Goal: Entertainment & Leisure: Consume media (video, audio)

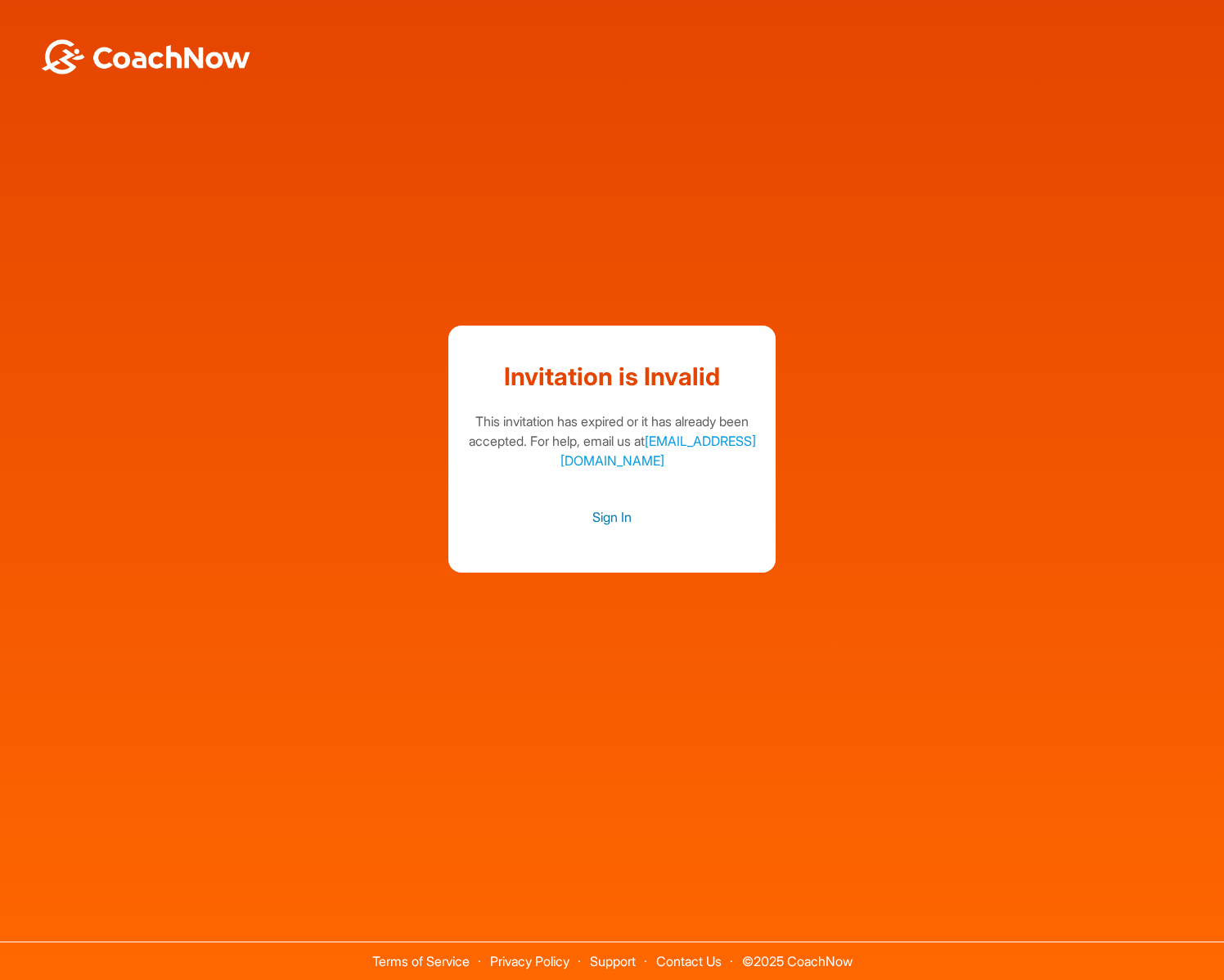
click at [630, 518] on link "Sign In" at bounding box center [611, 516] width 294 height 21
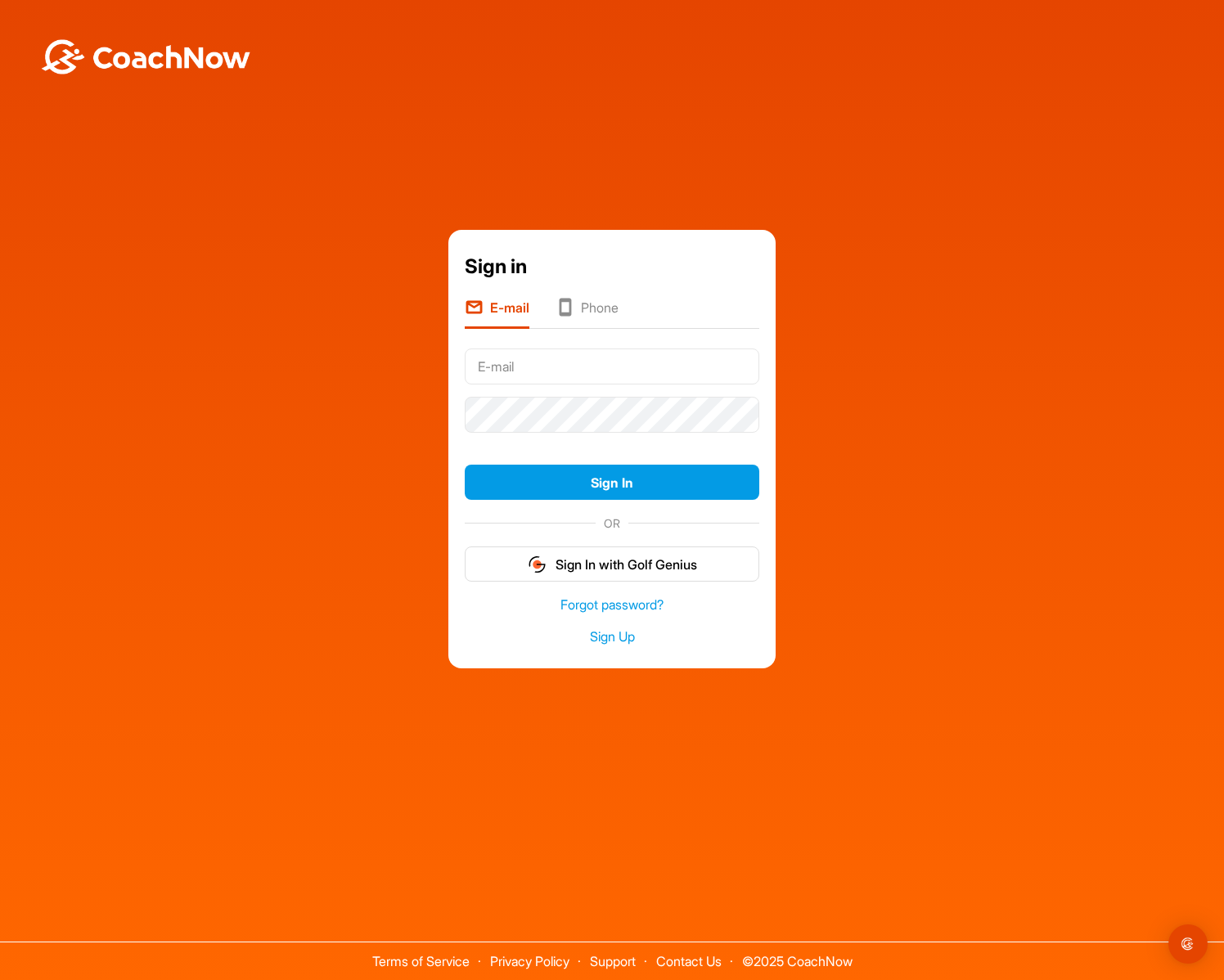
type input "[EMAIL_ADDRESS][DOMAIN_NAME]"
click at [548, 374] on input "[EMAIL_ADDRESS][DOMAIN_NAME]" at bounding box center [611, 367] width 294 height 36
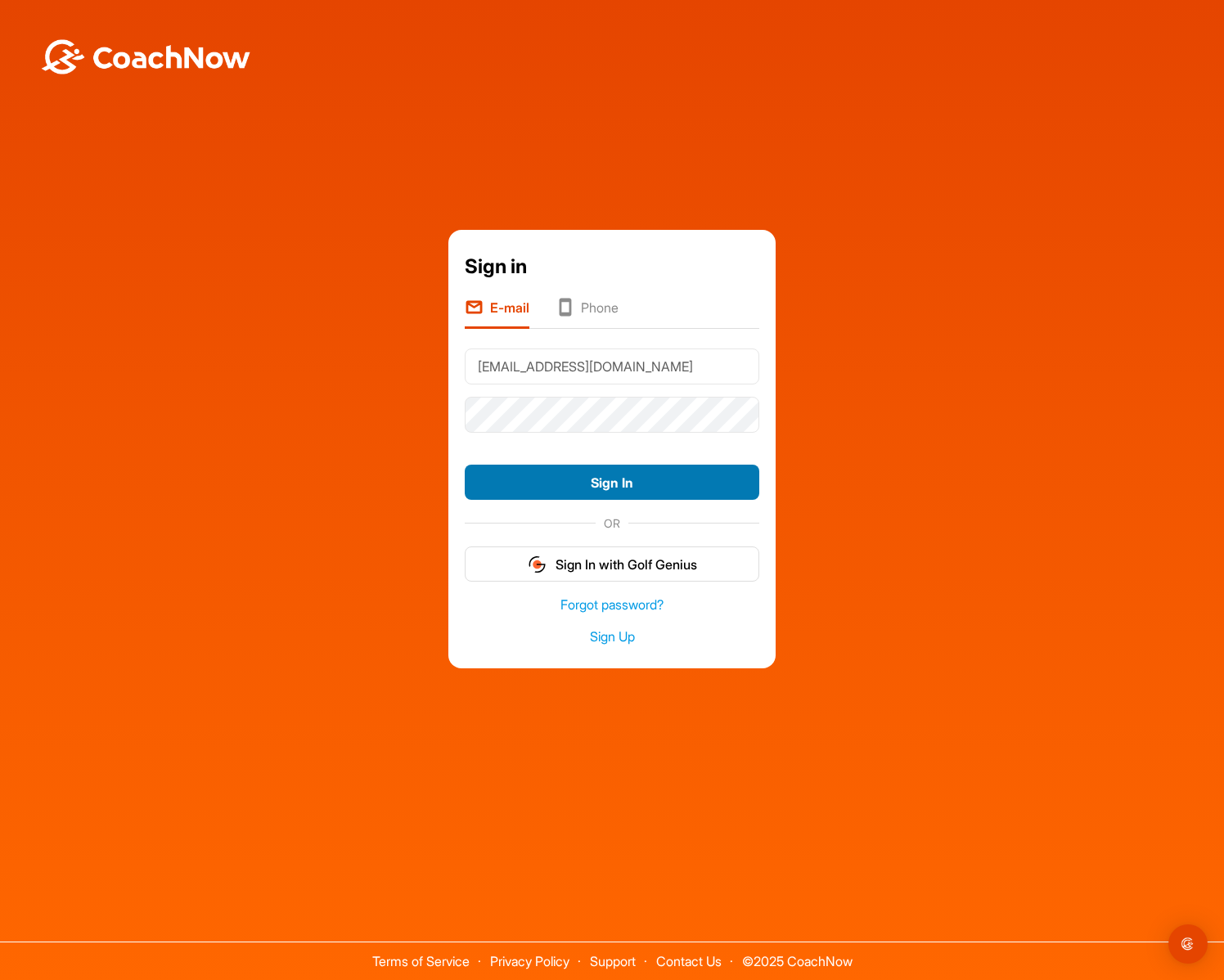
click at [554, 487] on button "Sign In" at bounding box center [611, 482] width 294 height 35
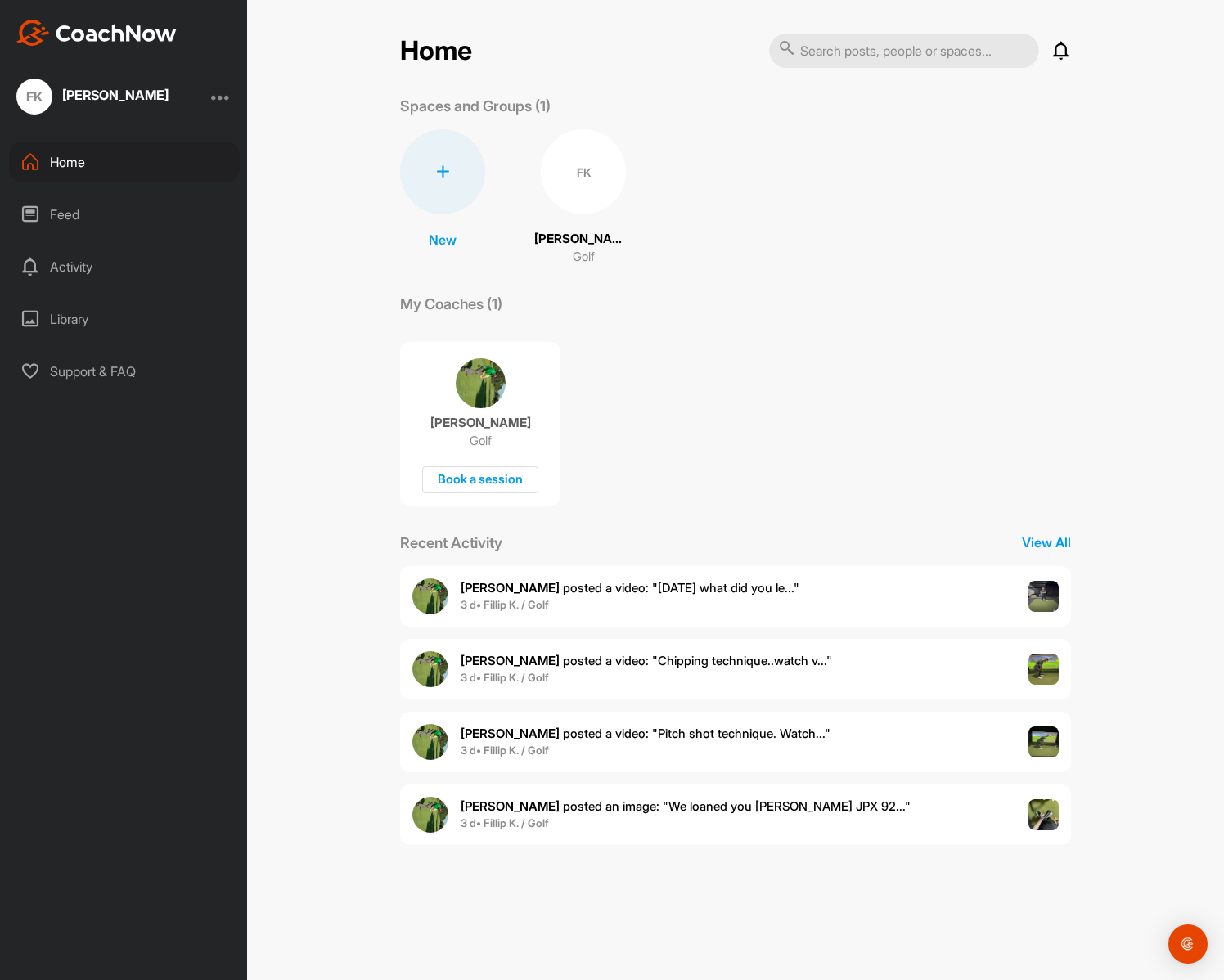
click at [741, 744] on span "3 d • Fillip K. / Golf" at bounding box center [645, 751] width 370 height 16
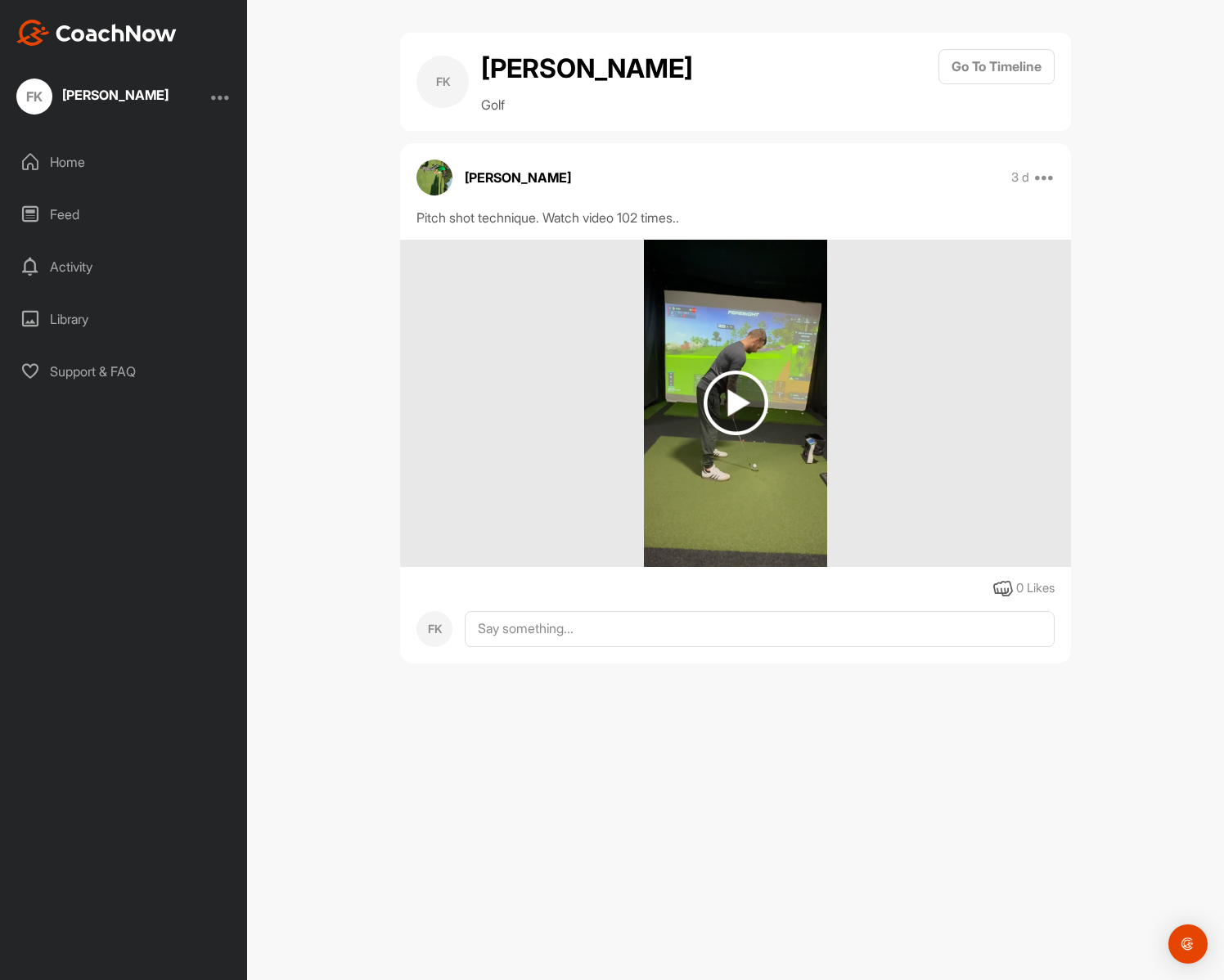
click at [755, 363] on img at bounding box center [736, 403] width 184 height 327
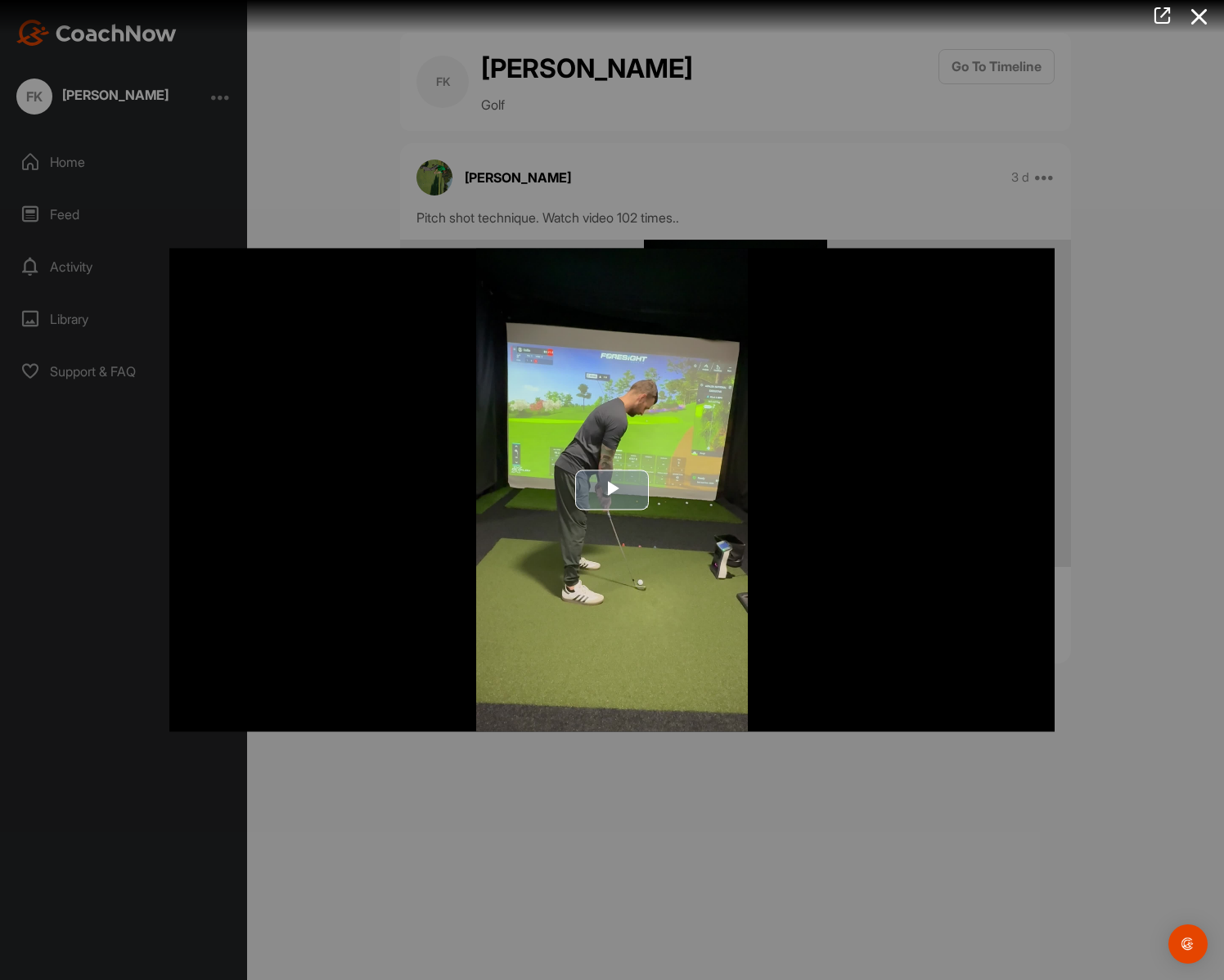
click at [612, 490] on span "Video Player" at bounding box center [612, 490] width 0 height 0
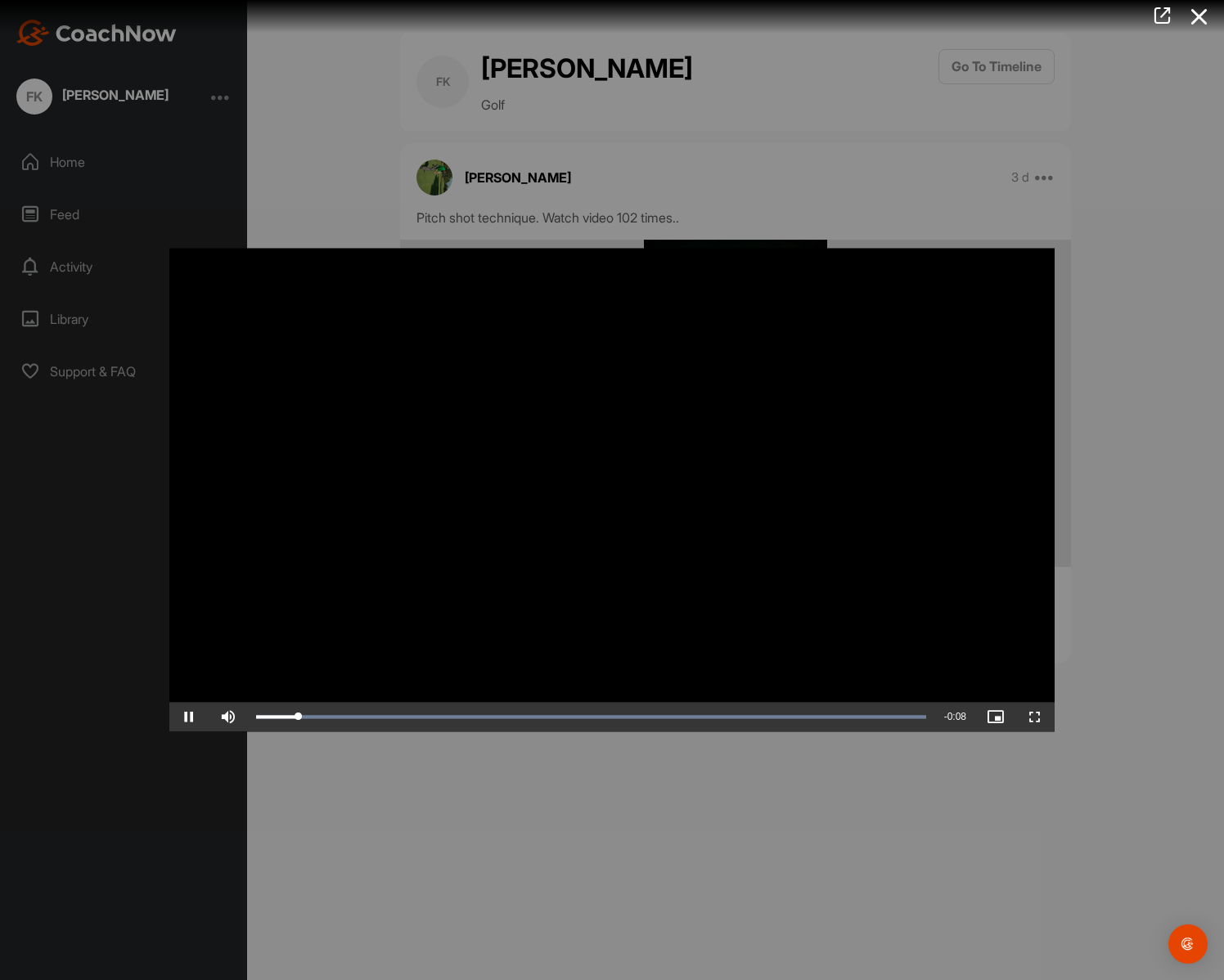
click at [620, 490] on video "Video Player" at bounding box center [612, 490] width 885 height 484
click at [683, 495] on video "Video Player" at bounding box center [612, 490] width 885 height 484
click at [650, 482] on video "Video Player" at bounding box center [612, 490] width 885 height 484
click at [643, 532] on video "Video Player" at bounding box center [612, 490] width 885 height 484
click at [652, 806] on div at bounding box center [612, 490] width 1224 height 980
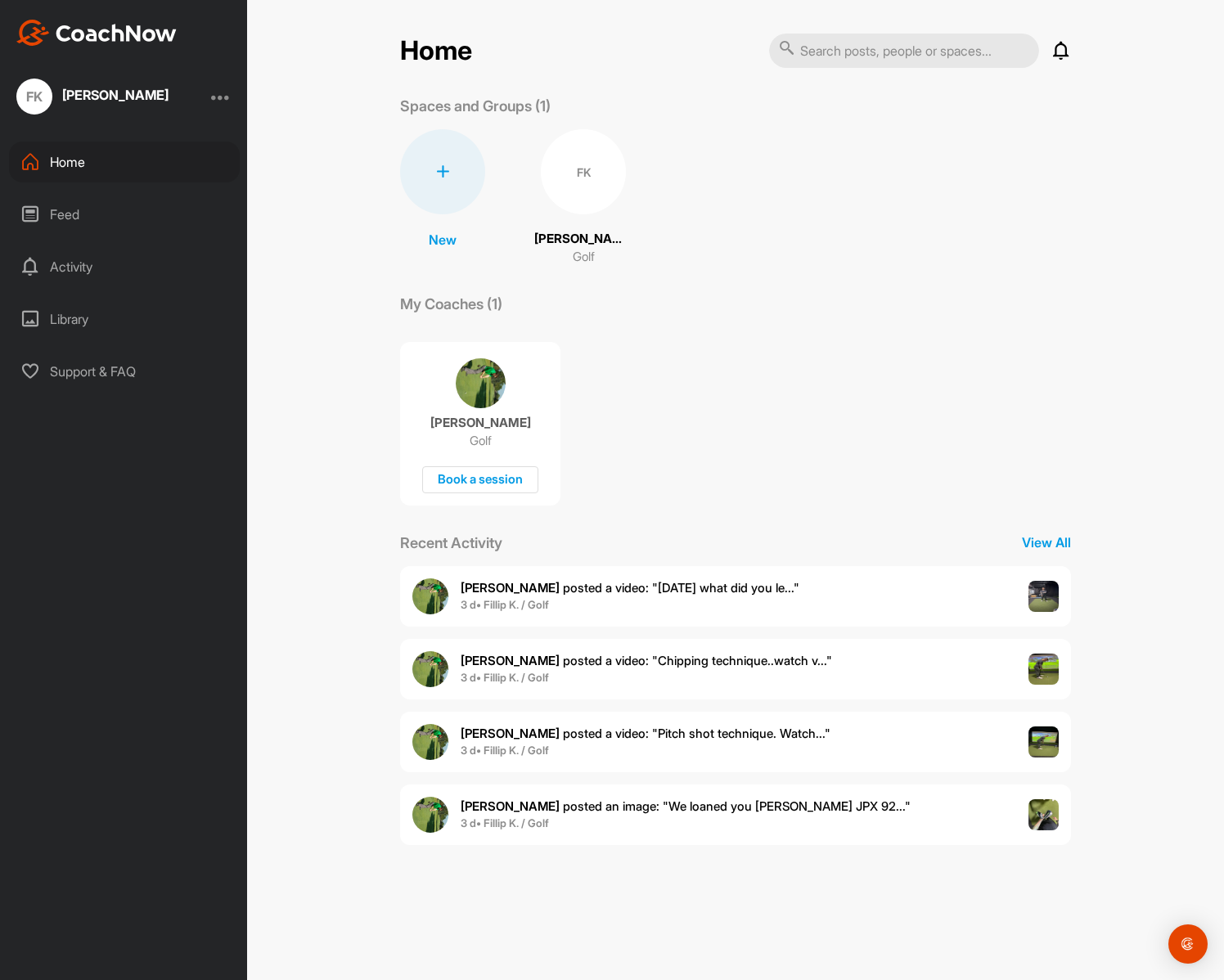
click at [690, 679] on span "3 d • Fillip K. / Golf" at bounding box center [646, 678] width 372 height 16
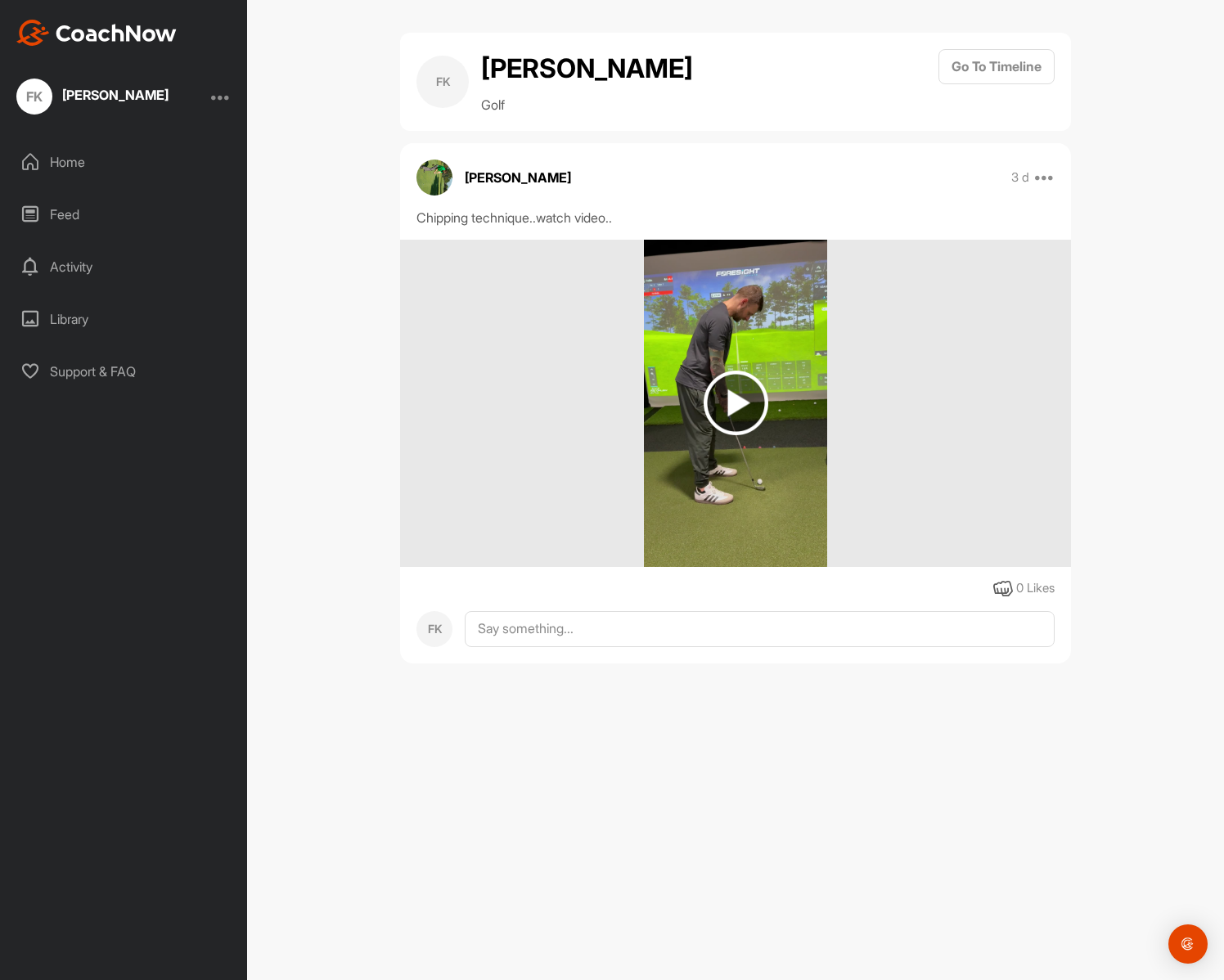
click at [767, 394] on img at bounding box center [736, 403] width 65 height 65
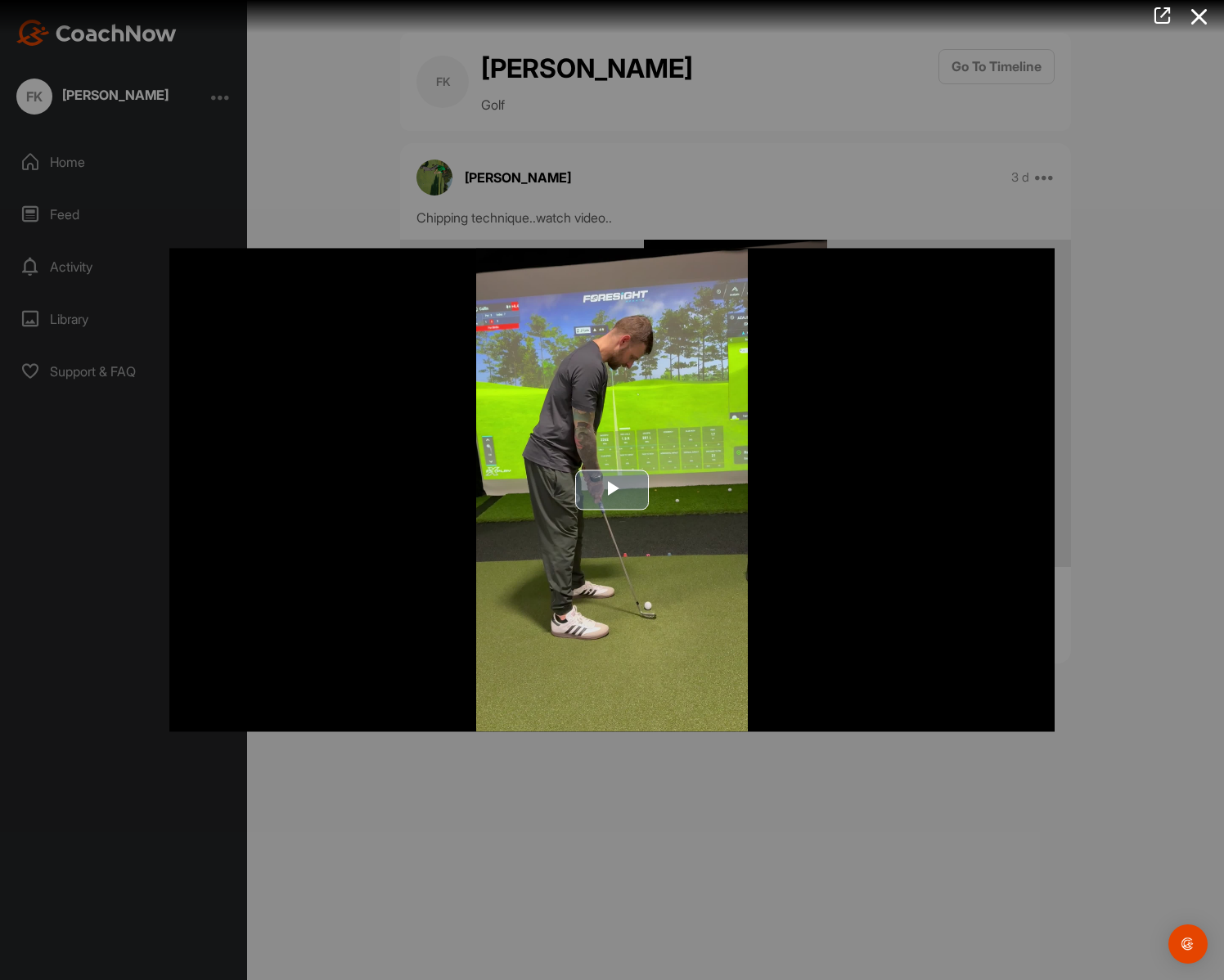
click at [743, 579] on img "Video Player" at bounding box center [612, 490] width 885 height 484
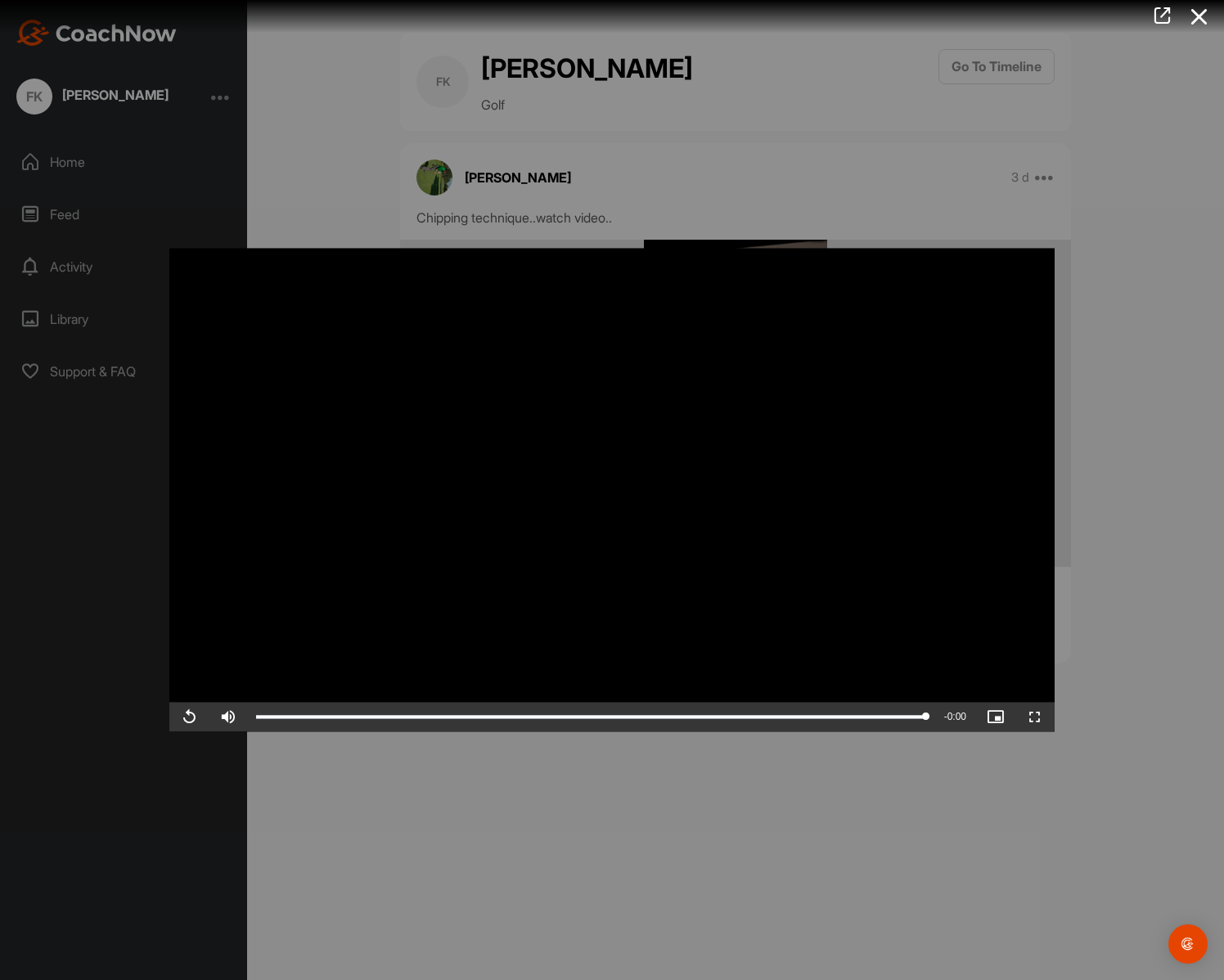
click at [332, 195] on div at bounding box center [612, 490] width 1224 height 980
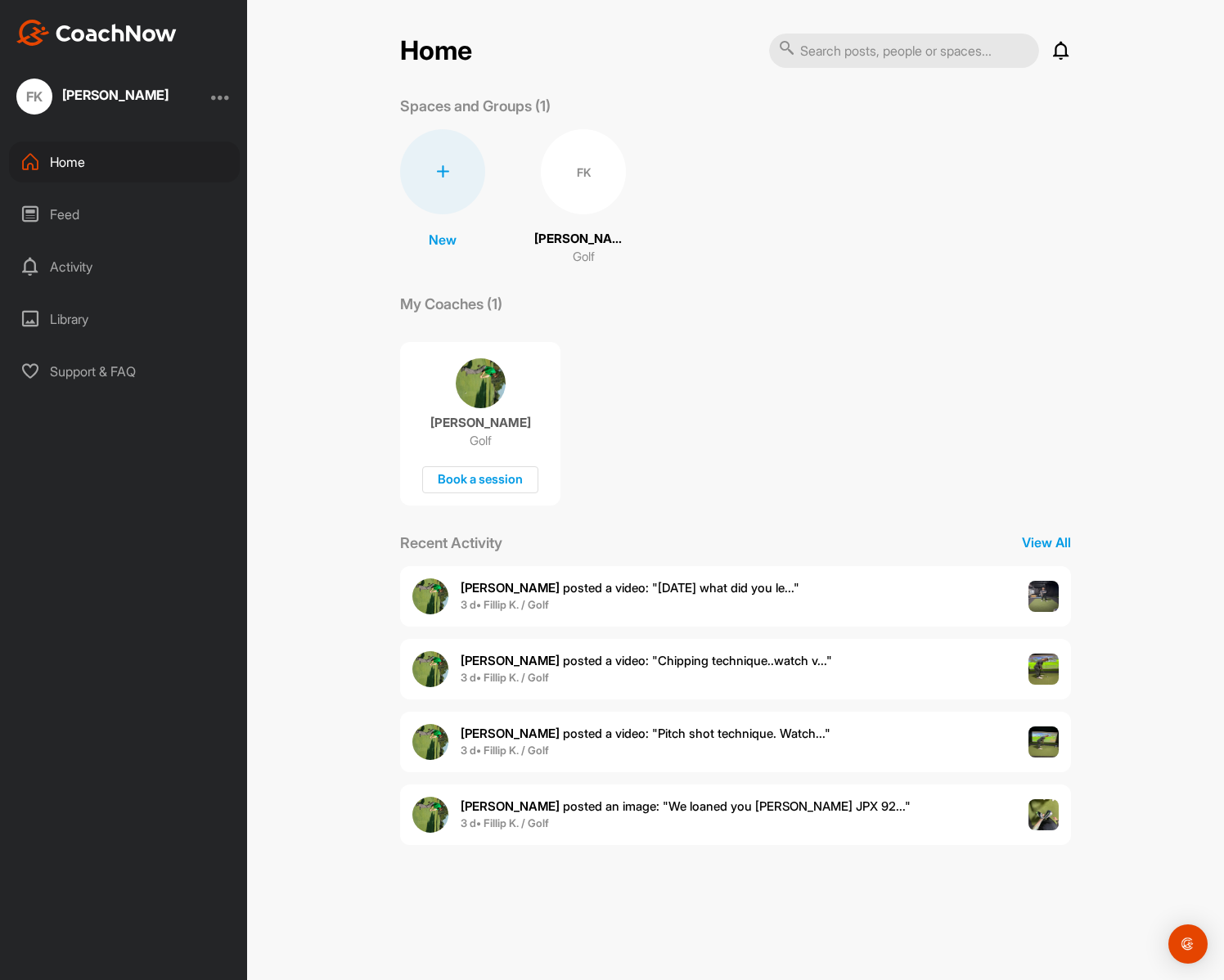
click at [772, 609] on span "3 d • Fillip K. / Golf" at bounding box center [630, 605] width 339 height 16
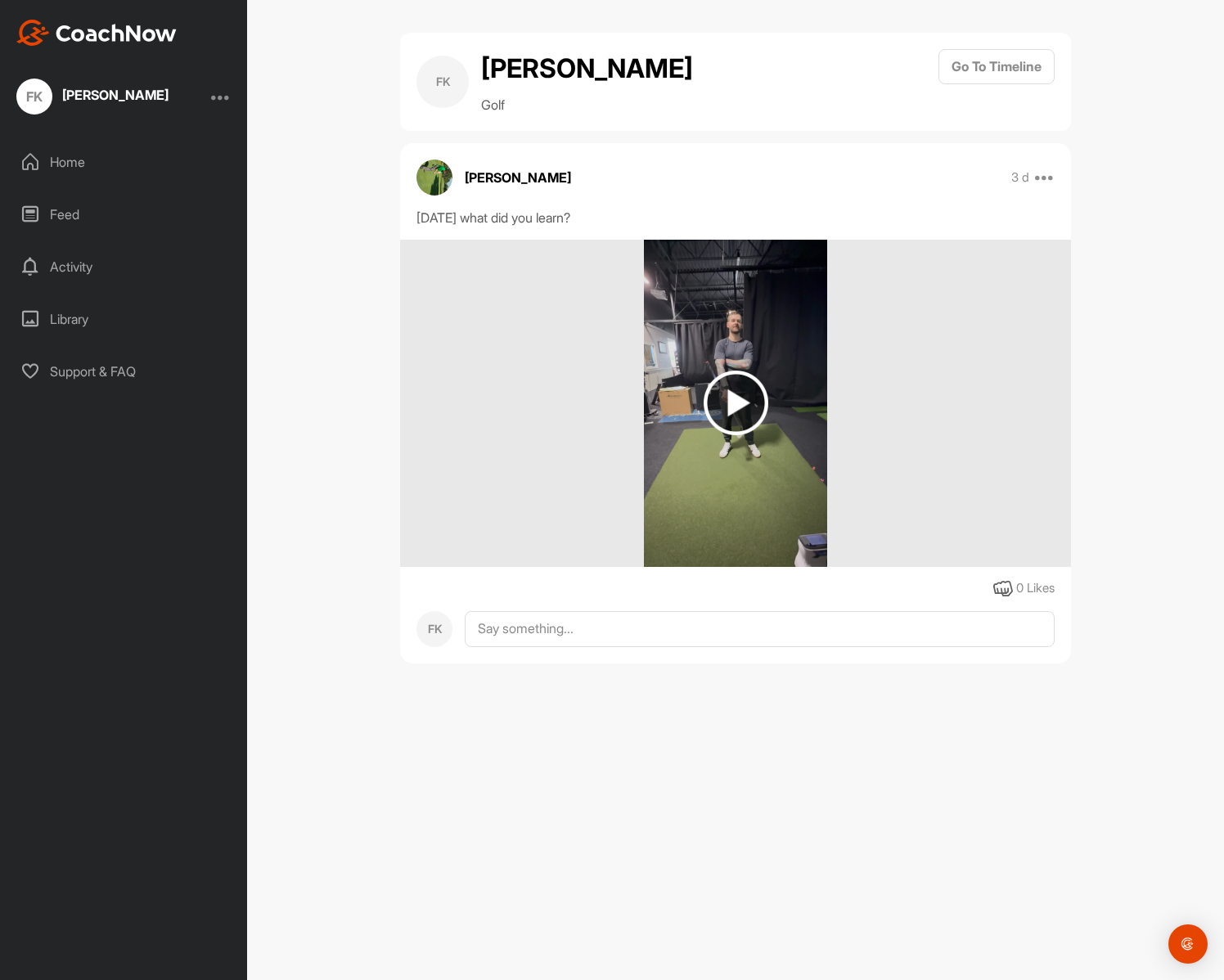
click at [734, 405] on img at bounding box center [736, 403] width 65 height 65
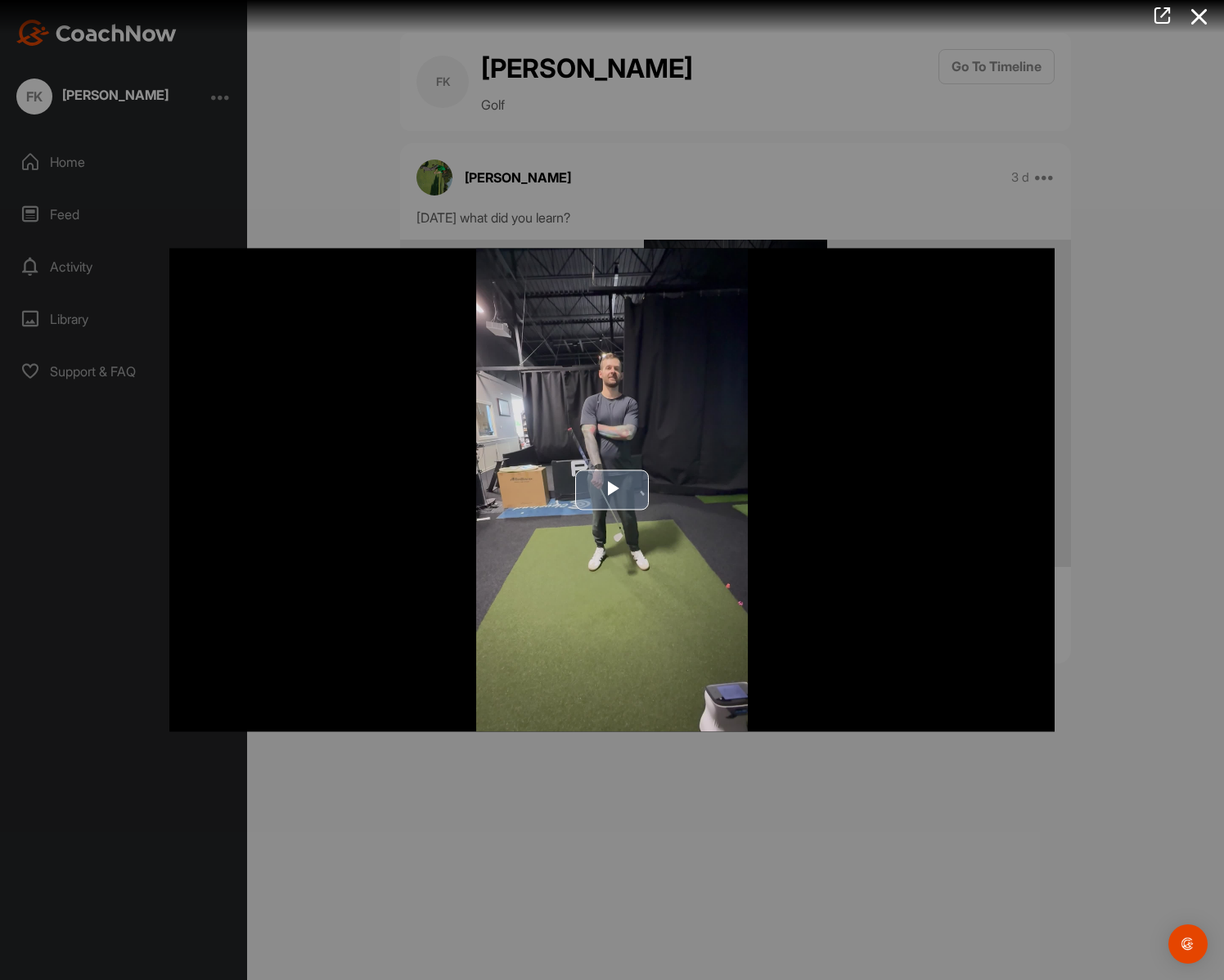
click at [612, 490] on span "Video Player" at bounding box center [612, 490] width 0 height 0
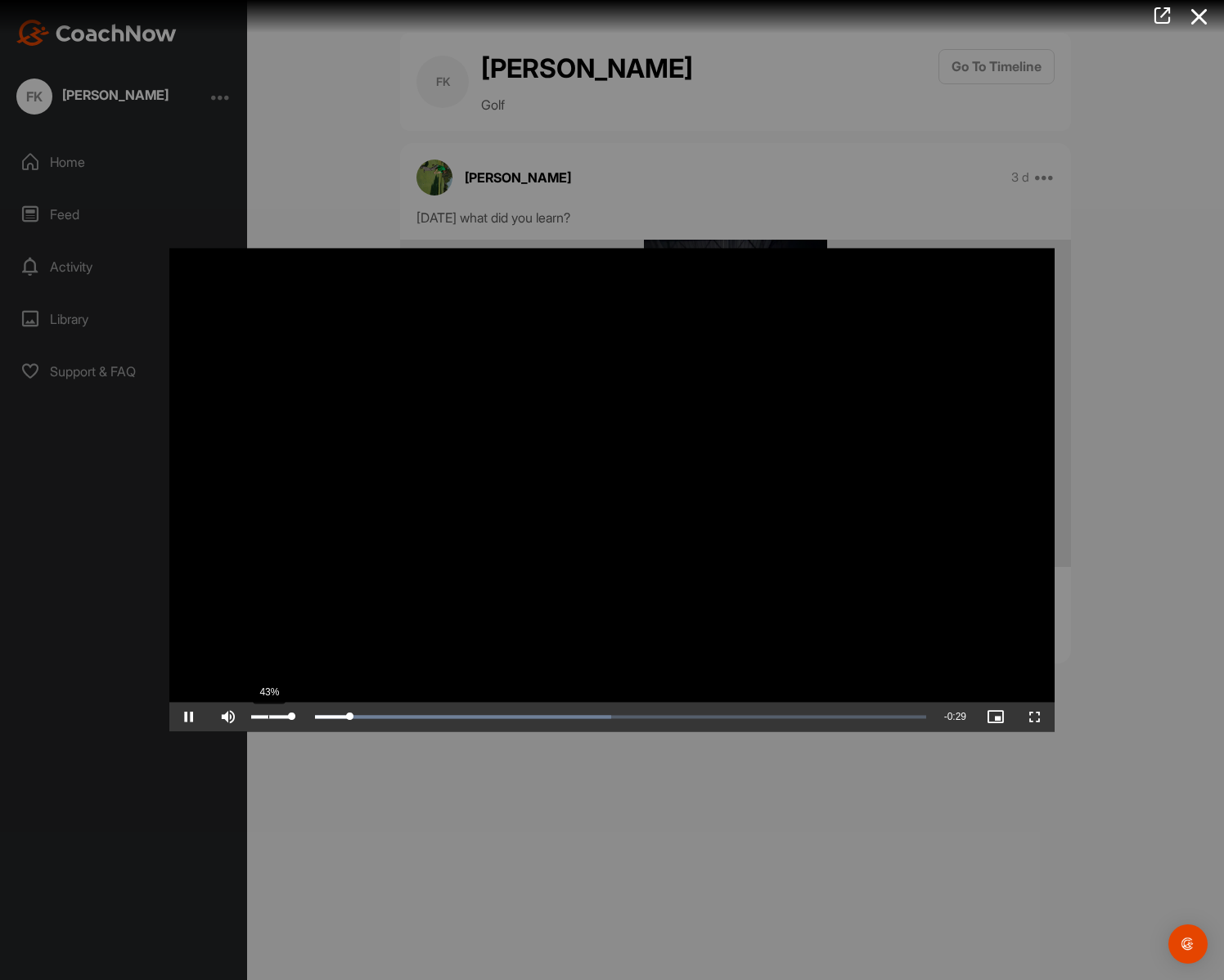
click at [269, 720] on div "43%" at bounding box center [271, 718] width 49 height 30
click at [272, 719] on div "53%" at bounding box center [271, 717] width 40 height 3
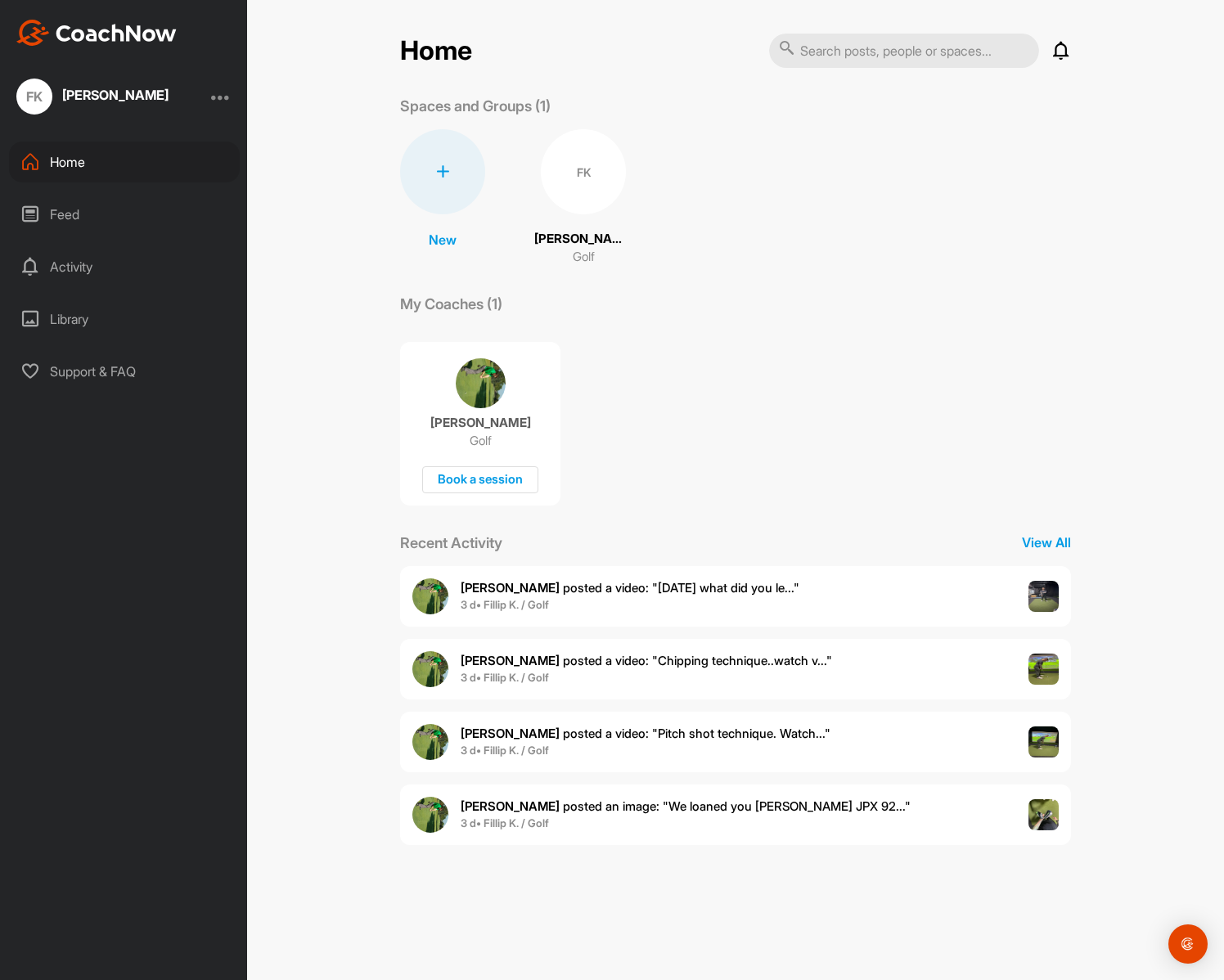
click at [684, 754] on span "3 d • Fillip K. / Golf" at bounding box center [645, 751] width 370 height 16
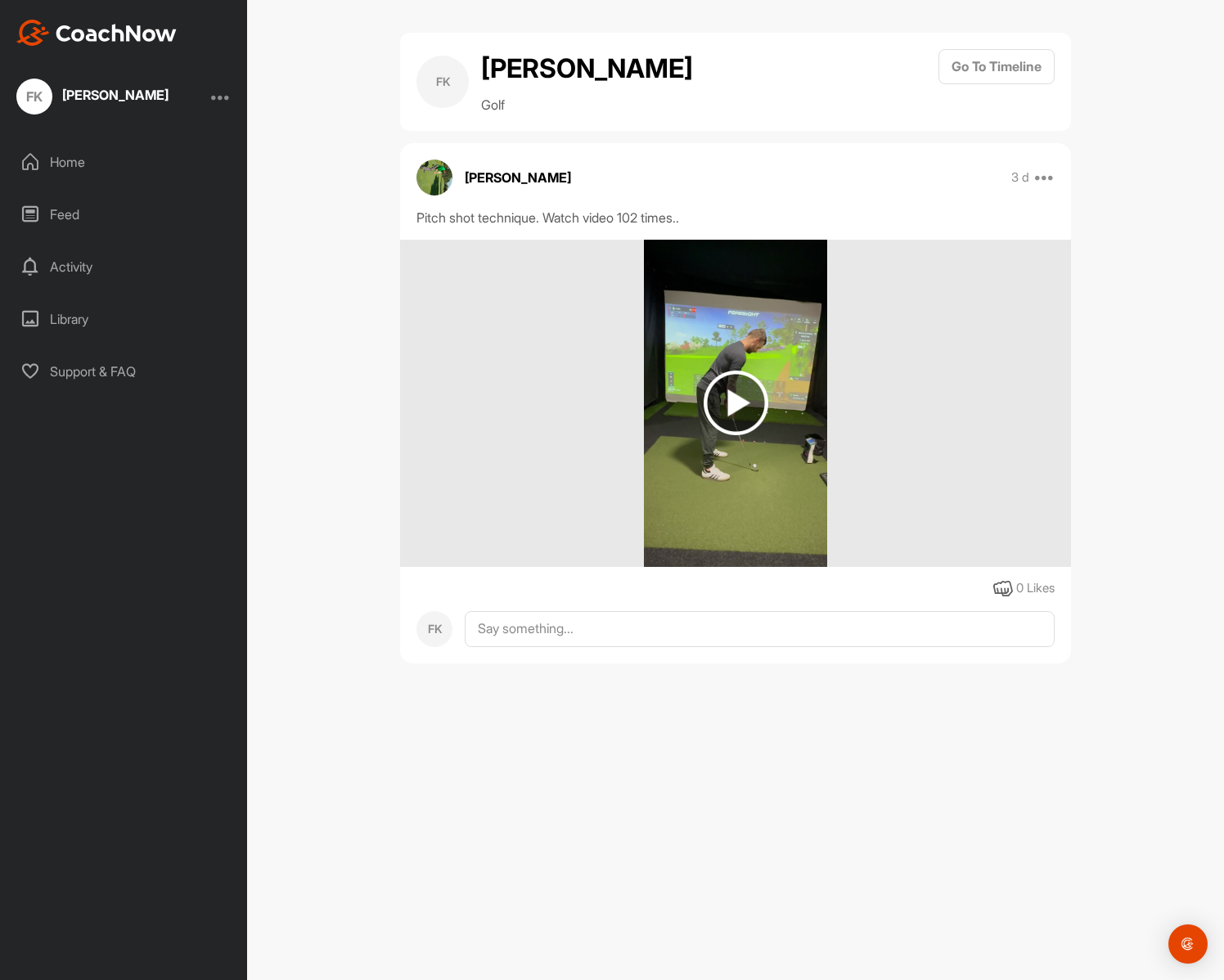
click at [735, 412] on img at bounding box center [736, 403] width 65 height 65
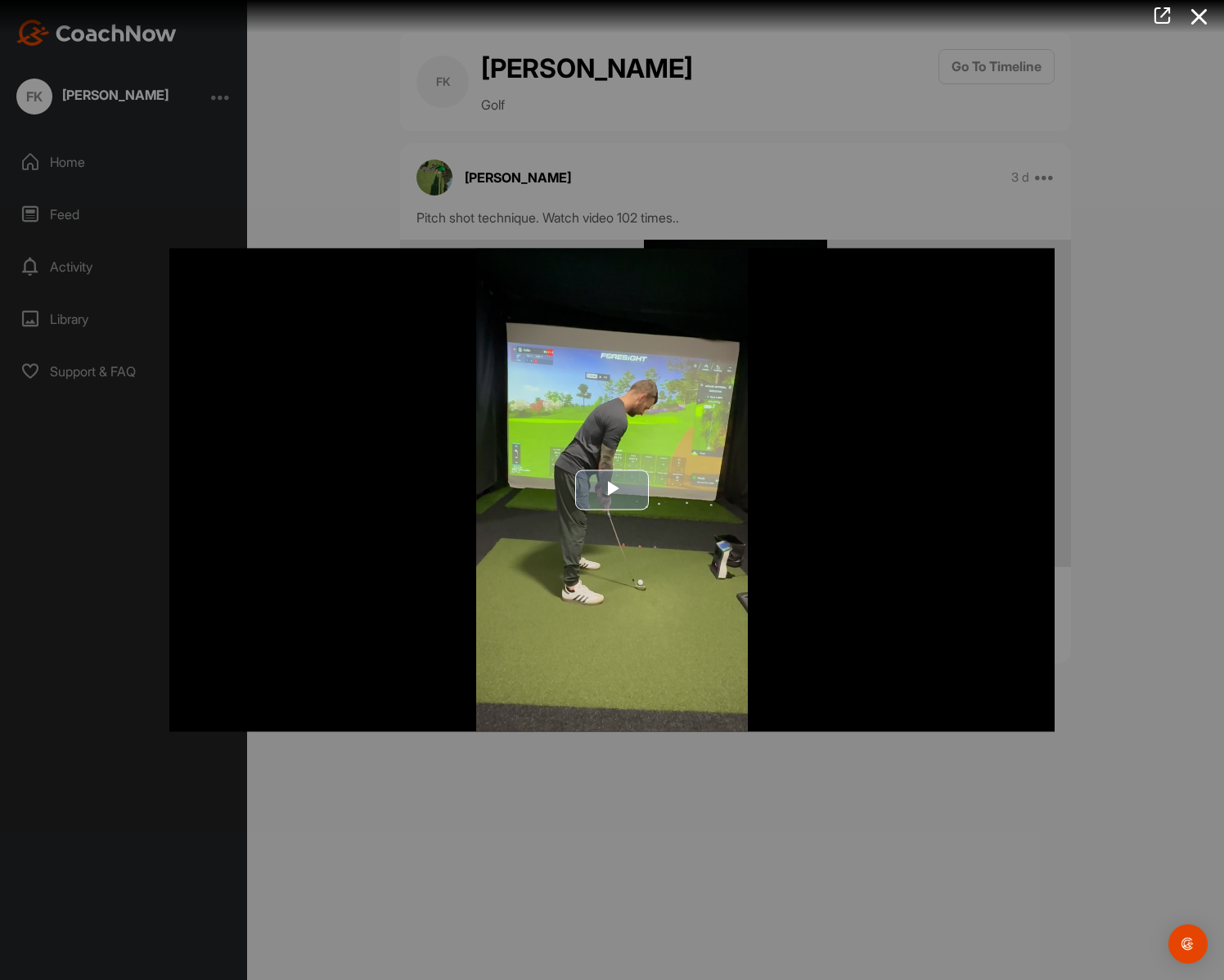
click at [612, 490] on span "Video Player" at bounding box center [612, 490] width 0 height 0
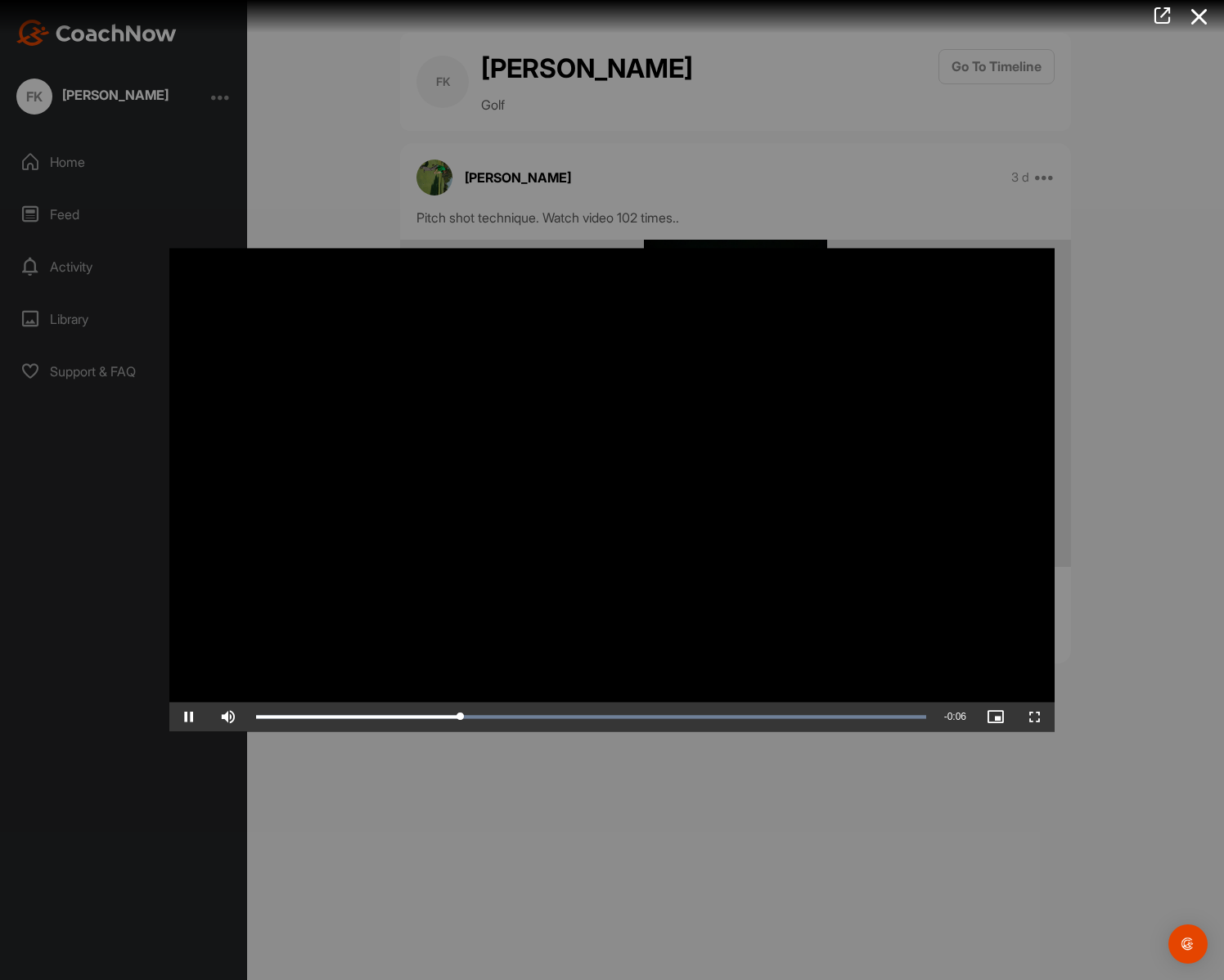
click at [437, 554] on video "Video Player" at bounding box center [612, 490] width 885 height 484
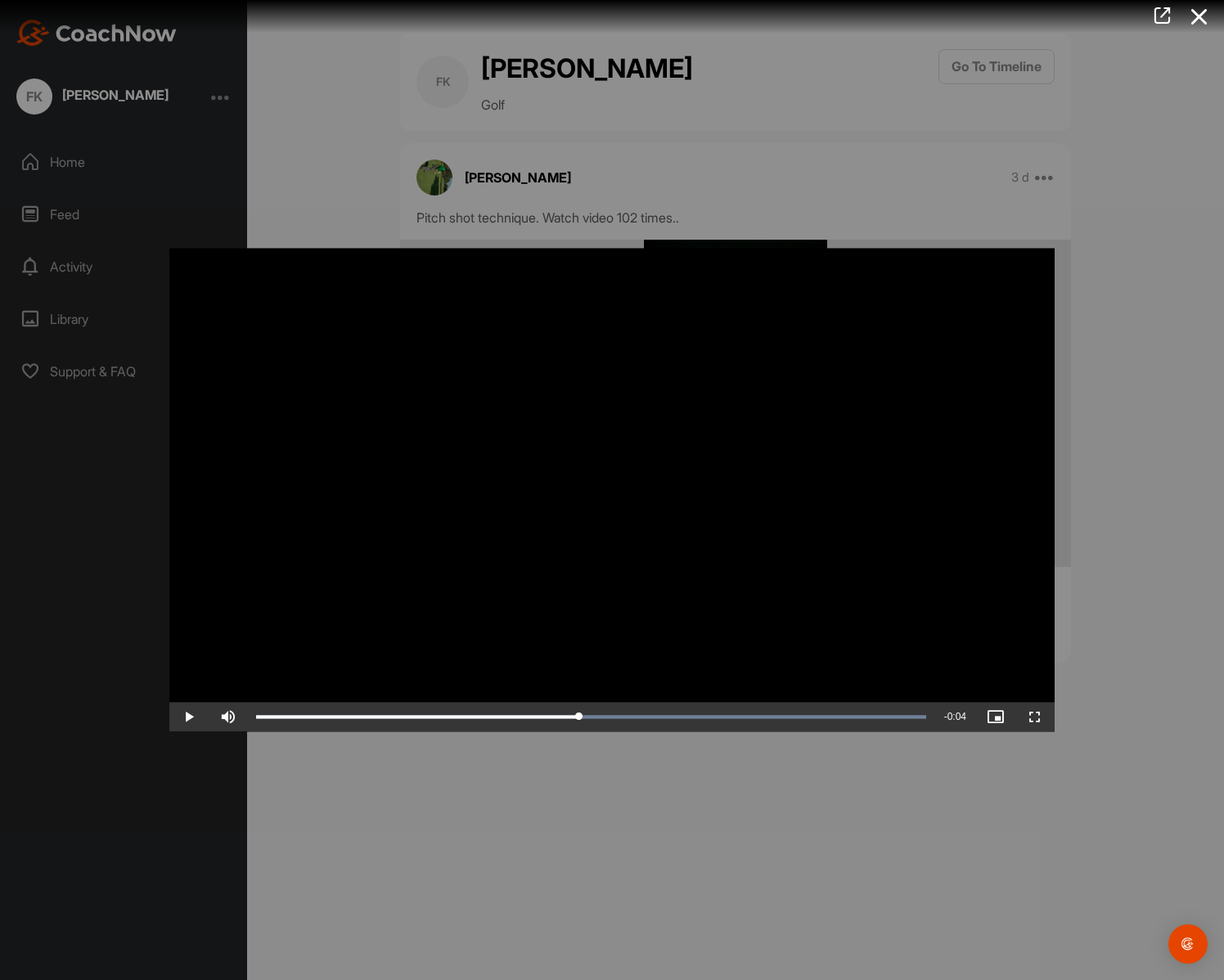
click at [439, 549] on video "Video Player" at bounding box center [612, 490] width 885 height 484
click at [254, 191] on div at bounding box center [612, 490] width 1224 height 980
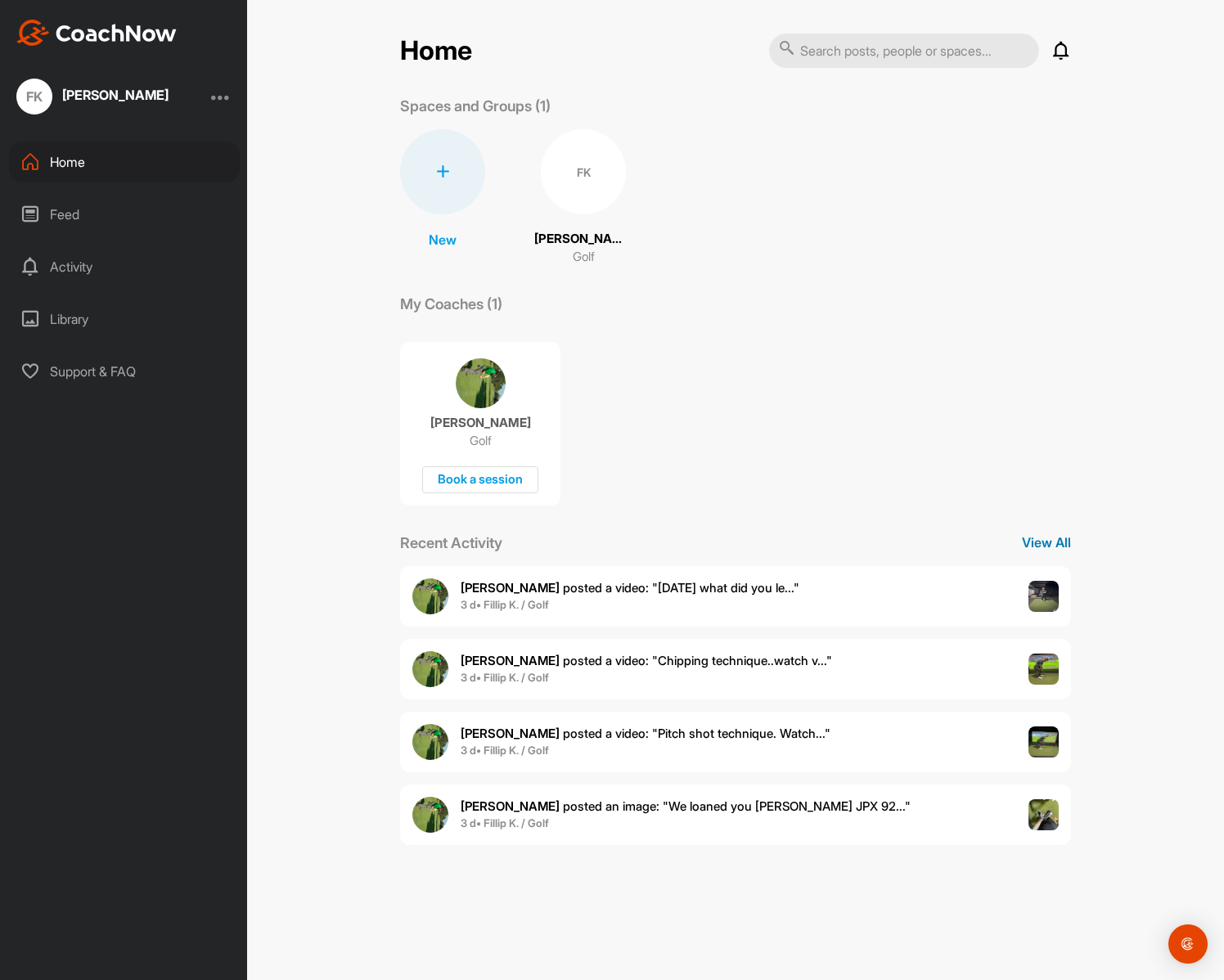
click at [1054, 548] on p "View All" at bounding box center [1046, 542] width 49 height 20
click at [101, 271] on div "Activity" at bounding box center [124, 266] width 230 height 41
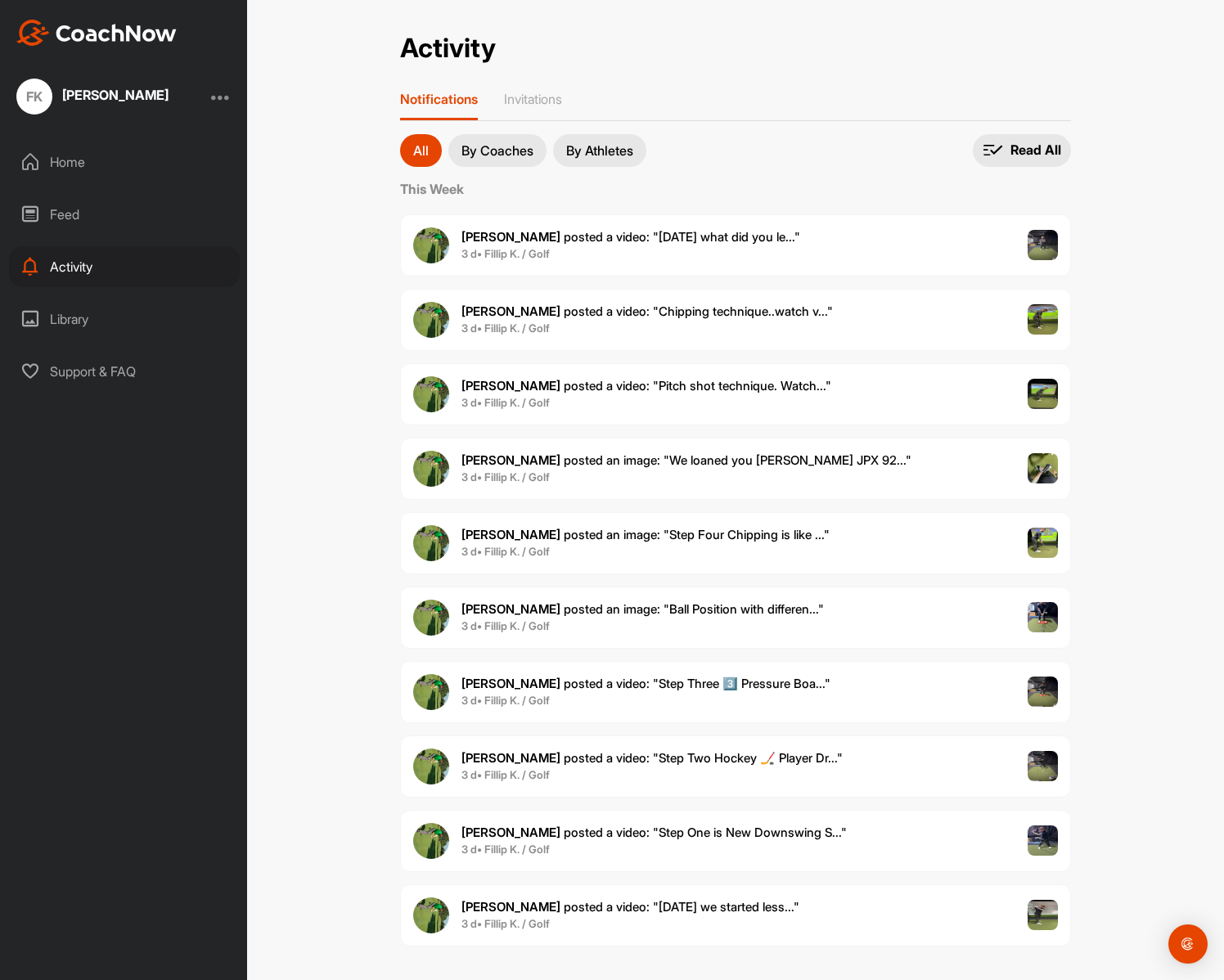
scroll to position [10, 0]
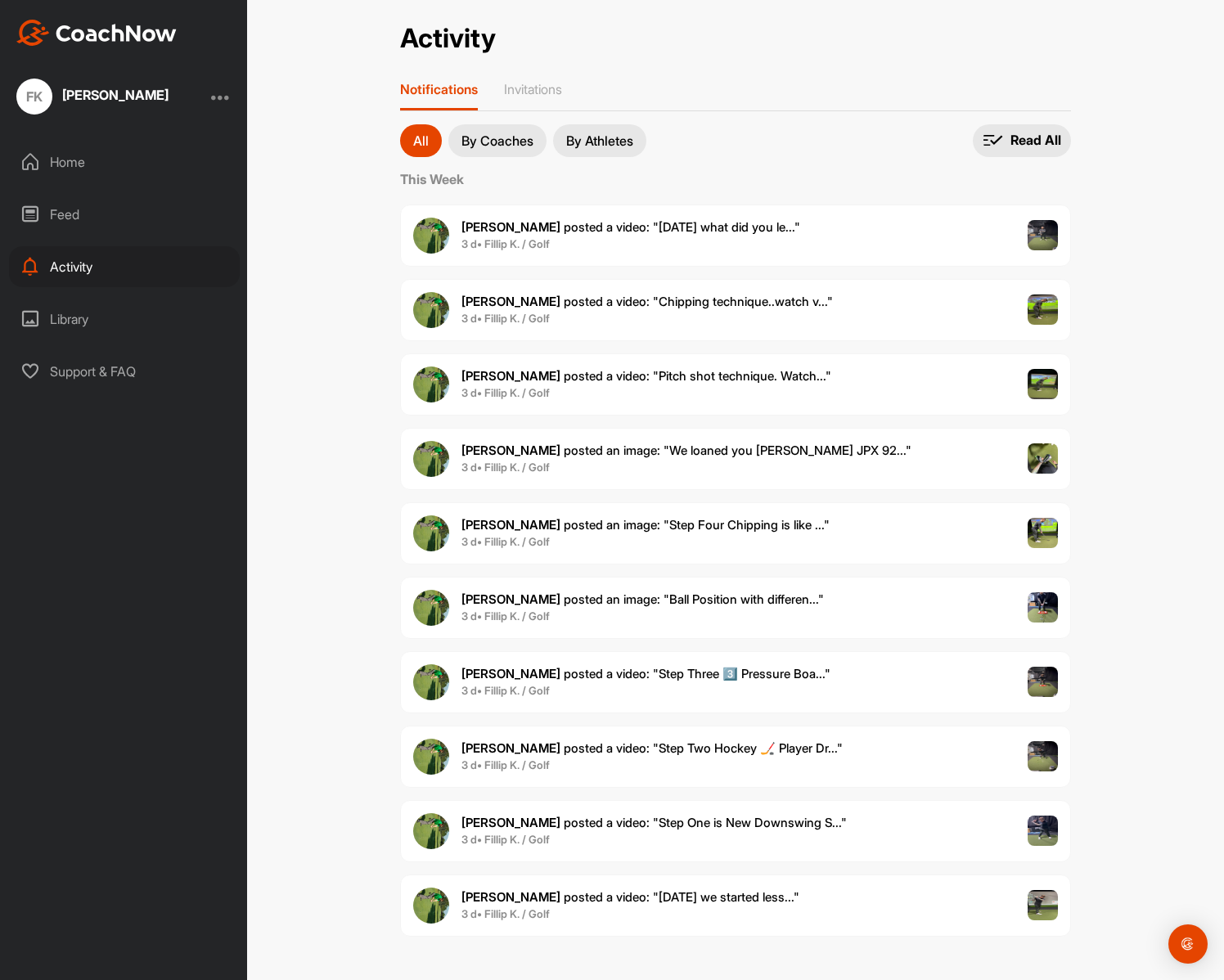
click at [724, 620] on span "3 d • Fillip K. / Golf" at bounding box center [643, 617] width 363 height 16
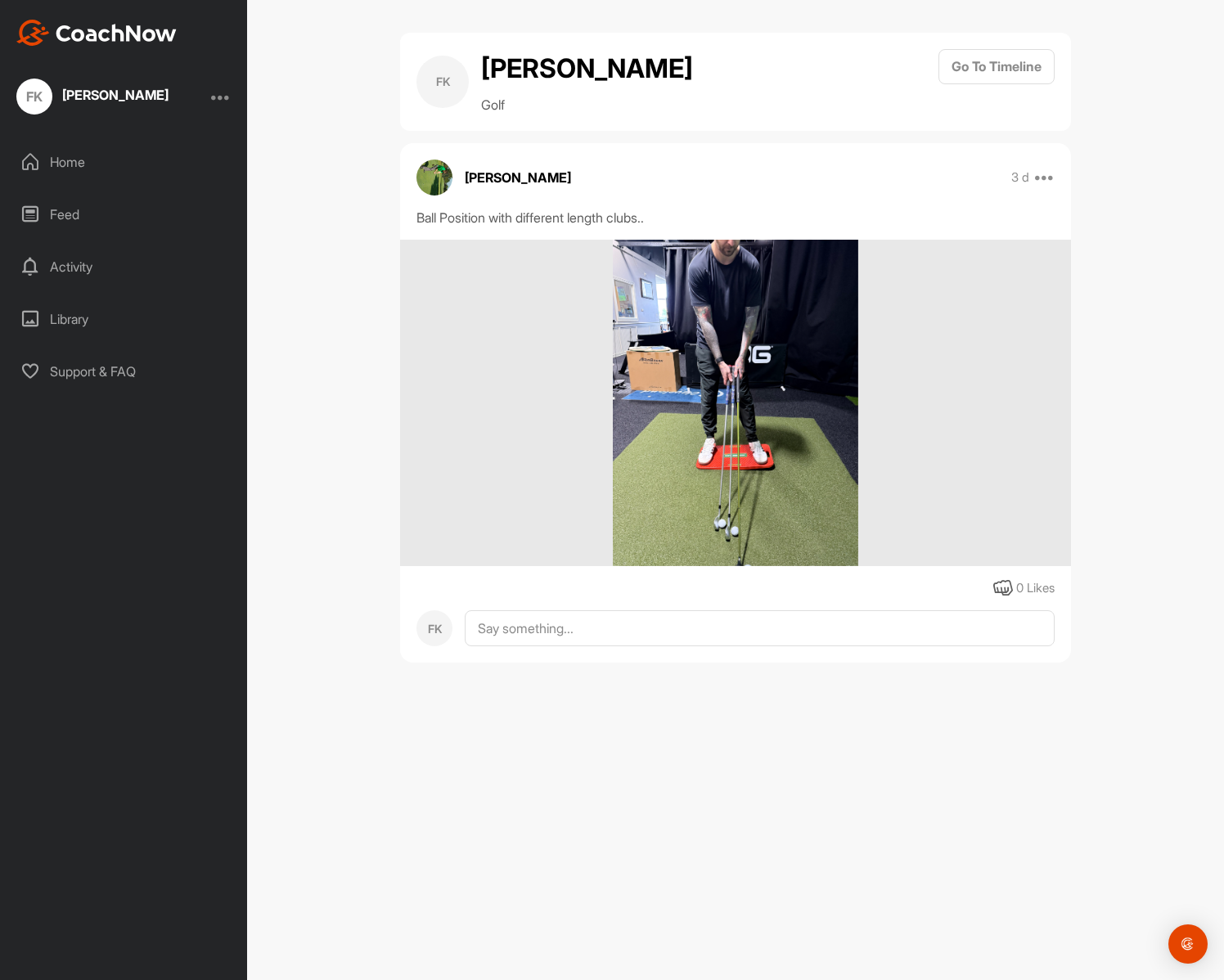
click at [694, 409] on img at bounding box center [736, 403] width 245 height 327
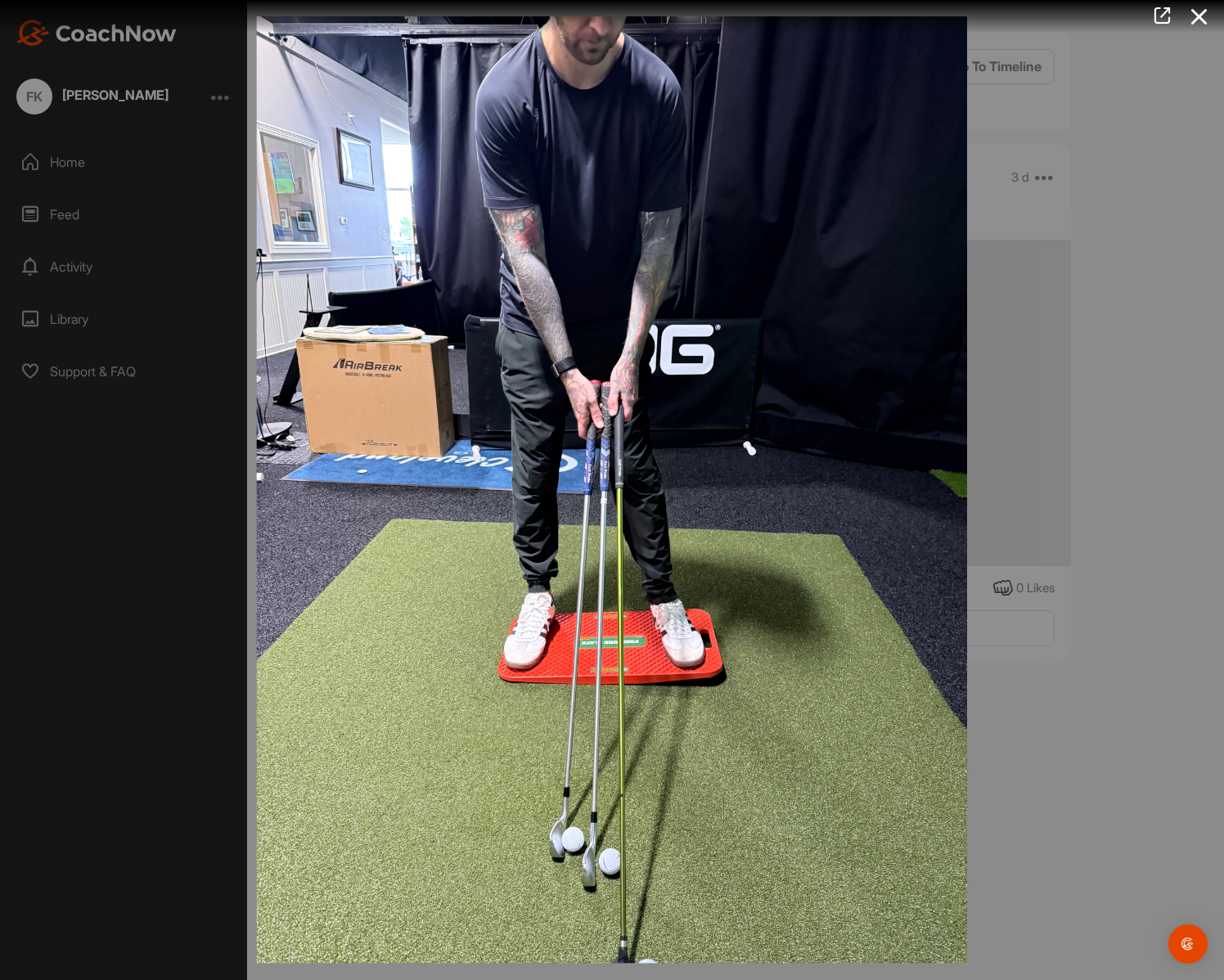
click at [635, 423] on img at bounding box center [612, 490] width 744 height 980
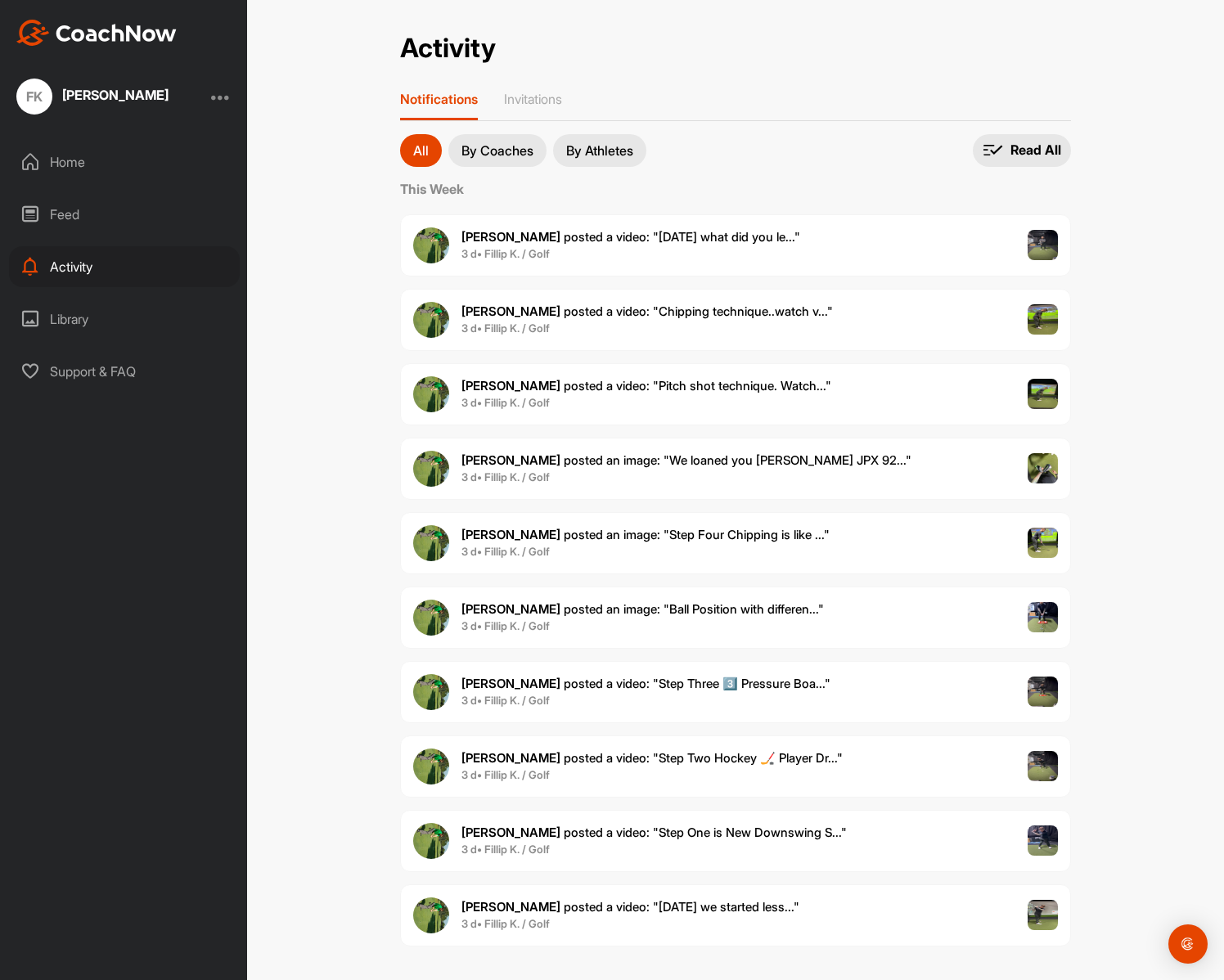
scroll to position [10, 0]
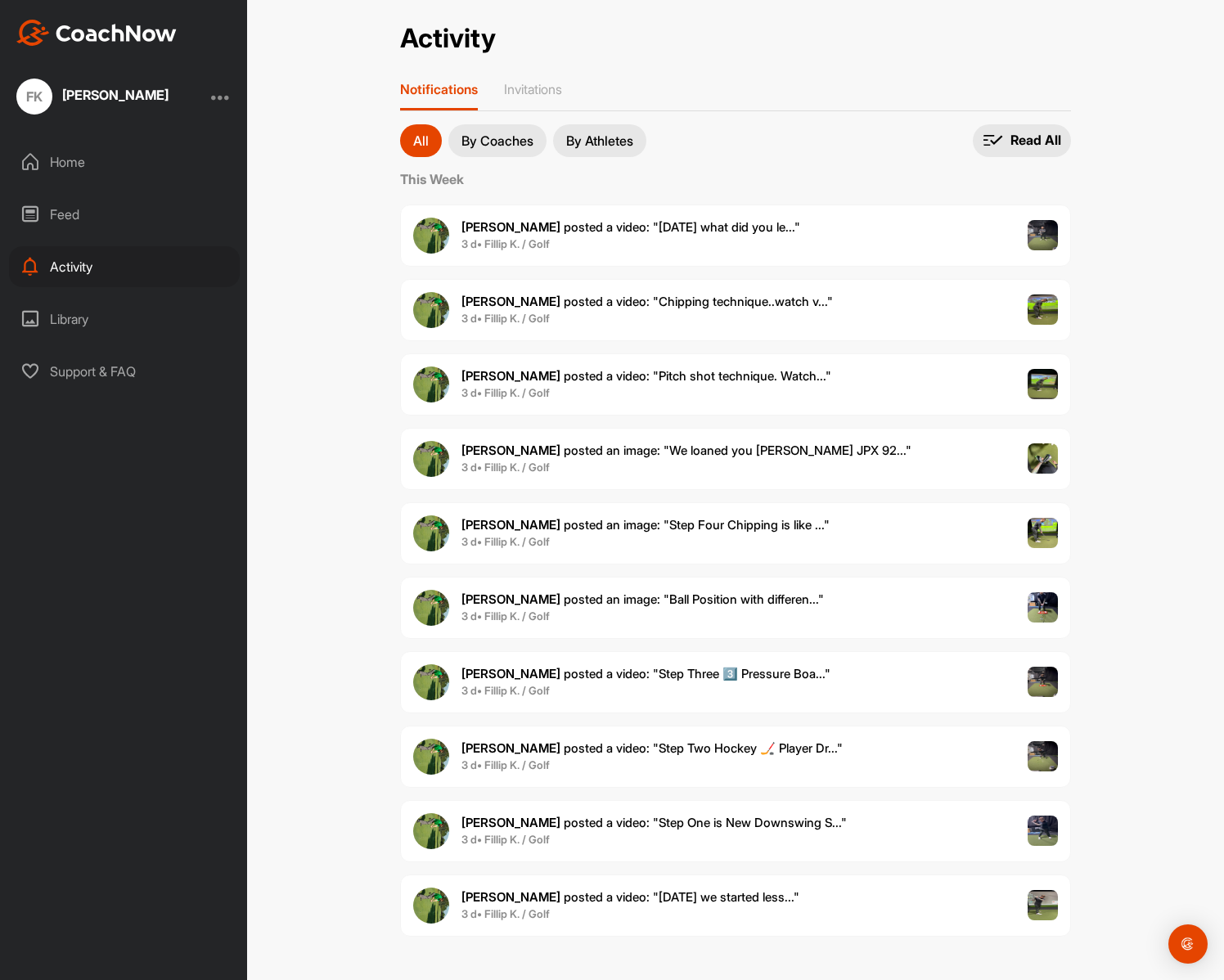
click at [734, 909] on span "3 d • Fillip K. / Golf" at bounding box center [630, 914] width 338 height 16
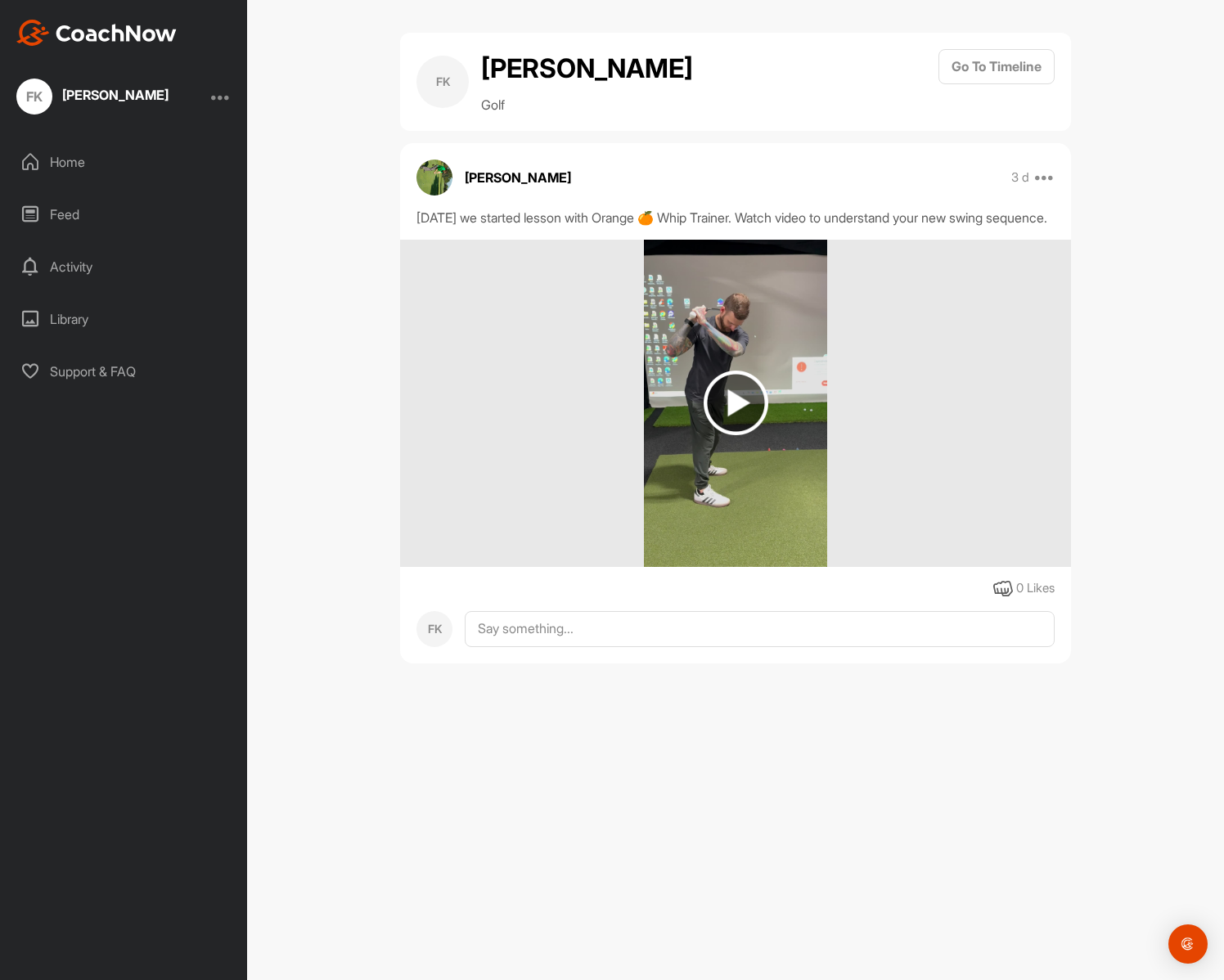
click at [727, 422] on img at bounding box center [736, 403] width 65 height 65
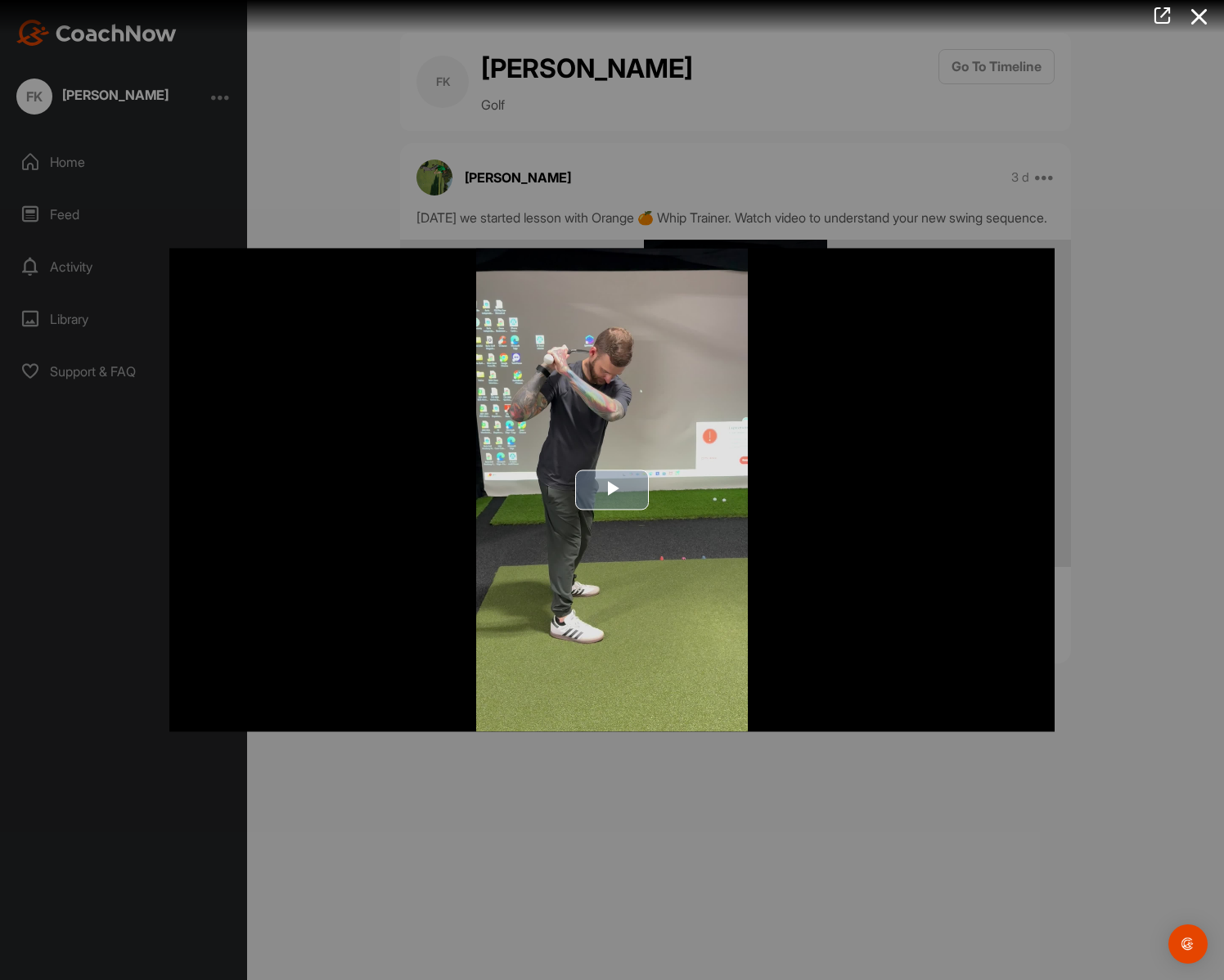
click at [612, 490] on span "Video Player" at bounding box center [612, 490] width 0 height 0
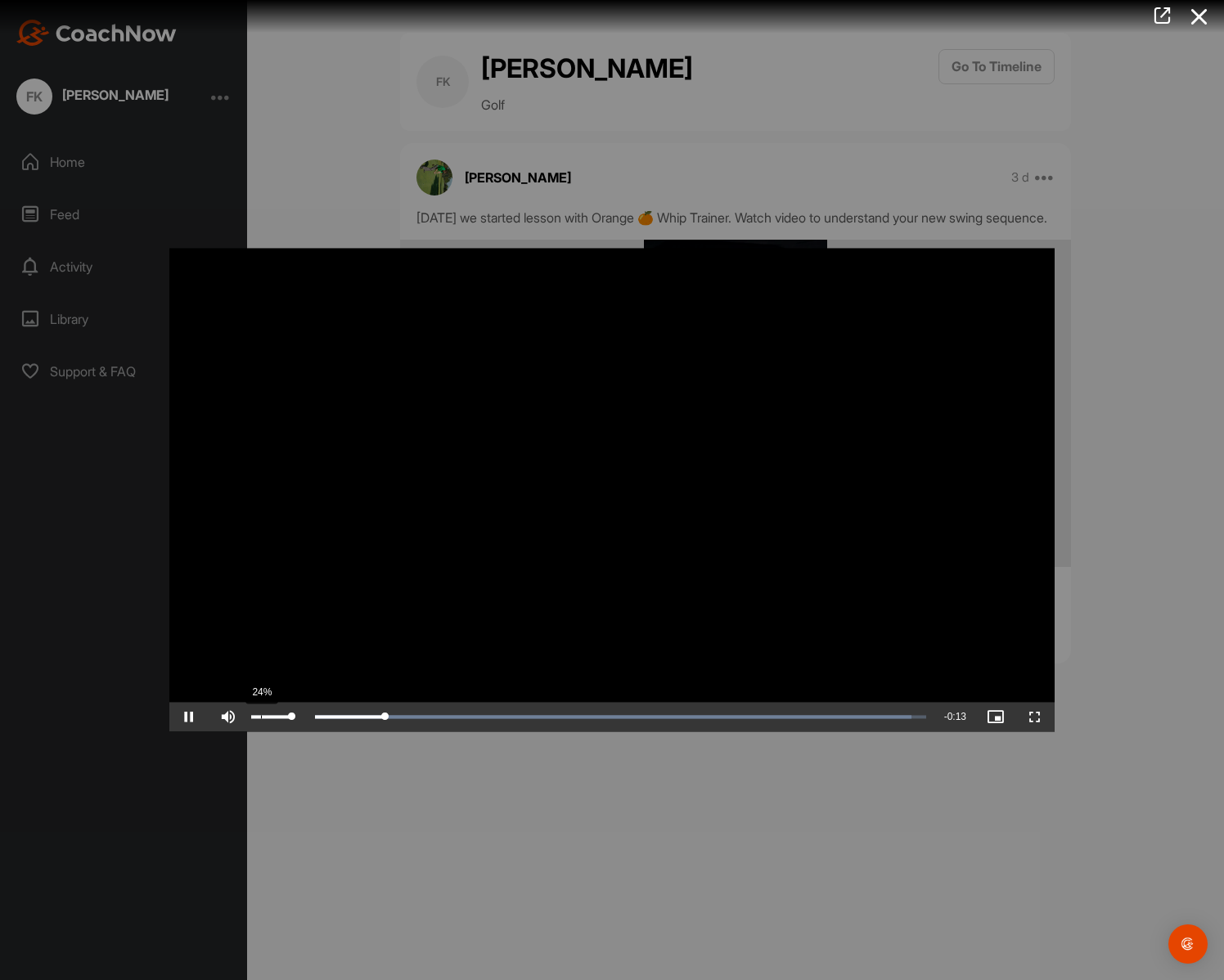
click at [267, 725] on div "24%" at bounding box center [271, 718] width 49 height 30
click at [434, 653] on video "Video Player" at bounding box center [612, 490] width 885 height 484
click at [418, 620] on video "Video Player" at bounding box center [612, 490] width 885 height 484
click at [404, 616] on video "Video Player" at bounding box center [612, 490] width 885 height 484
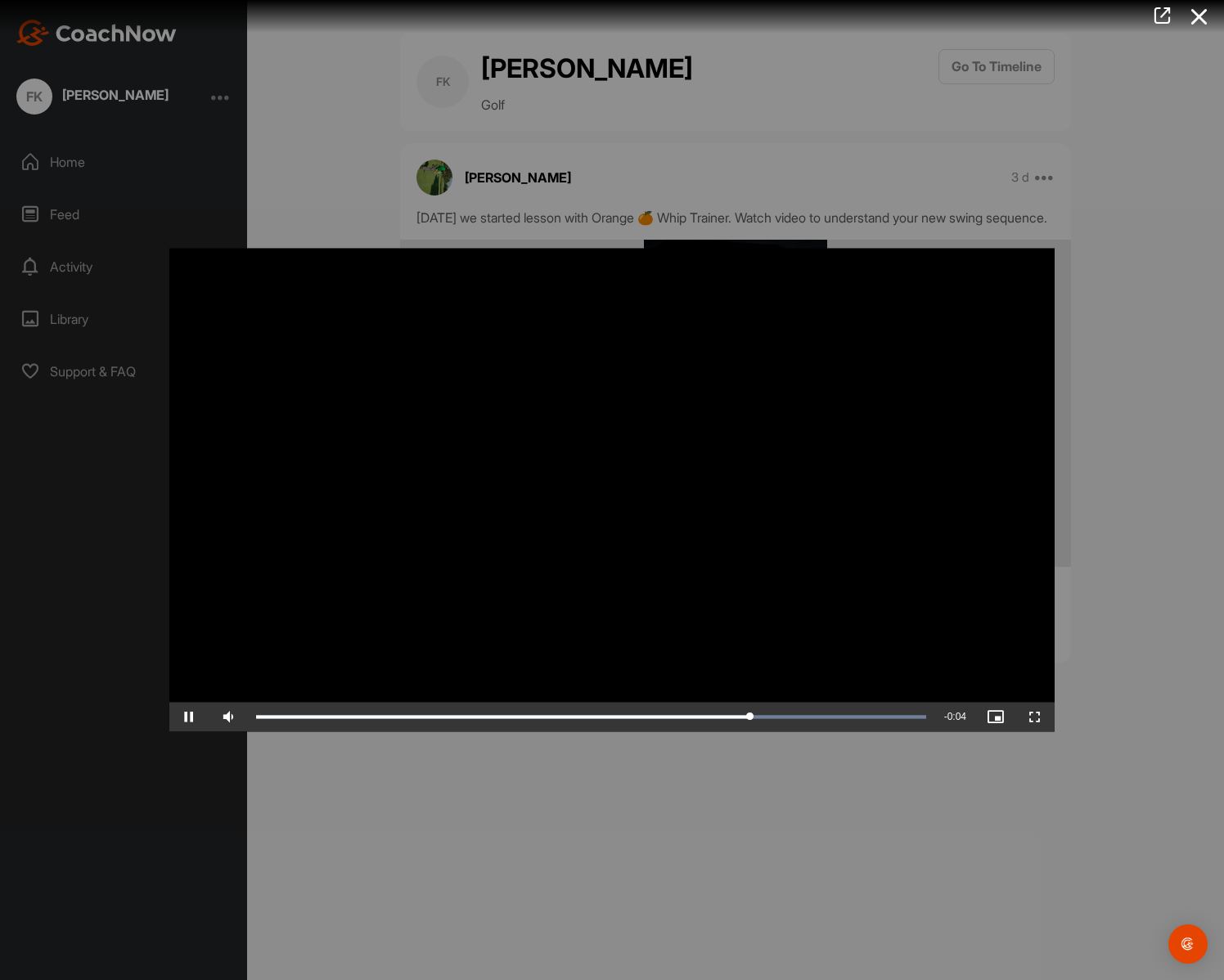
click at [396, 591] on video "Video Player" at bounding box center [612, 490] width 885 height 484
click at [669, 716] on div "0:11" at bounding box center [508, 717] width 504 height 5
click at [559, 565] on video "Video Player" at bounding box center [612, 490] width 885 height 484
drag, startPoint x: 537, startPoint y: 575, endPoint x: 527, endPoint y: 578, distance: 10.4
click at [534, 577] on video "Video Player" at bounding box center [612, 490] width 885 height 484
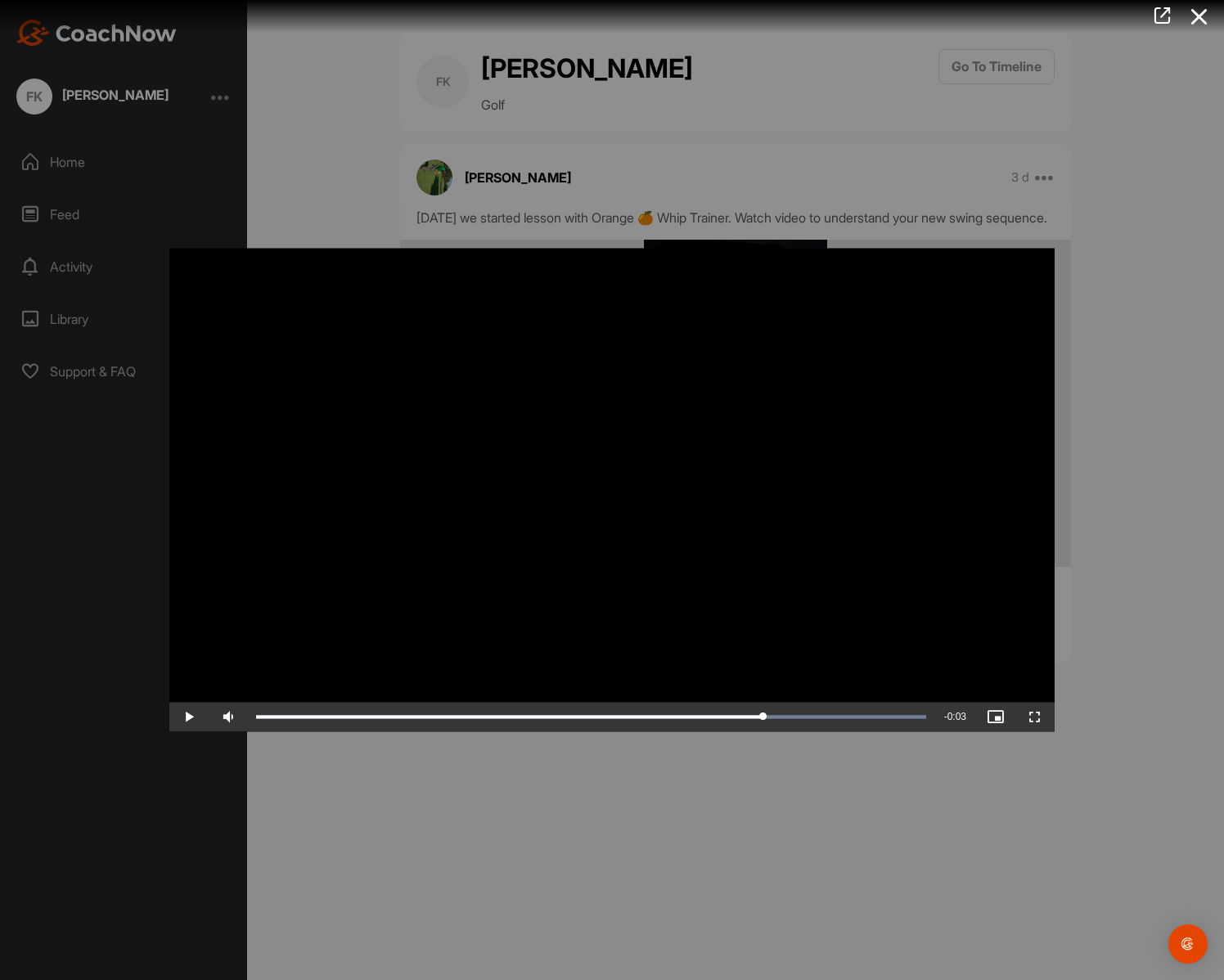
click at [523, 577] on video "Video Player" at bounding box center [612, 490] width 885 height 484
click at [810, 719] on div "Loaded : 100.00% 0:12 0:14" at bounding box center [591, 717] width 670 height 5
click at [657, 718] on div "0:12" at bounding box center [533, 717] width 554 height 5
click at [437, 569] on video "Video Player" at bounding box center [612, 490] width 885 height 484
click at [422, 565] on video "Video Player" at bounding box center [612, 490] width 885 height 484
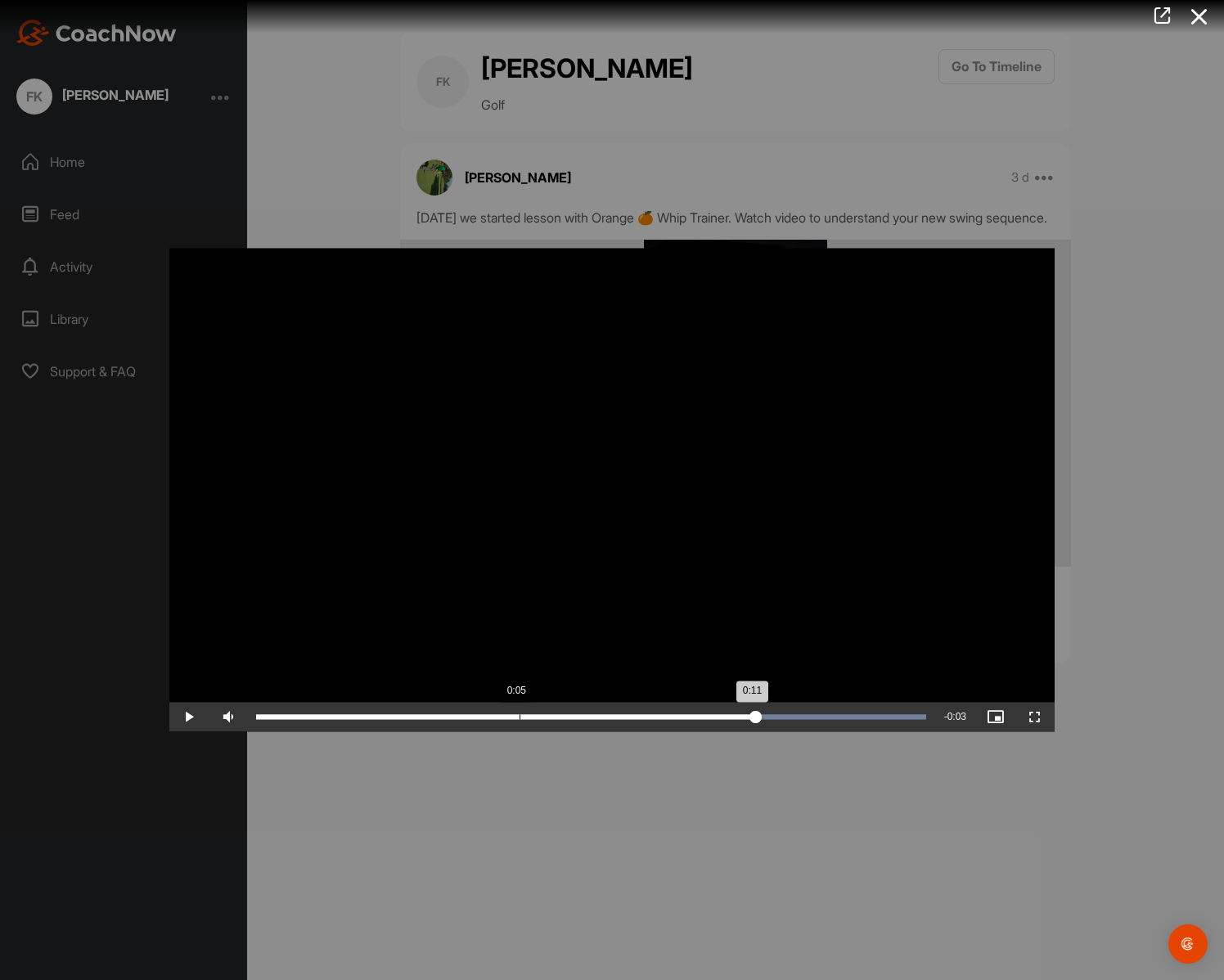
click at [532, 719] on div "Loaded : 100.00% 0:05 0:11" at bounding box center [591, 717] width 670 height 5
click at [191, 718] on span "Video Player" at bounding box center [188, 718] width 39 height 0
click at [304, 582] on video "Video Player" at bounding box center [612, 490] width 885 height 484
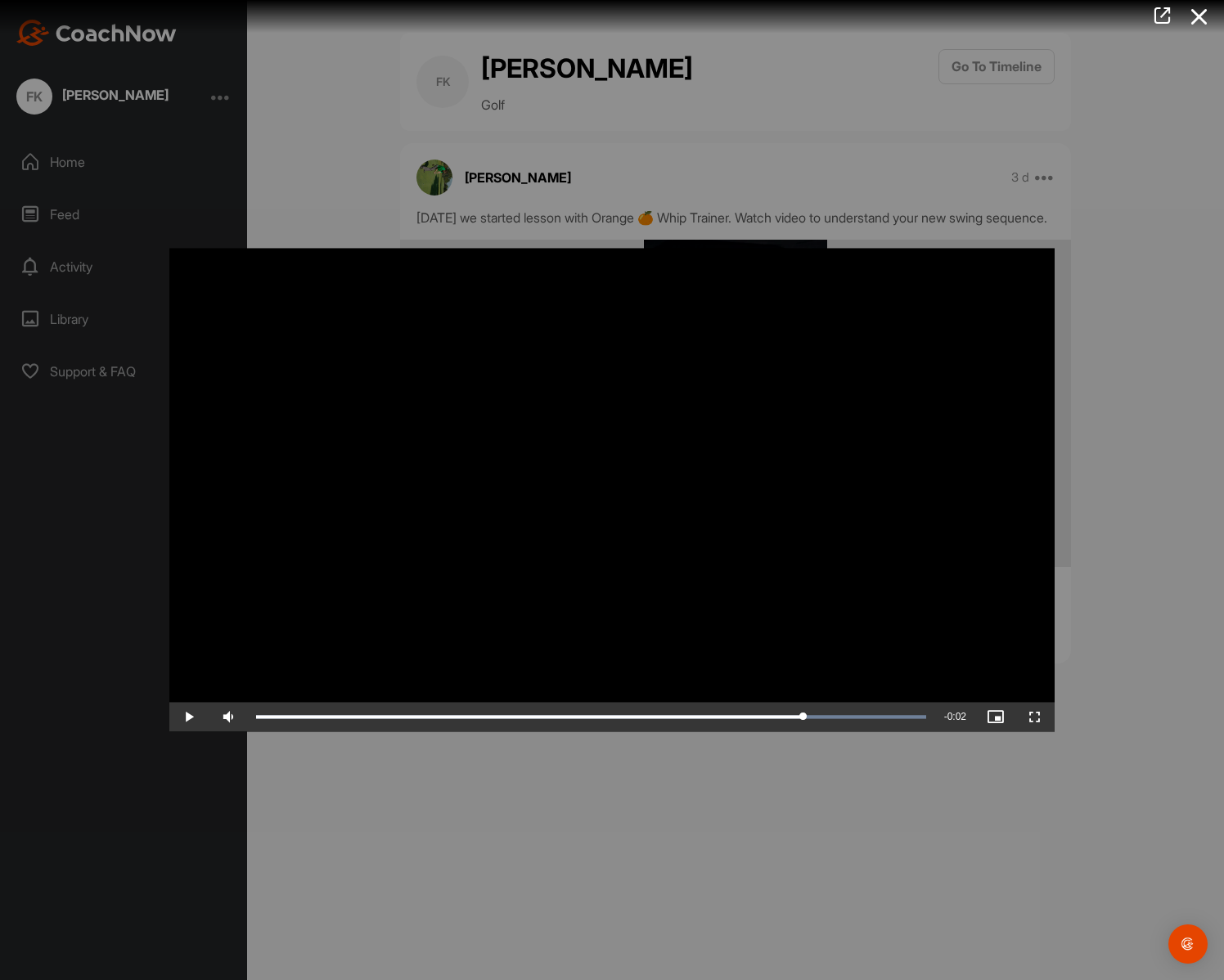
click at [297, 187] on div at bounding box center [612, 490] width 1224 height 980
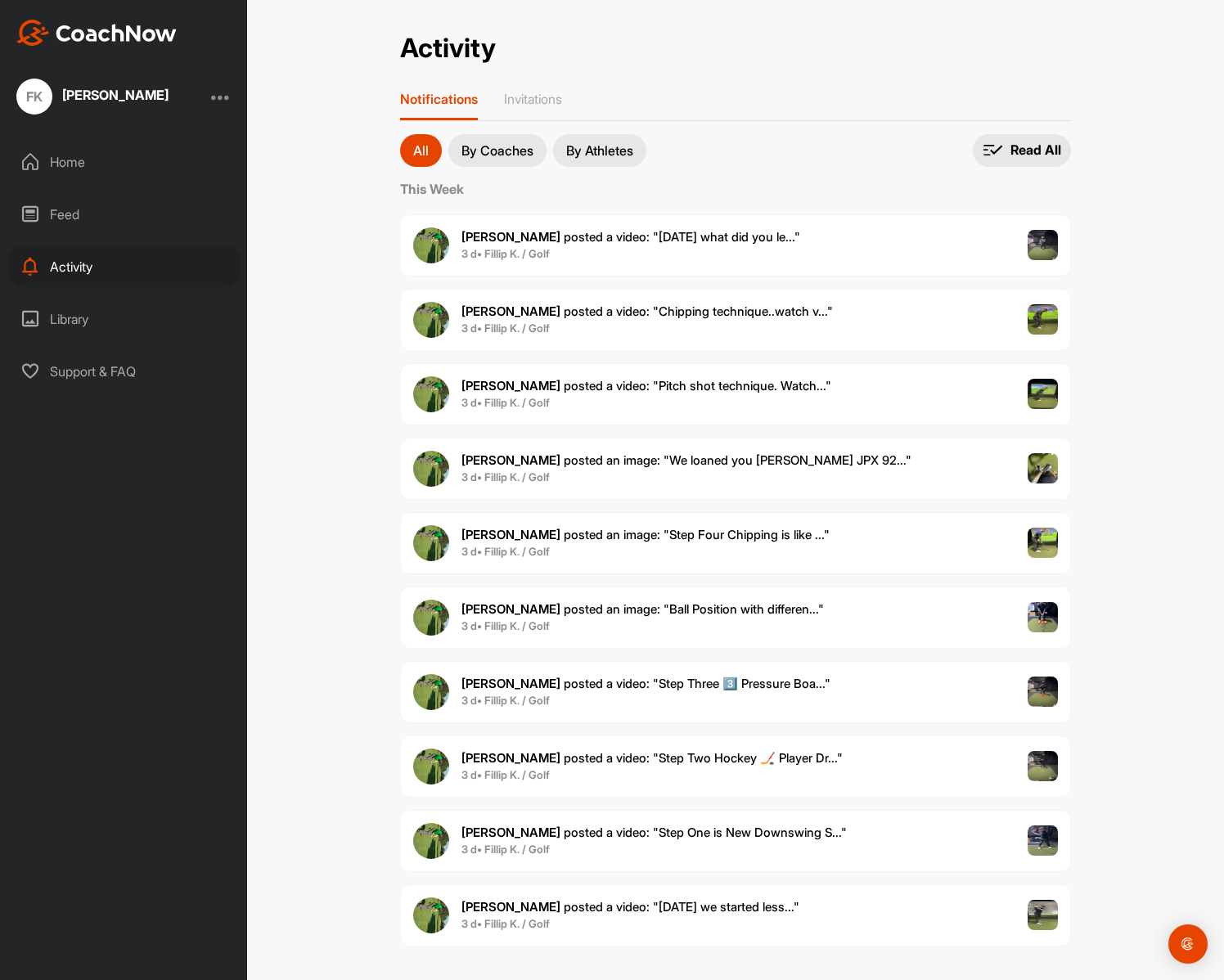
scroll to position [10, 0]
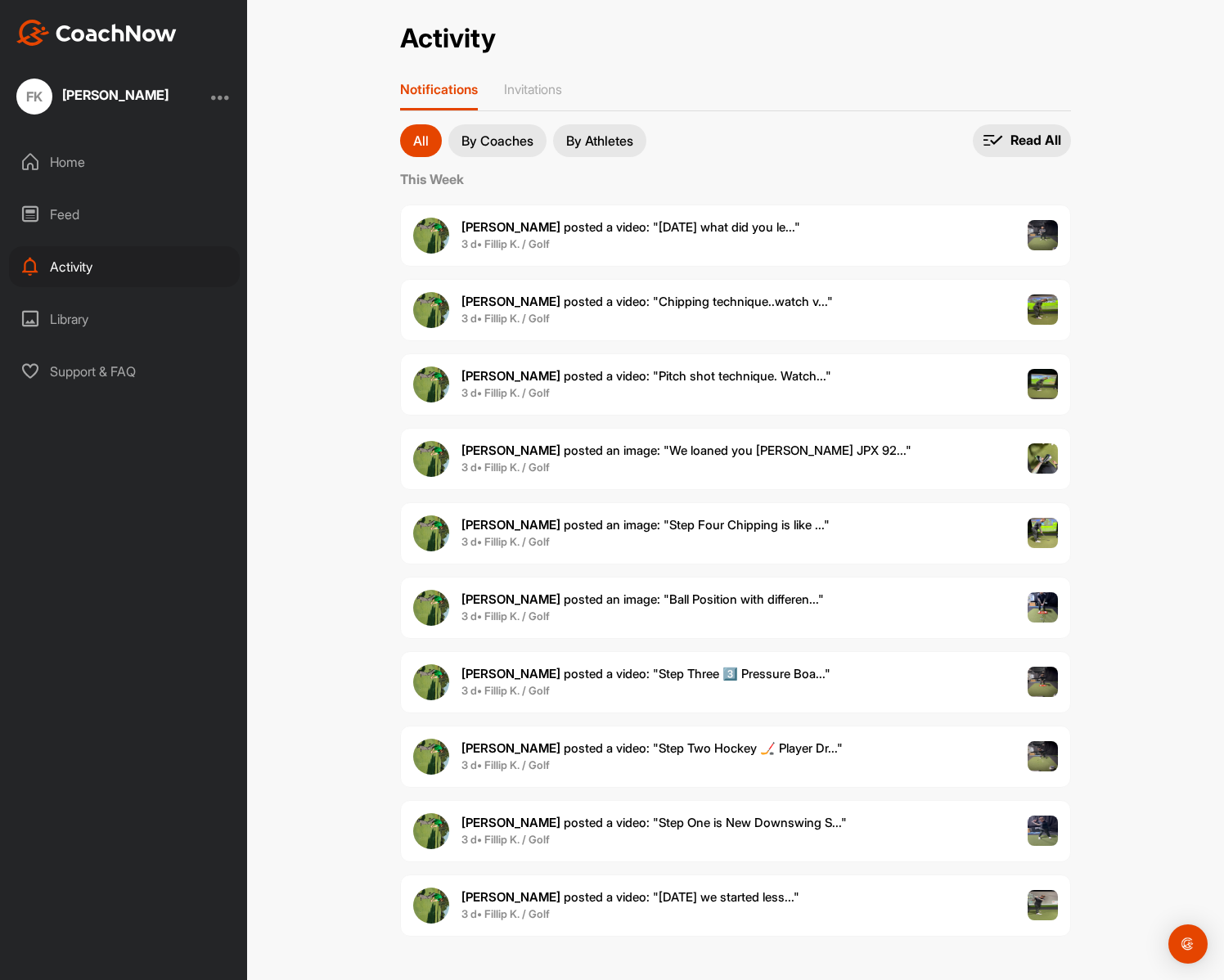
click at [710, 838] on span "3 d • Fillip K. / Golf" at bounding box center [654, 840] width 386 height 16
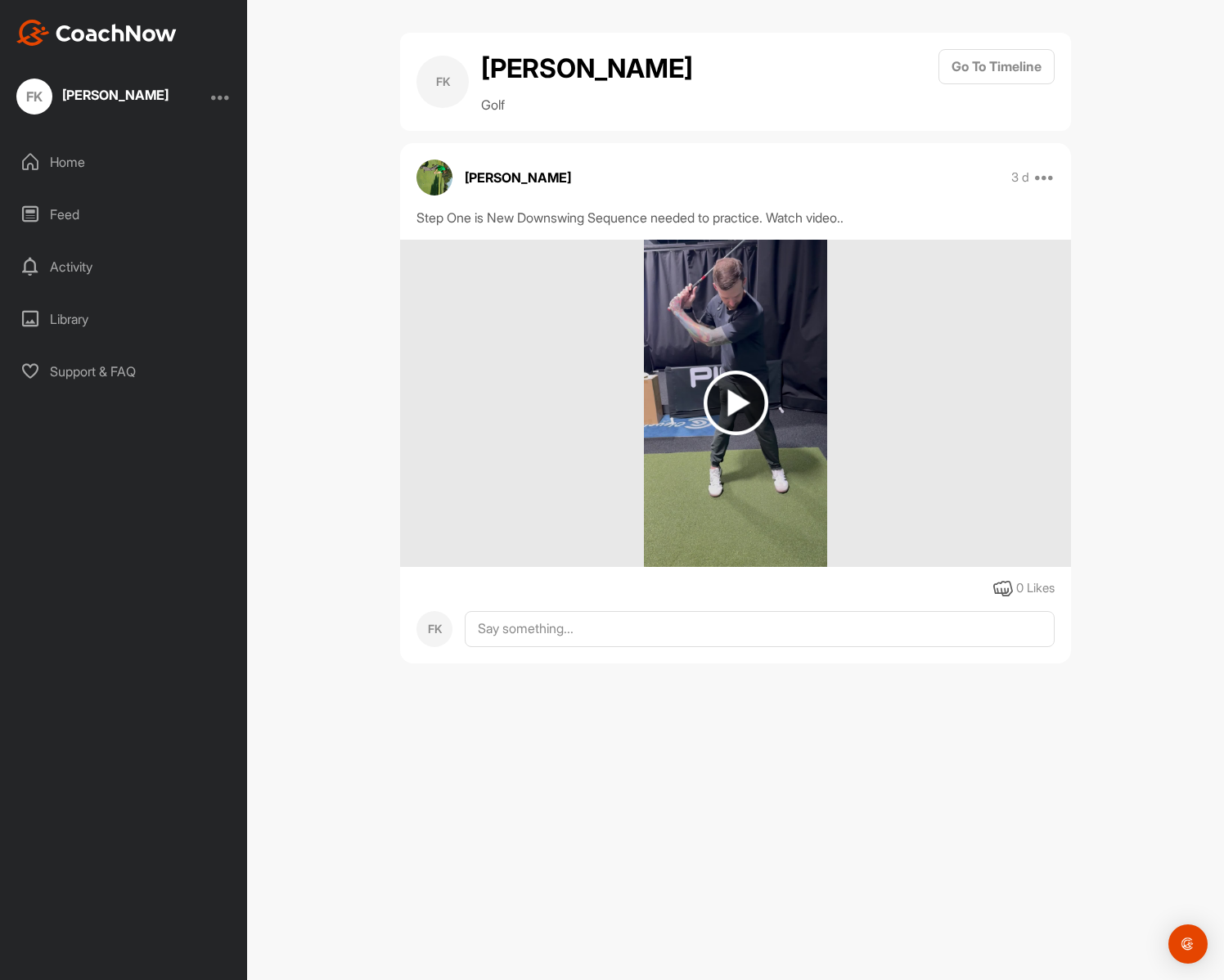
click at [745, 419] on img at bounding box center [736, 403] width 65 height 65
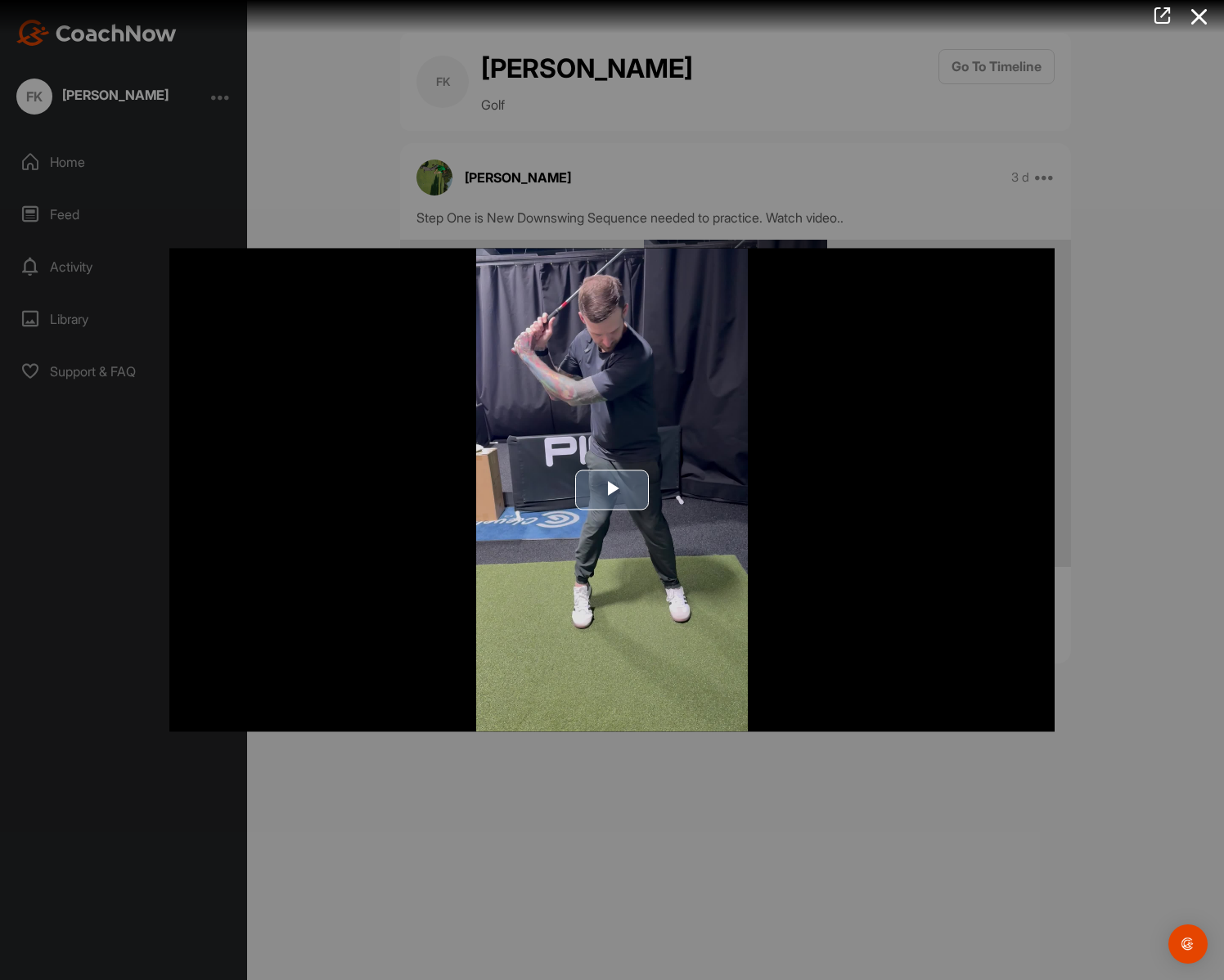
click at [638, 420] on img "Video Player" at bounding box center [612, 490] width 885 height 484
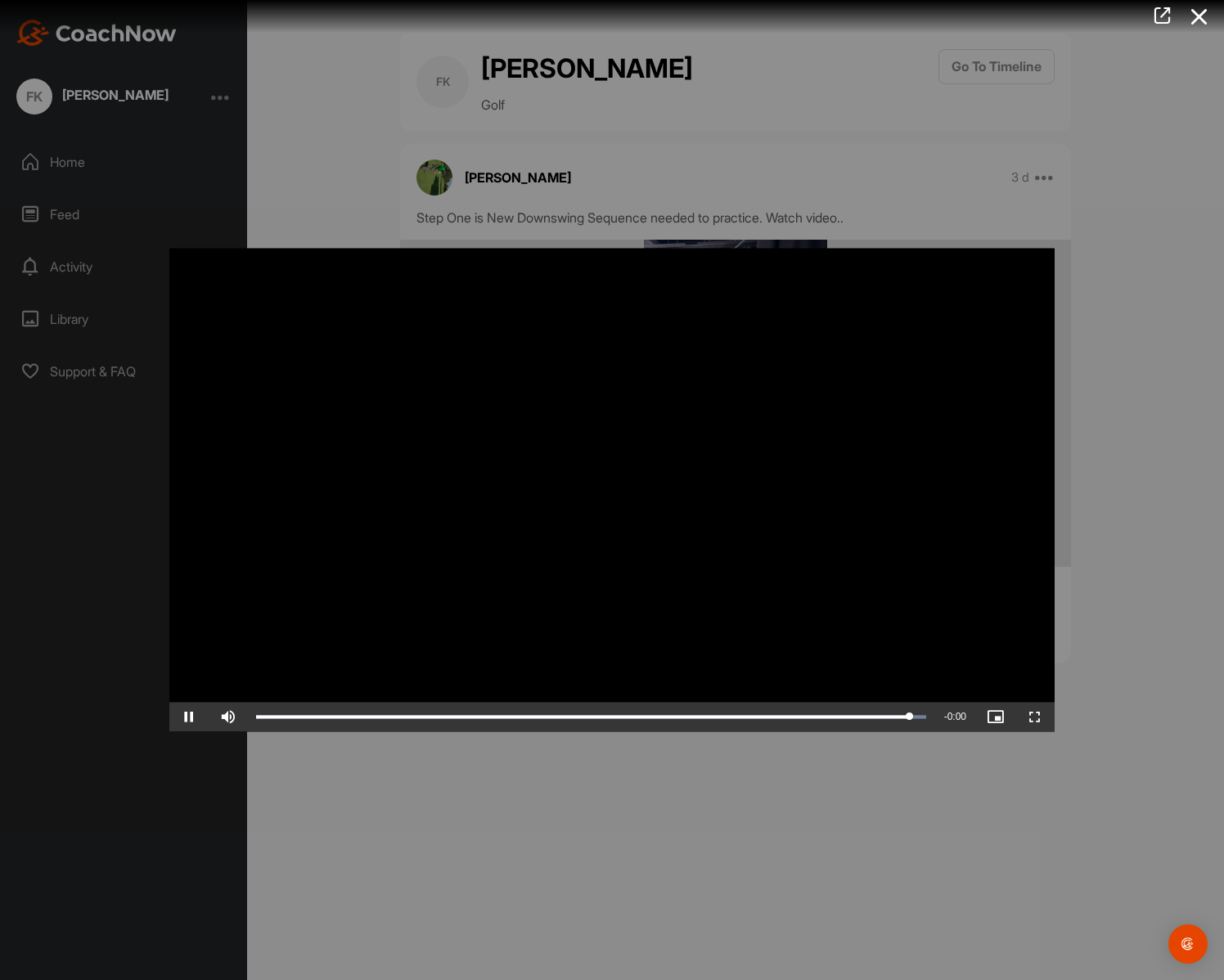
drag, startPoint x: 655, startPoint y: 578, endPoint x: 658, endPoint y: 565, distance: 13.3
click at [655, 577] on video "Video Player" at bounding box center [612, 490] width 885 height 484
click at [714, 498] on video "Video Player" at bounding box center [612, 490] width 885 height 484
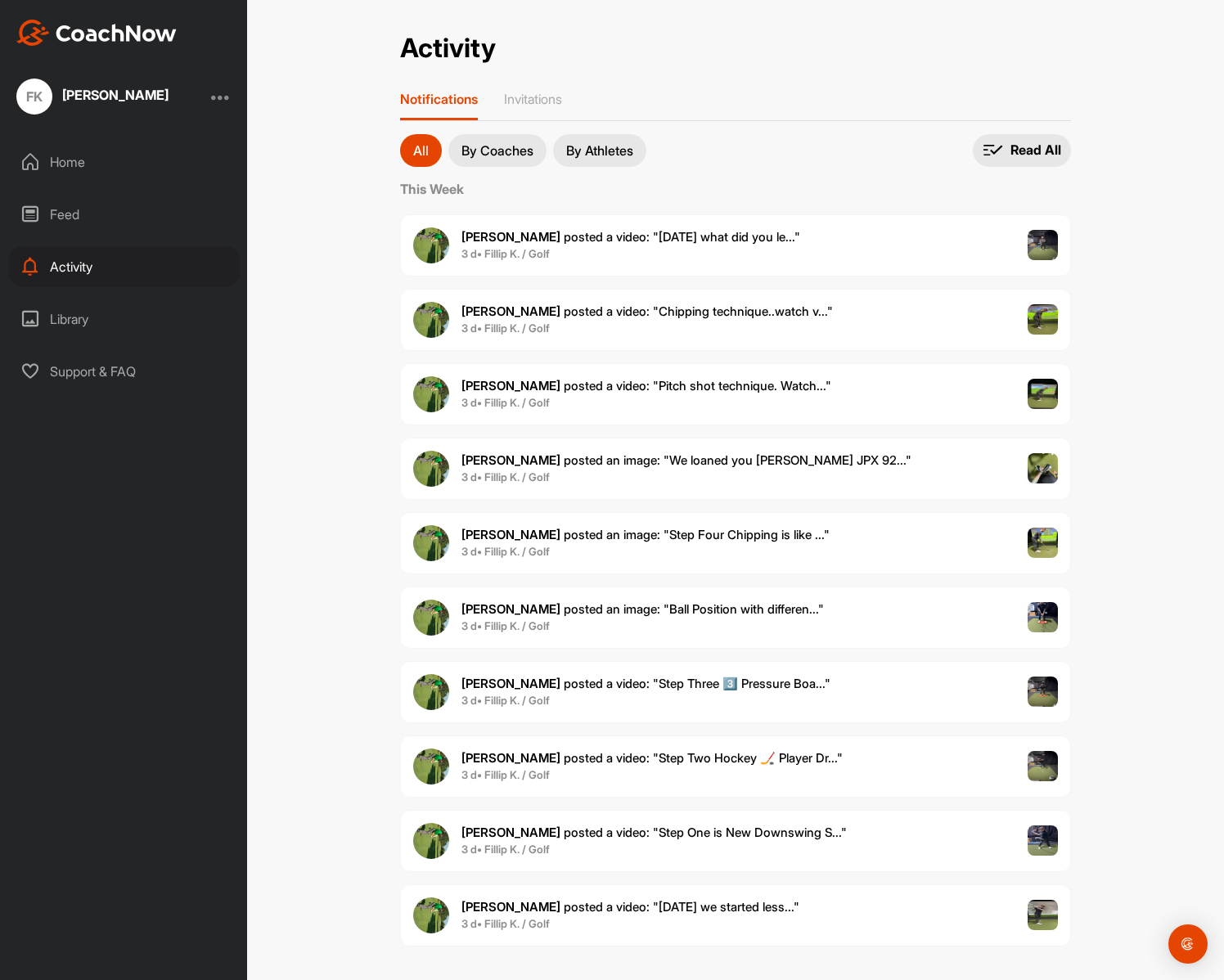
scroll to position [10, 0]
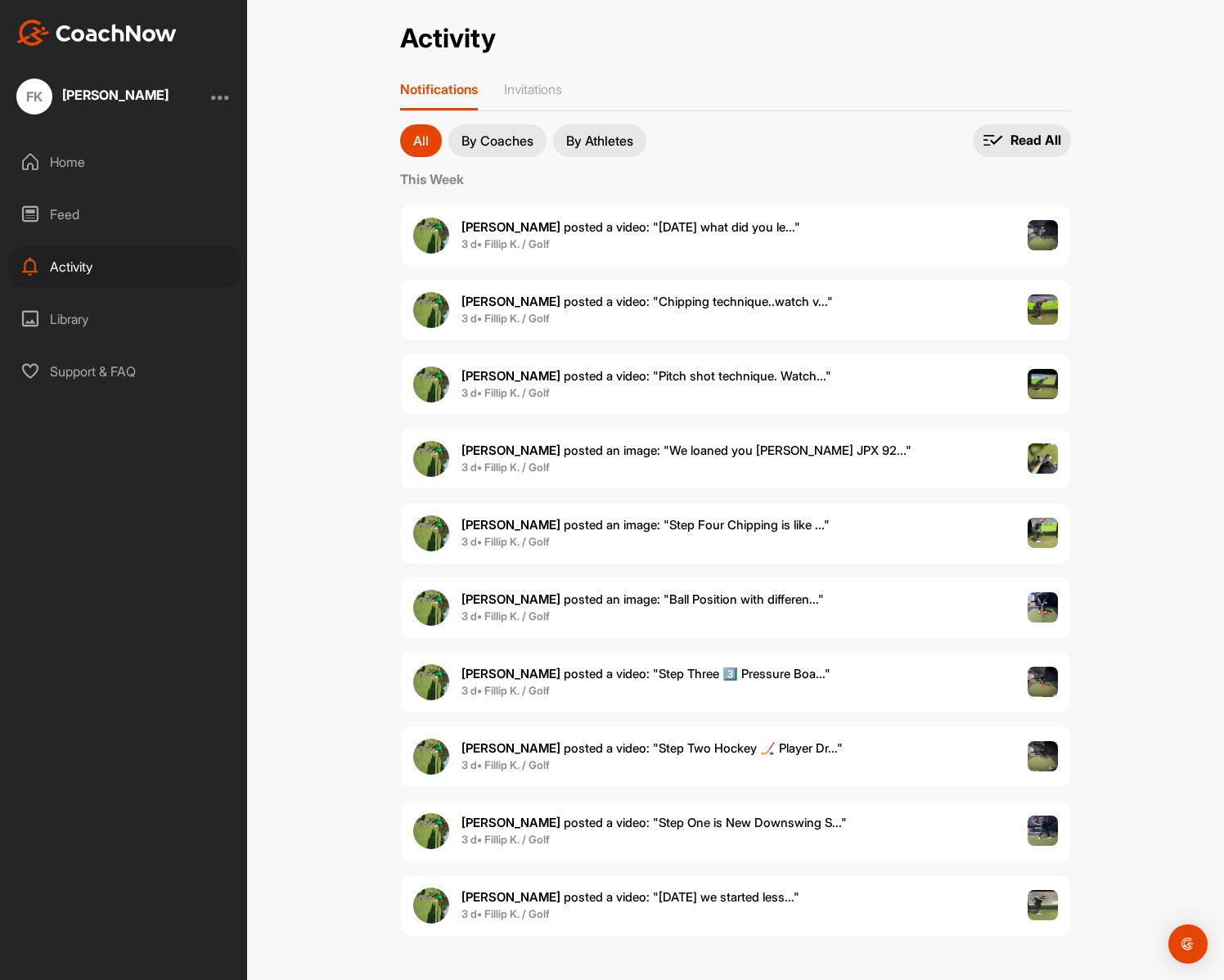
click at [673, 759] on span "3 d • Fillip K. / Golf" at bounding box center [652, 766] width 381 height 16
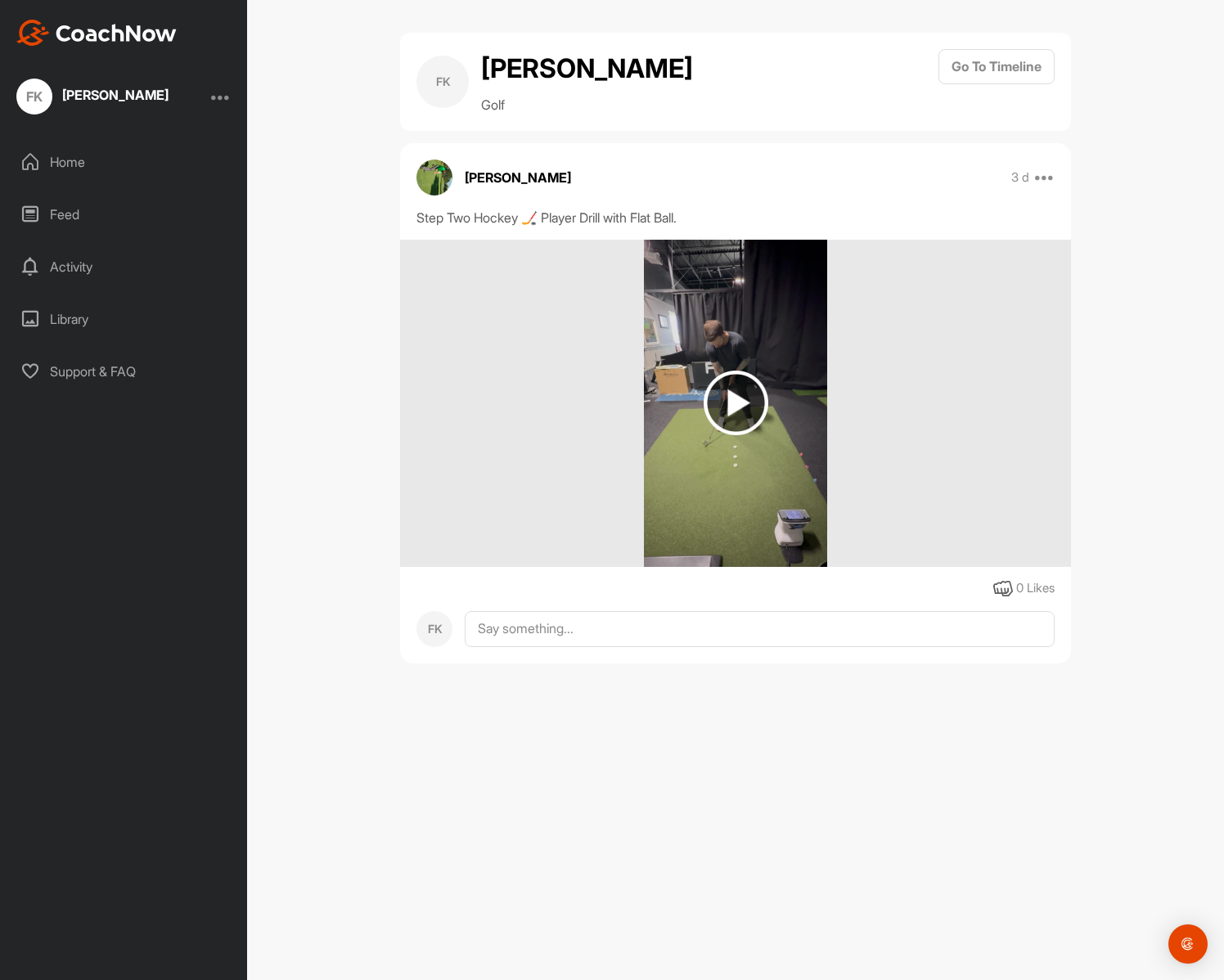
click at [733, 405] on img at bounding box center [736, 403] width 65 height 65
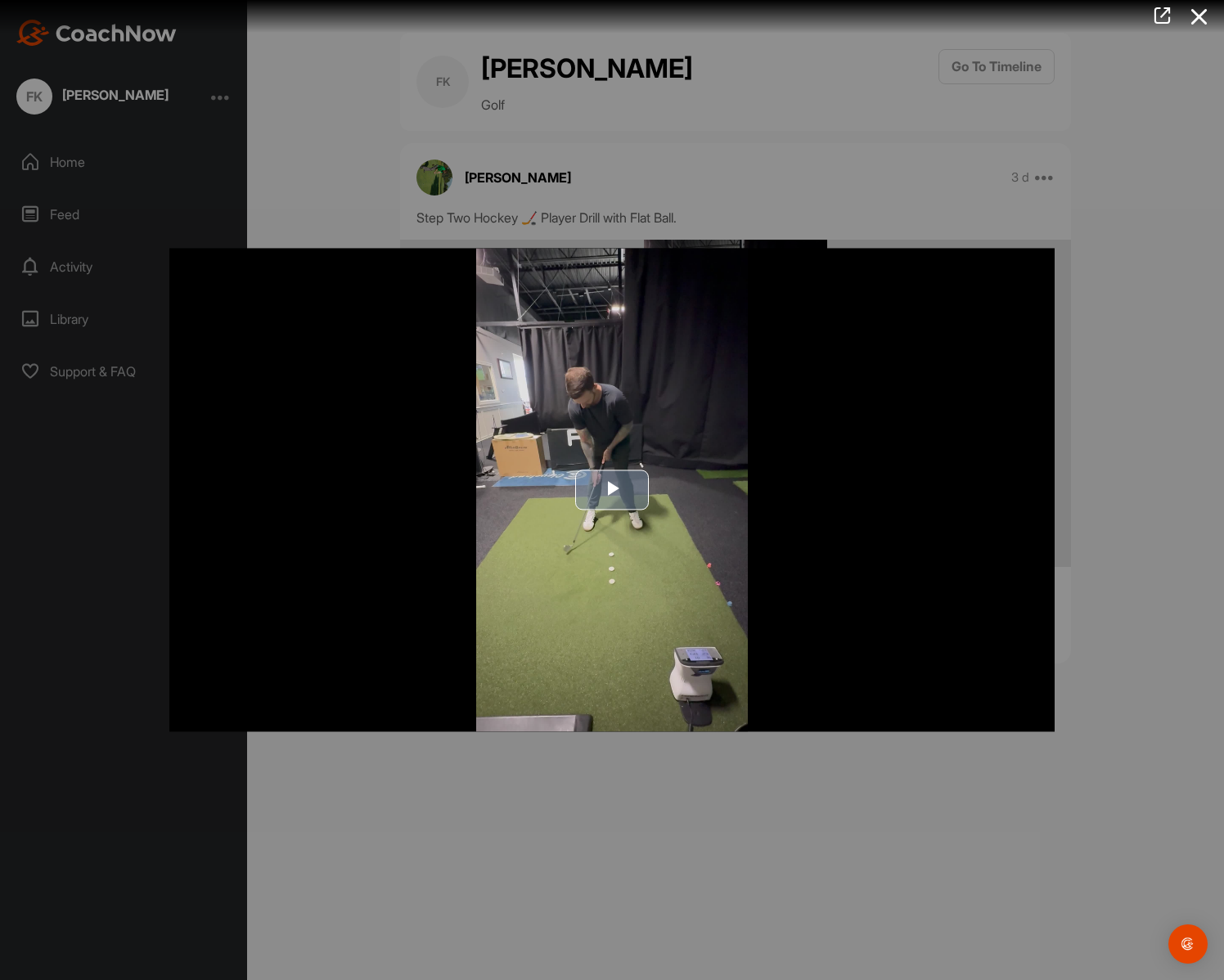
click at [612, 490] on span "Video Player" at bounding box center [612, 490] width 0 height 0
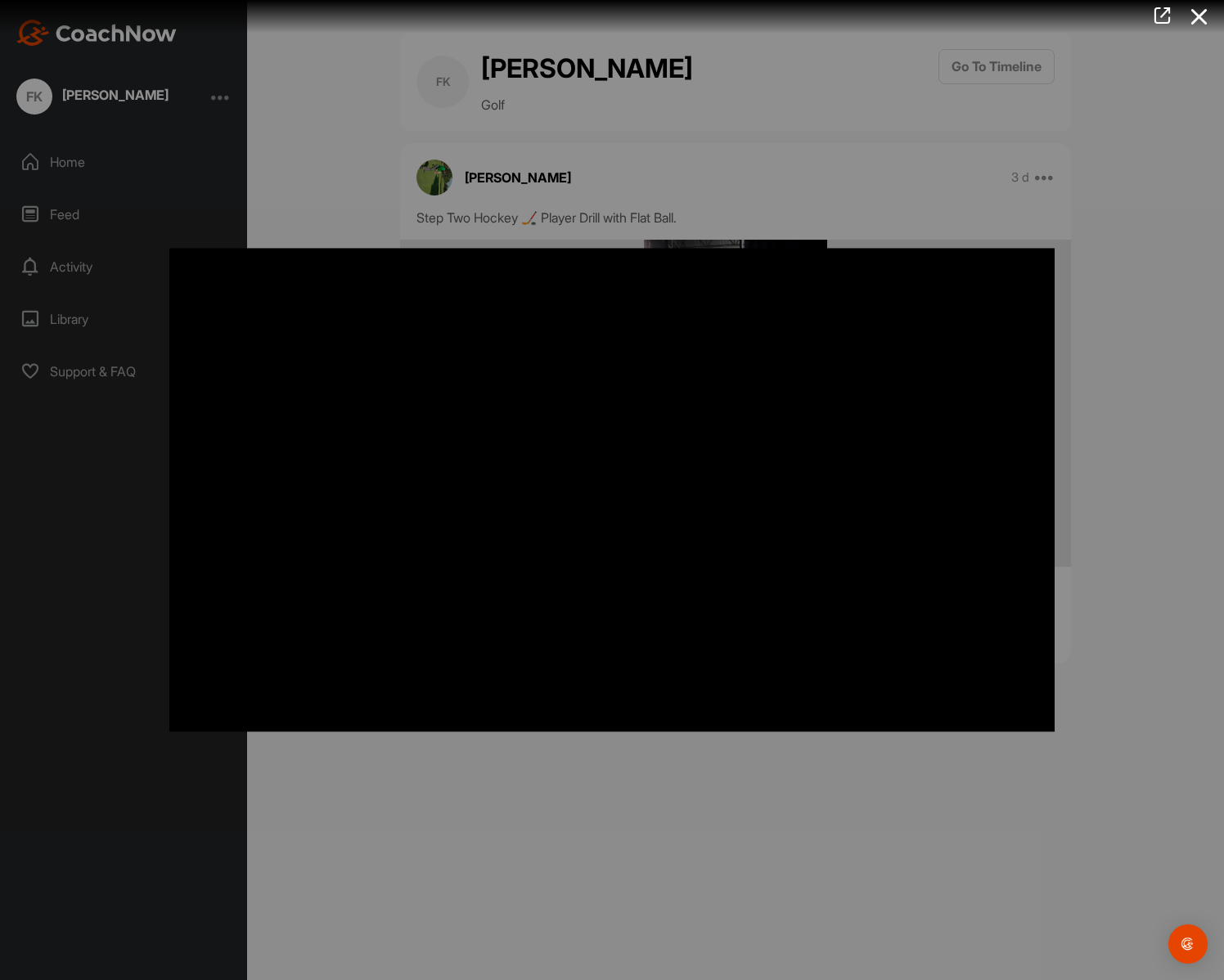
click at [632, 560] on video "Video Player" at bounding box center [612, 490] width 885 height 484
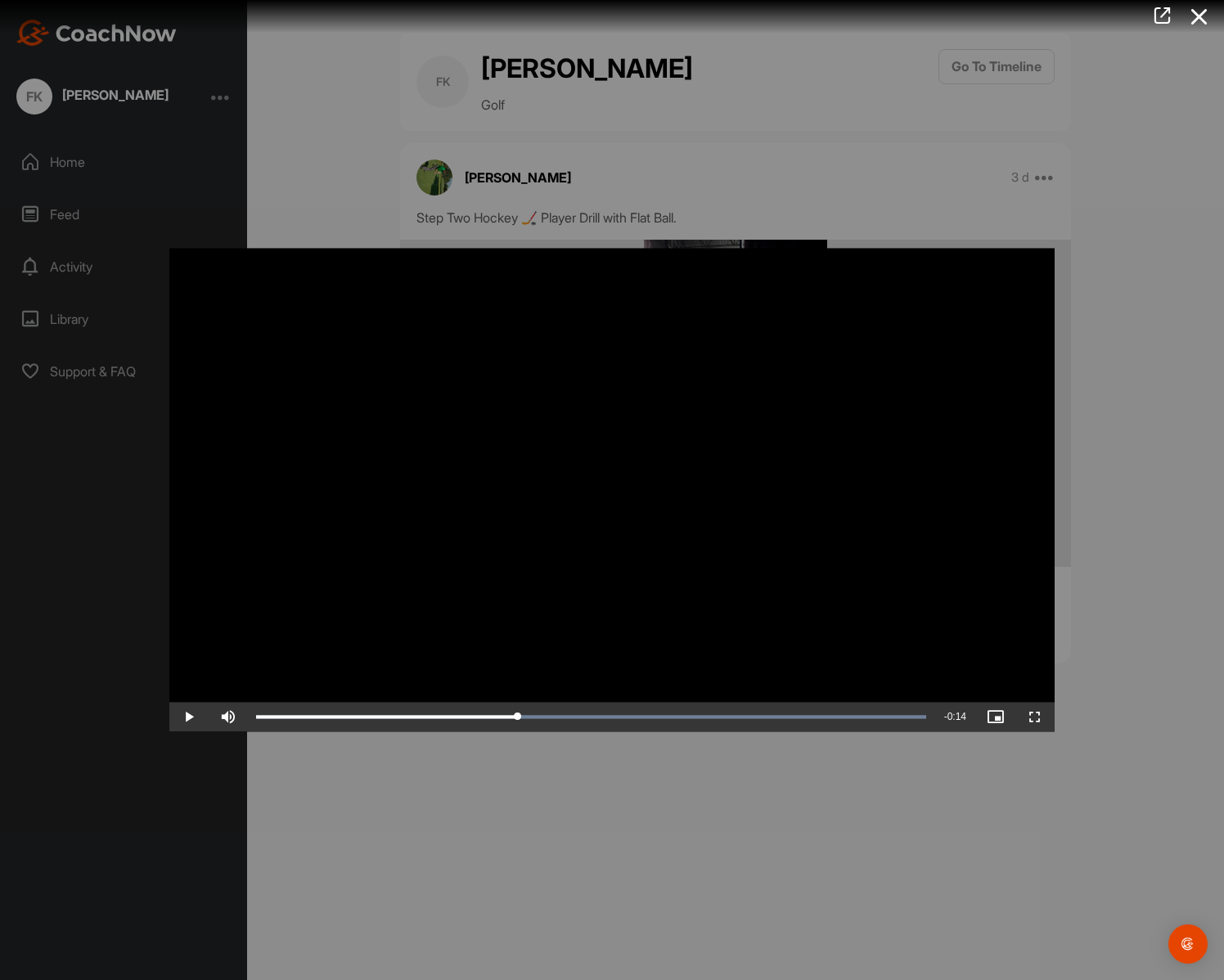
click at [632, 560] on video "Video Player" at bounding box center [612, 490] width 885 height 484
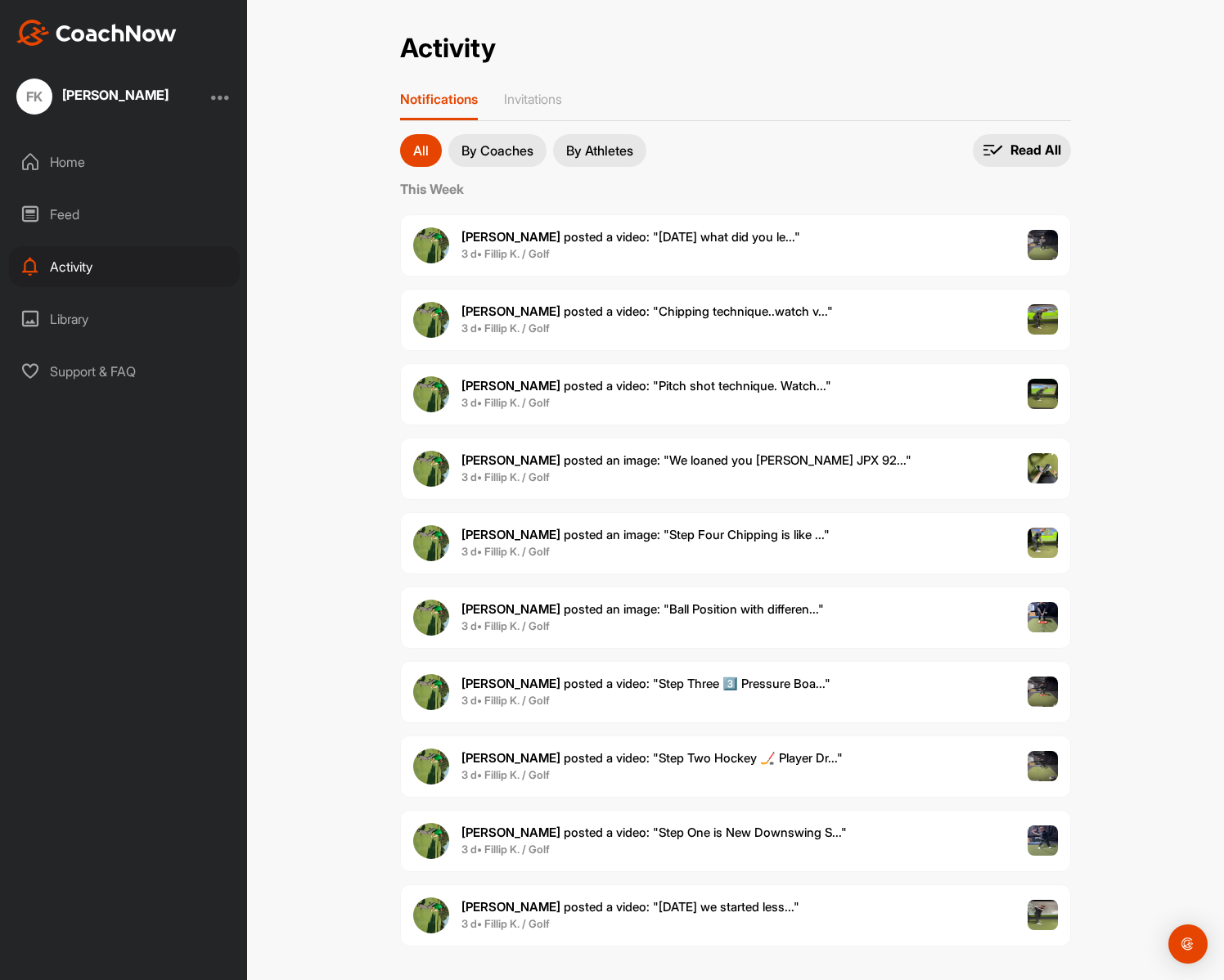
scroll to position [10, 0]
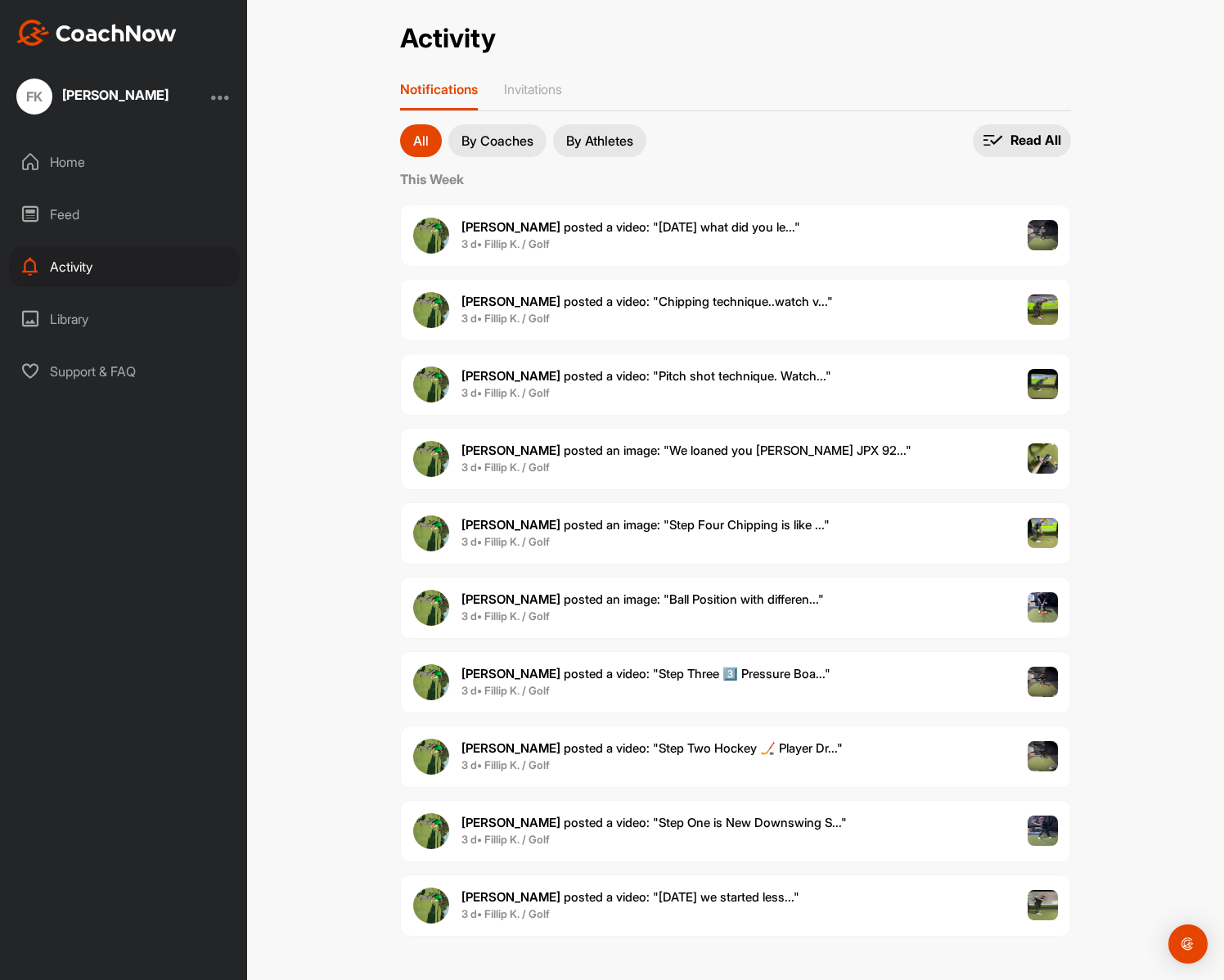
click at [795, 683] on div "[PERSON_NAME] posted a video : " Step Three 3️⃣ Pressure Boa... " 3 d • Fillip …" at bounding box center [735, 682] width 671 height 62
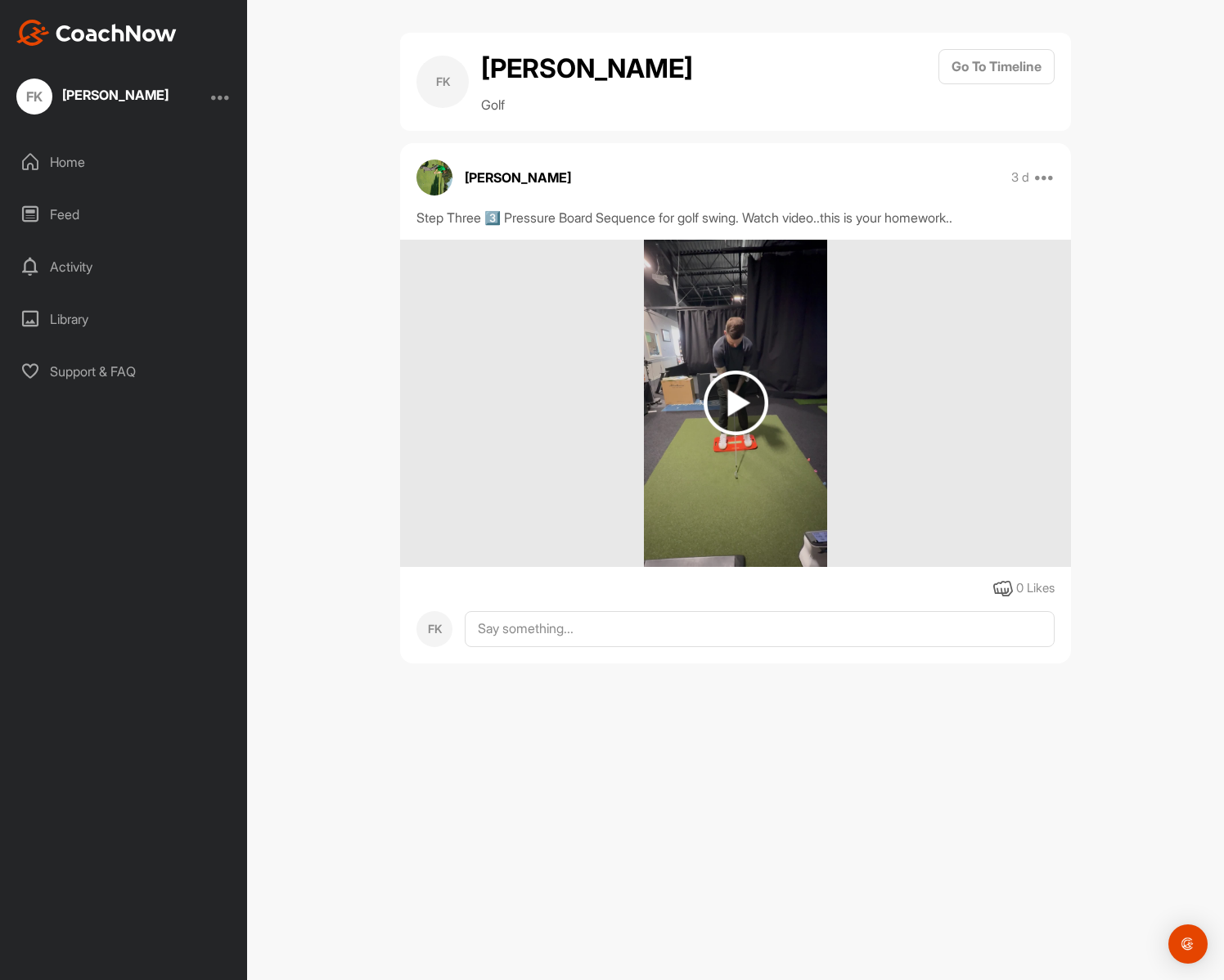
click at [724, 430] on img at bounding box center [736, 403] width 65 height 65
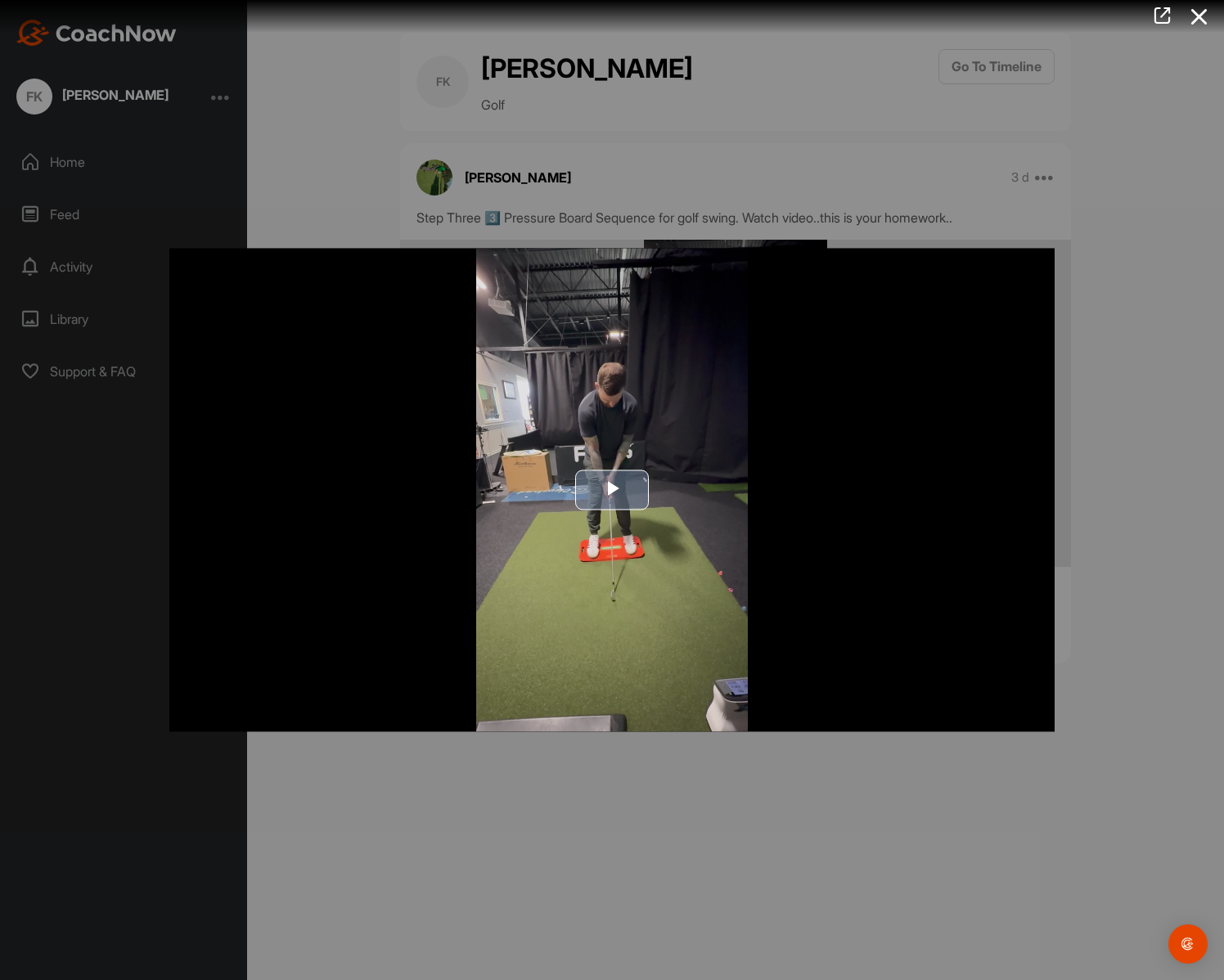
click at [612, 490] on span "Video Player" at bounding box center [612, 490] width 0 height 0
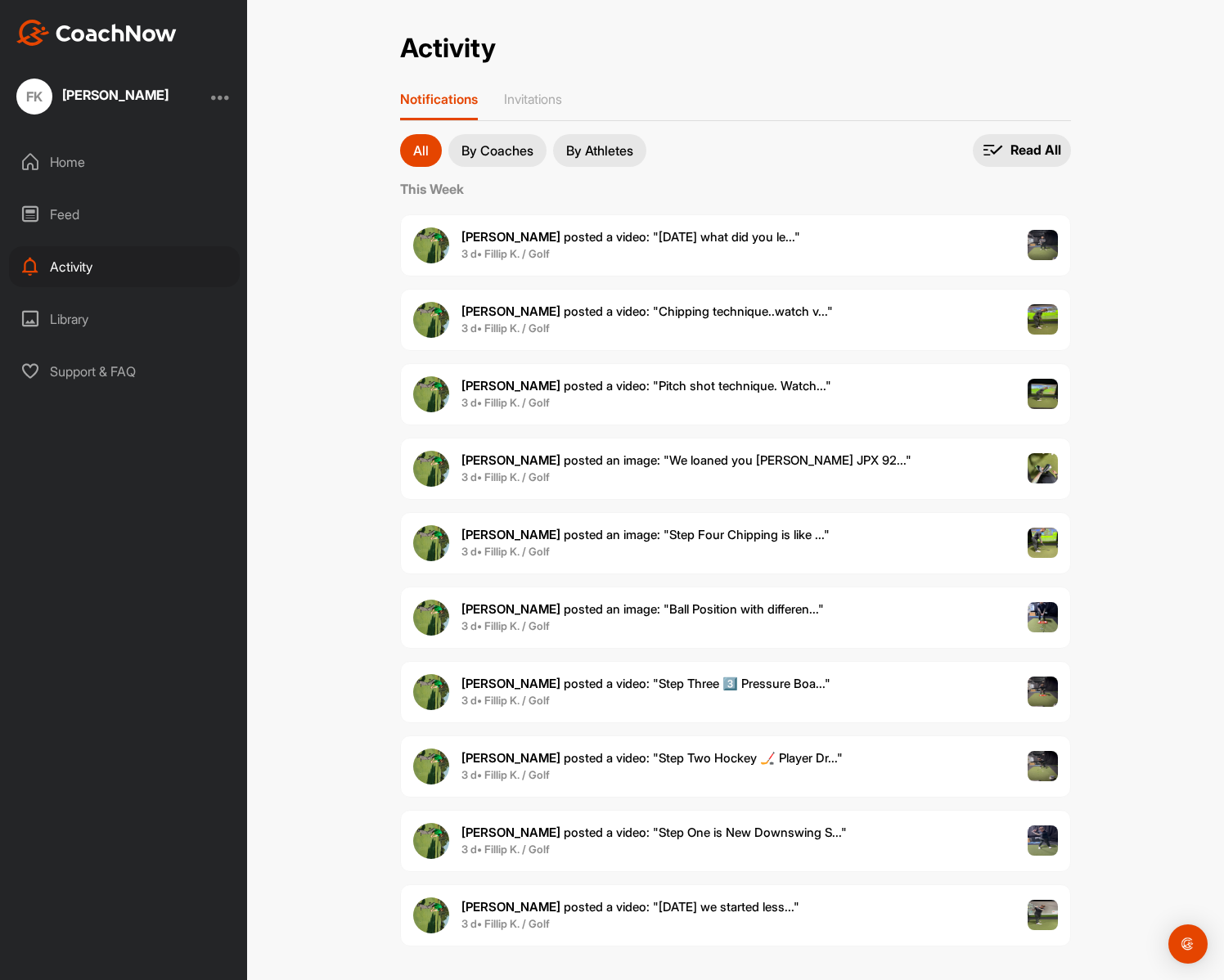
click at [805, 616] on div "[PERSON_NAME] posted an image : " Ball Position with differen... " 3 d • Fillip…" at bounding box center [735, 617] width 671 height 62
click at [44, 264] on div "Activity" at bounding box center [124, 266] width 230 height 41
click at [93, 212] on div "Feed" at bounding box center [124, 214] width 230 height 41
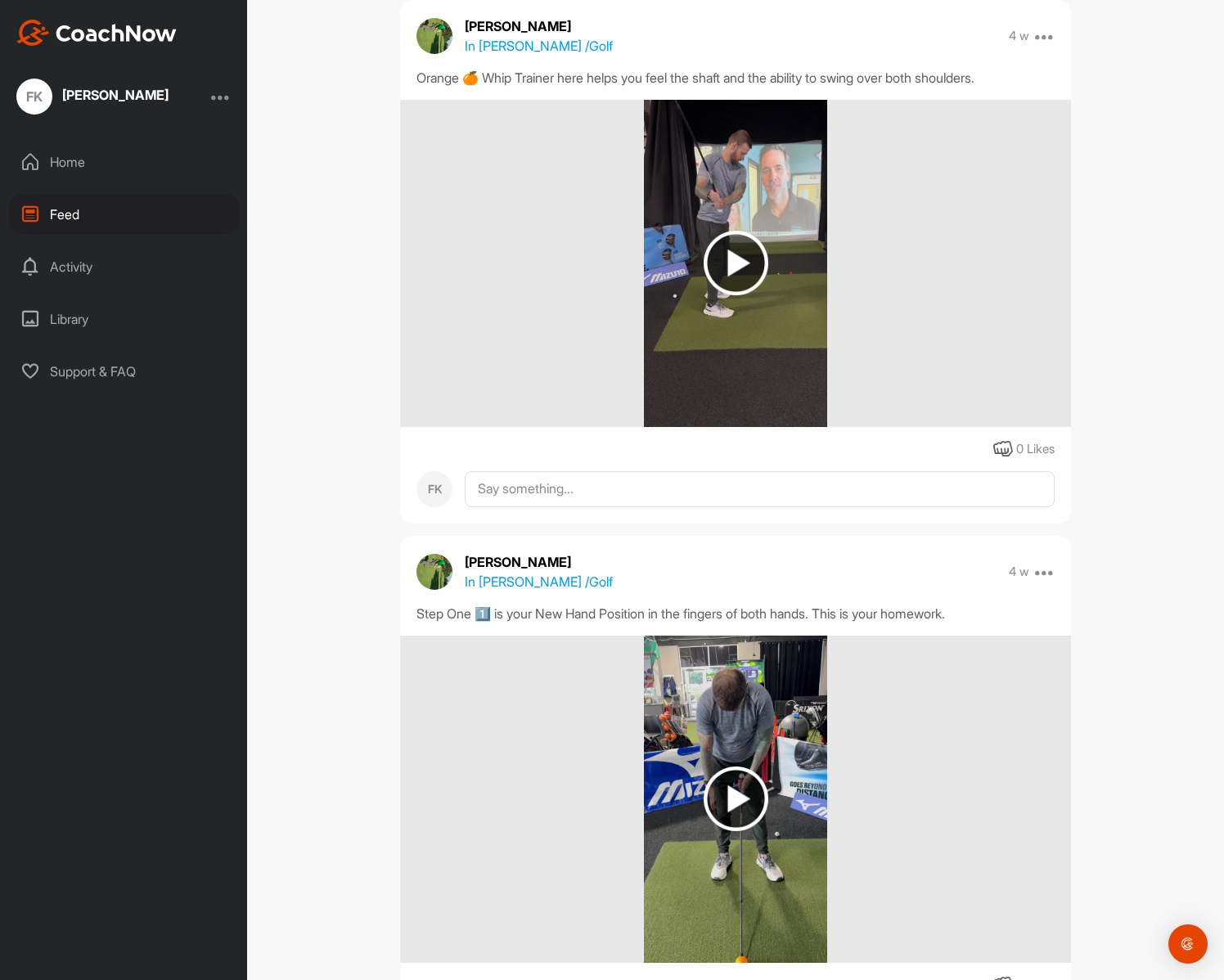
scroll to position [9881, 0]
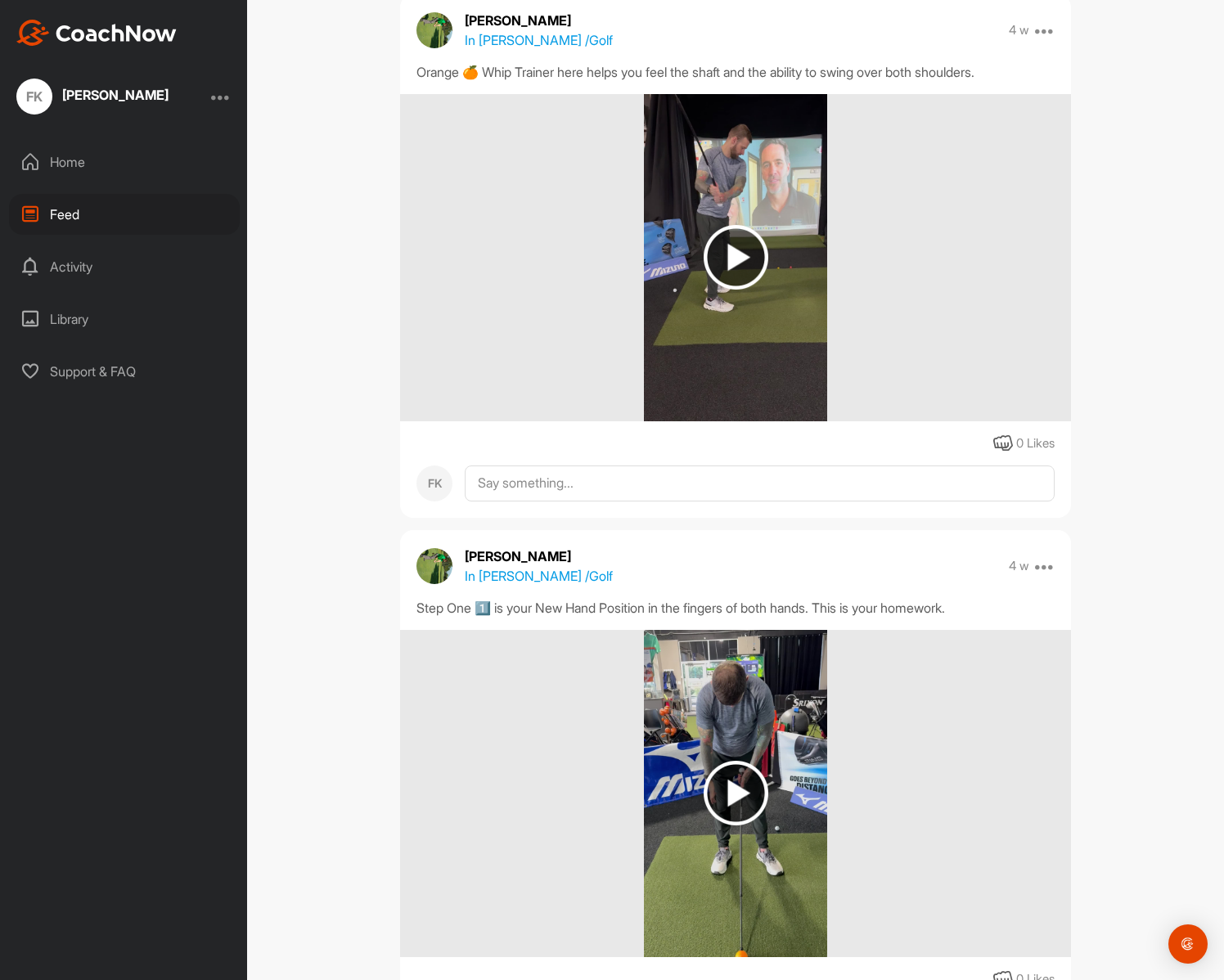
click at [778, 762] on img at bounding box center [736, 794] width 184 height 327
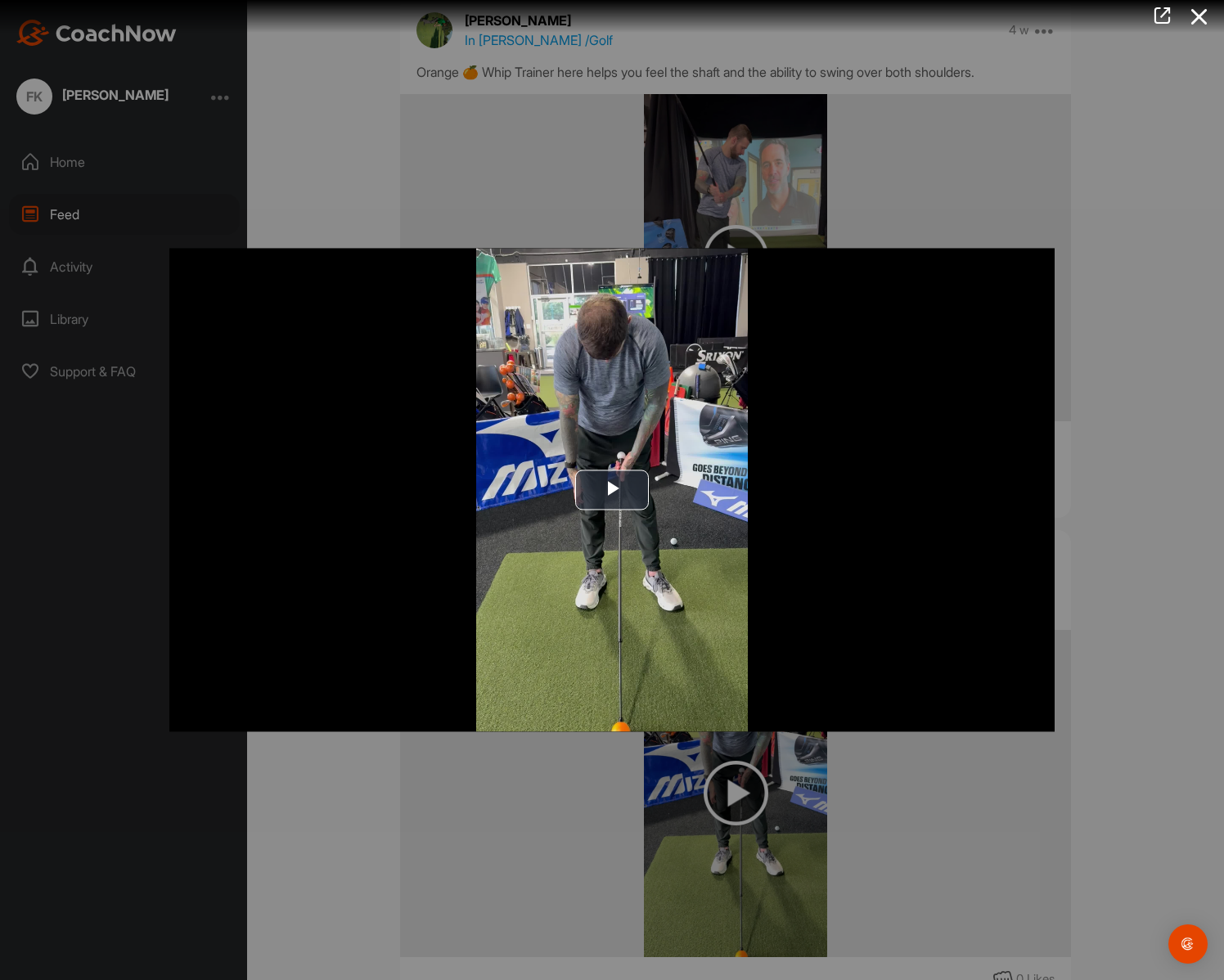
click at [559, 803] on div at bounding box center [612, 490] width 1224 height 980
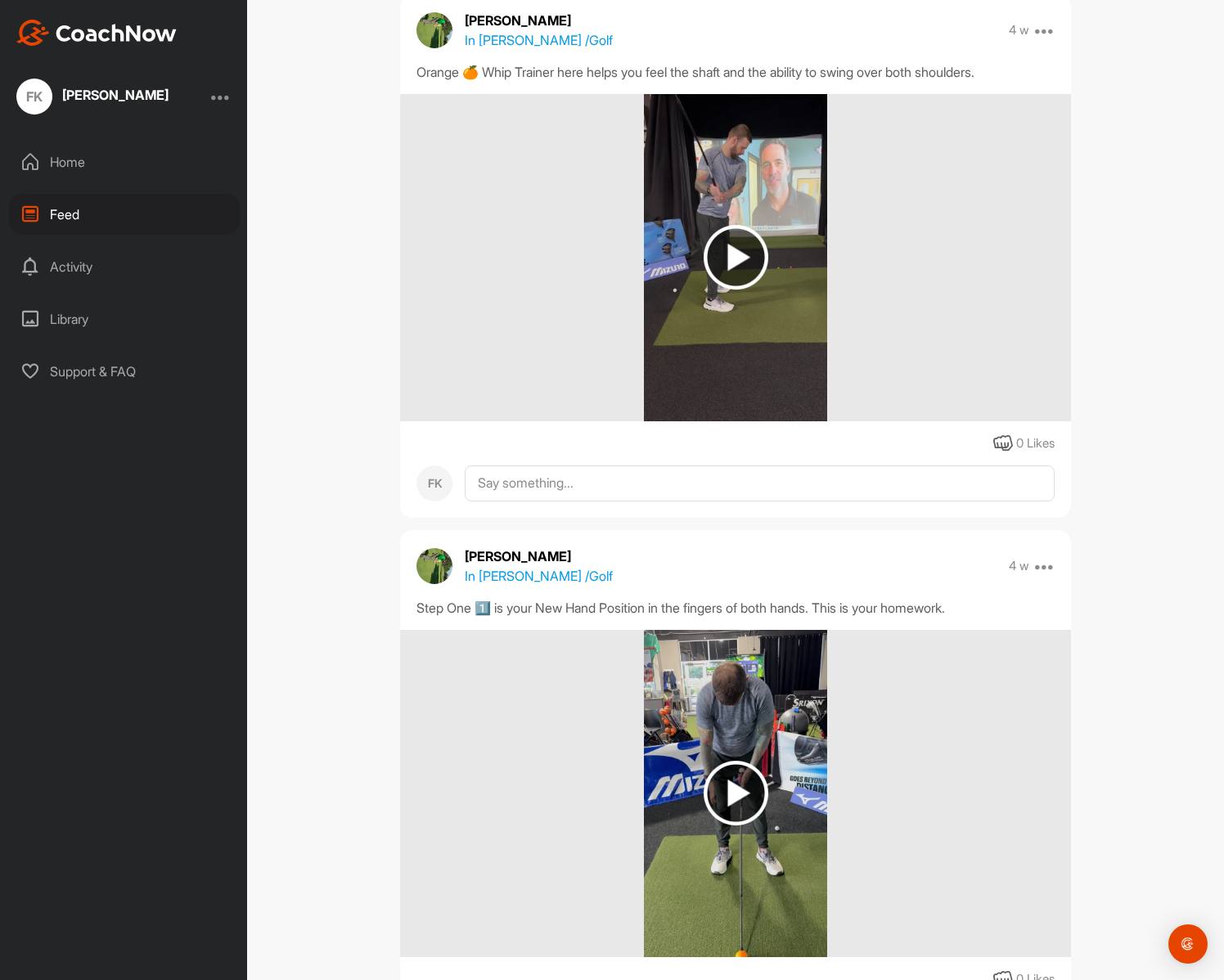
scroll to position [10023, 0]
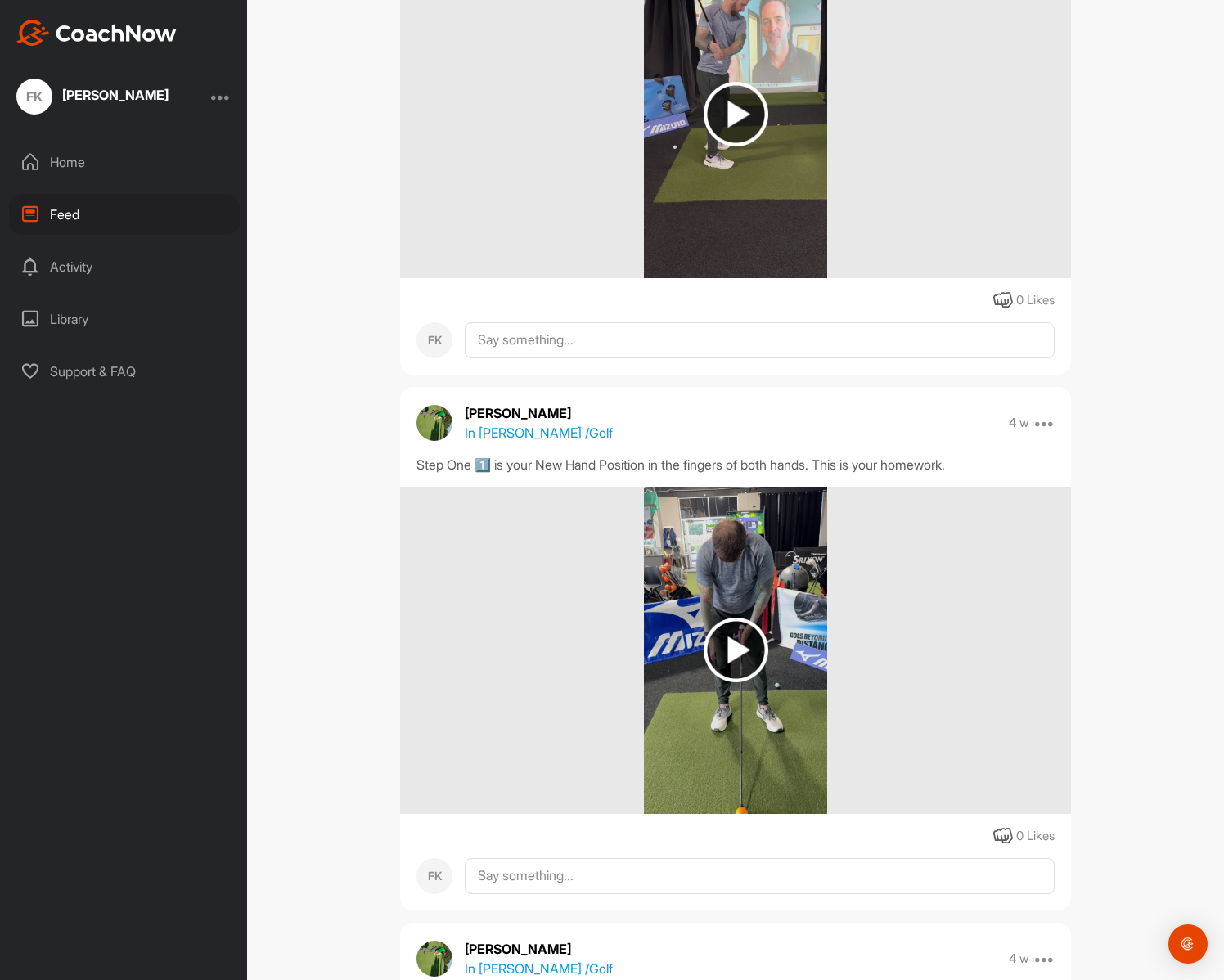
click at [765, 673] on img at bounding box center [736, 650] width 184 height 327
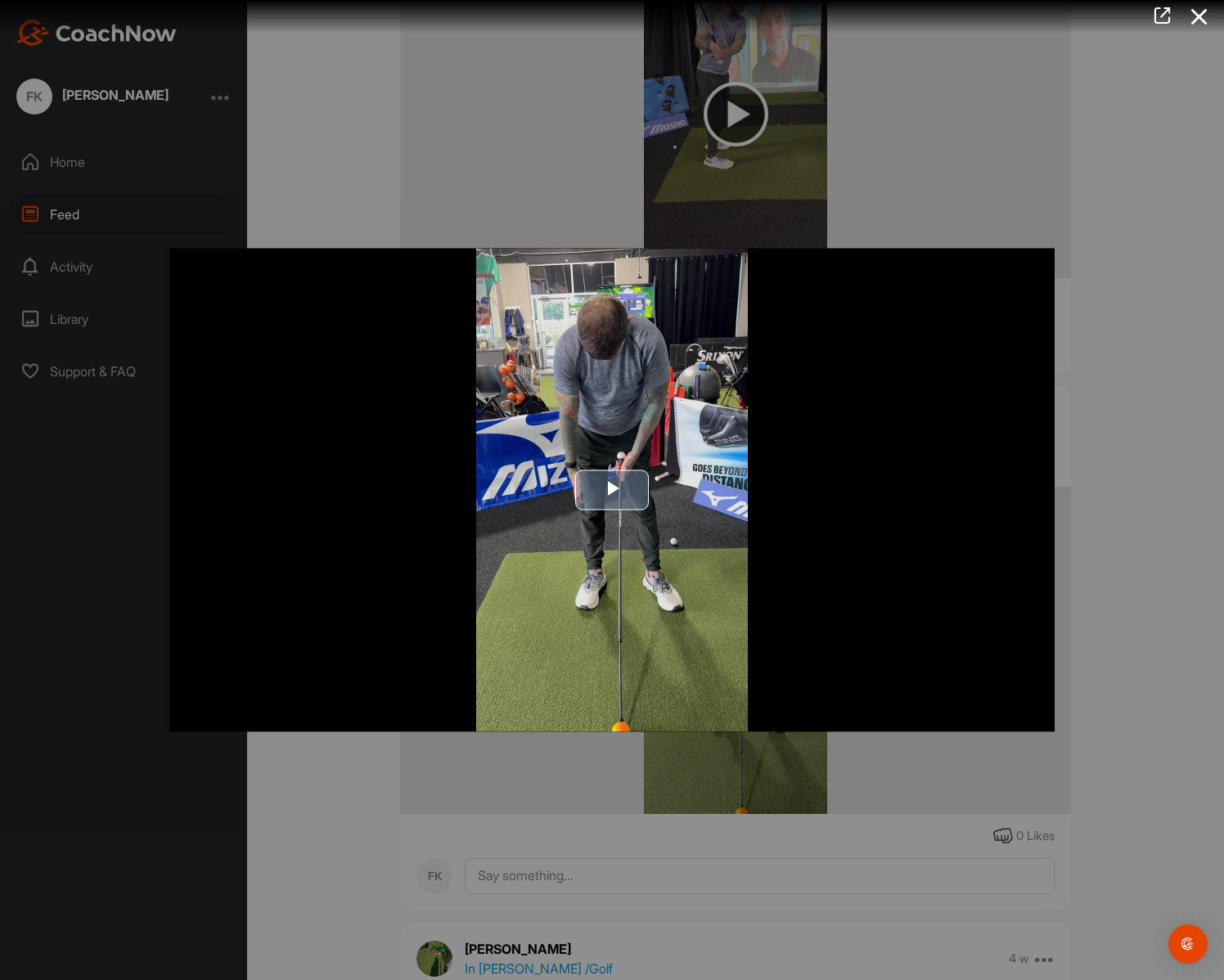
click at [701, 640] on img "Video Player" at bounding box center [612, 490] width 885 height 484
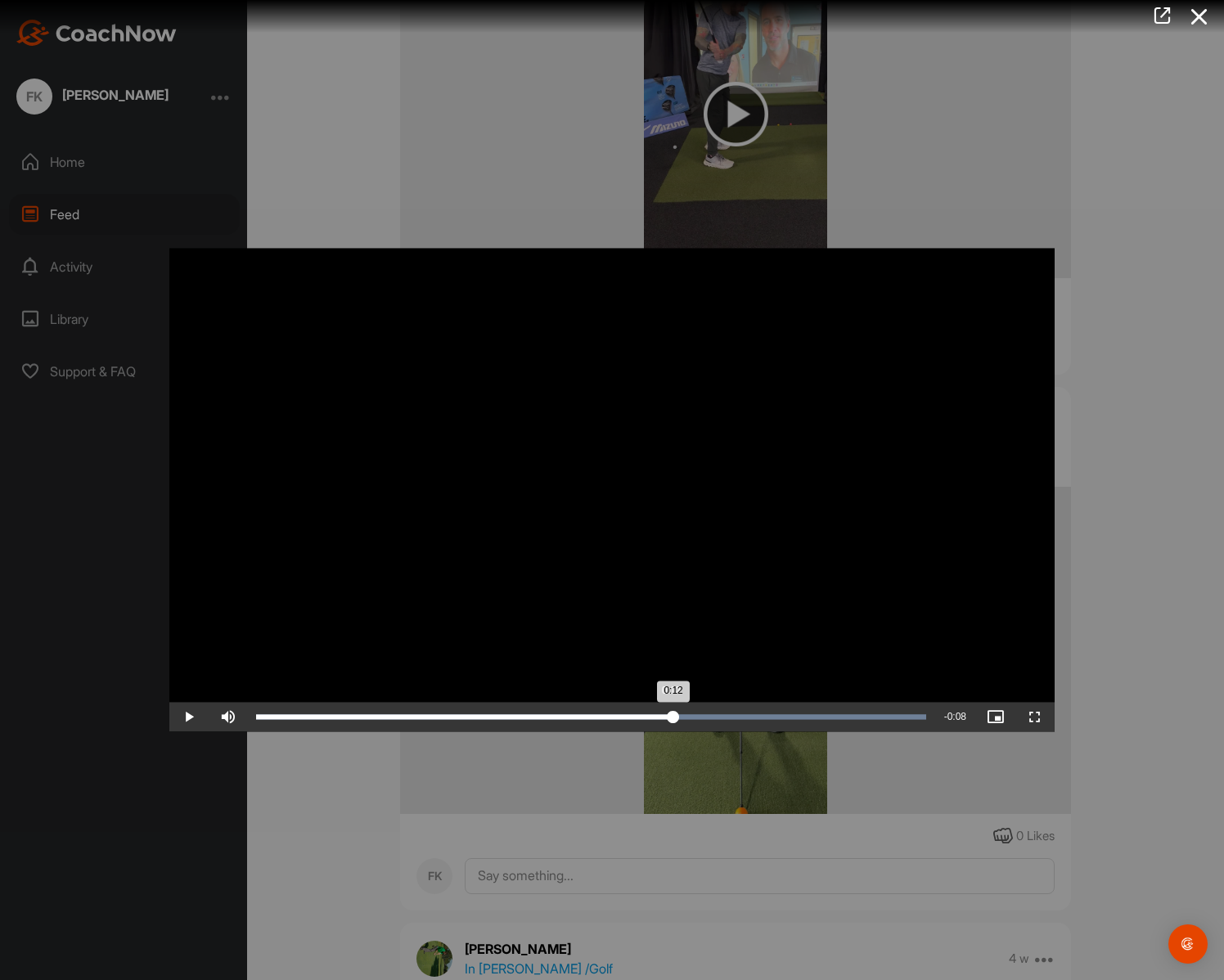
click at [673, 719] on div "Loaded : 100.00% 0:12 0:12" at bounding box center [591, 718] width 687 height 30
click at [759, 719] on div "0:15" at bounding box center [759, 717] width 1 height 5
click at [848, 719] on div "0:17" at bounding box center [848, 717] width 1 height 5
click at [439, 213] on div at bounding box center [612, 490] width 1224 height 980
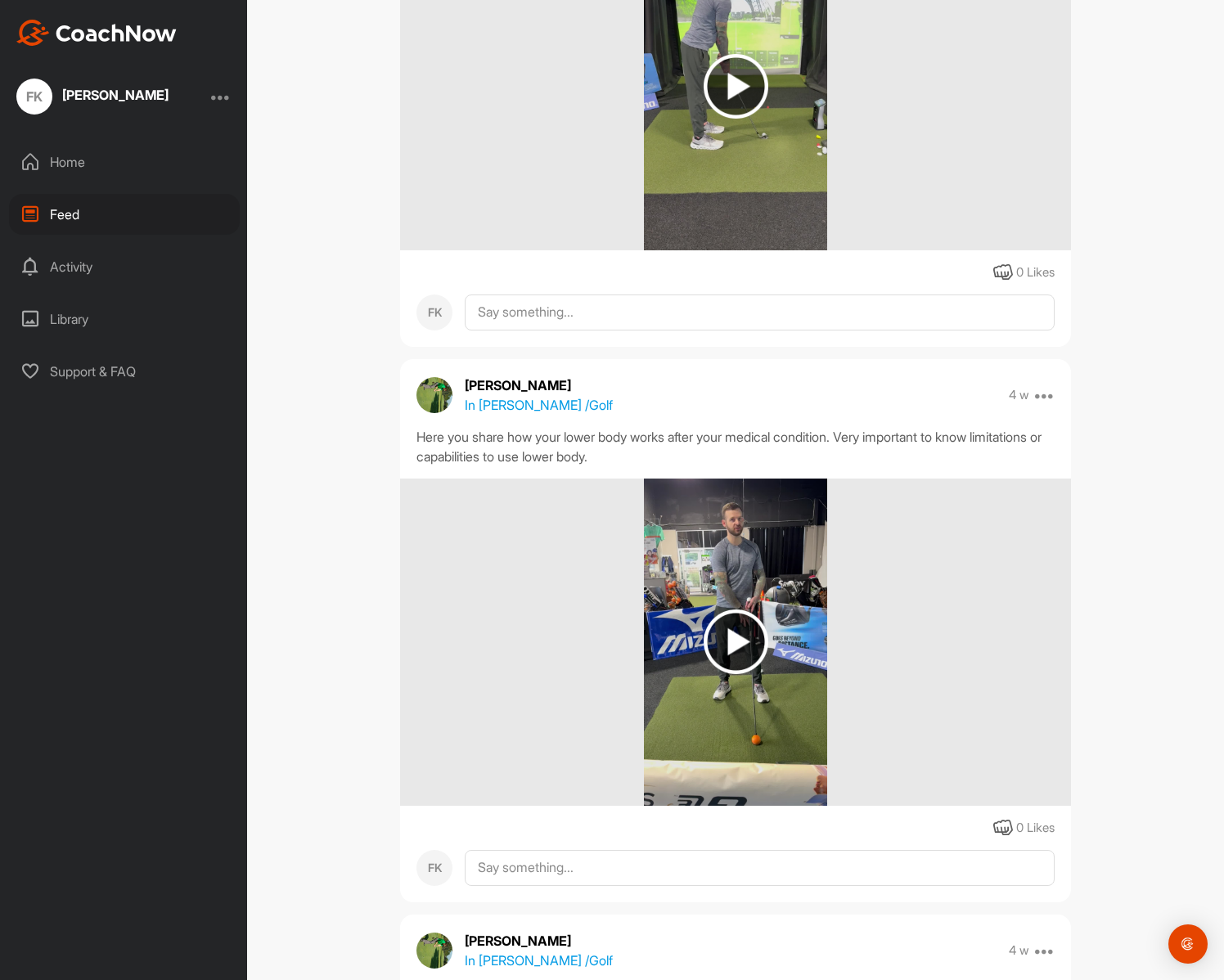
scroll to position [8551, 0]
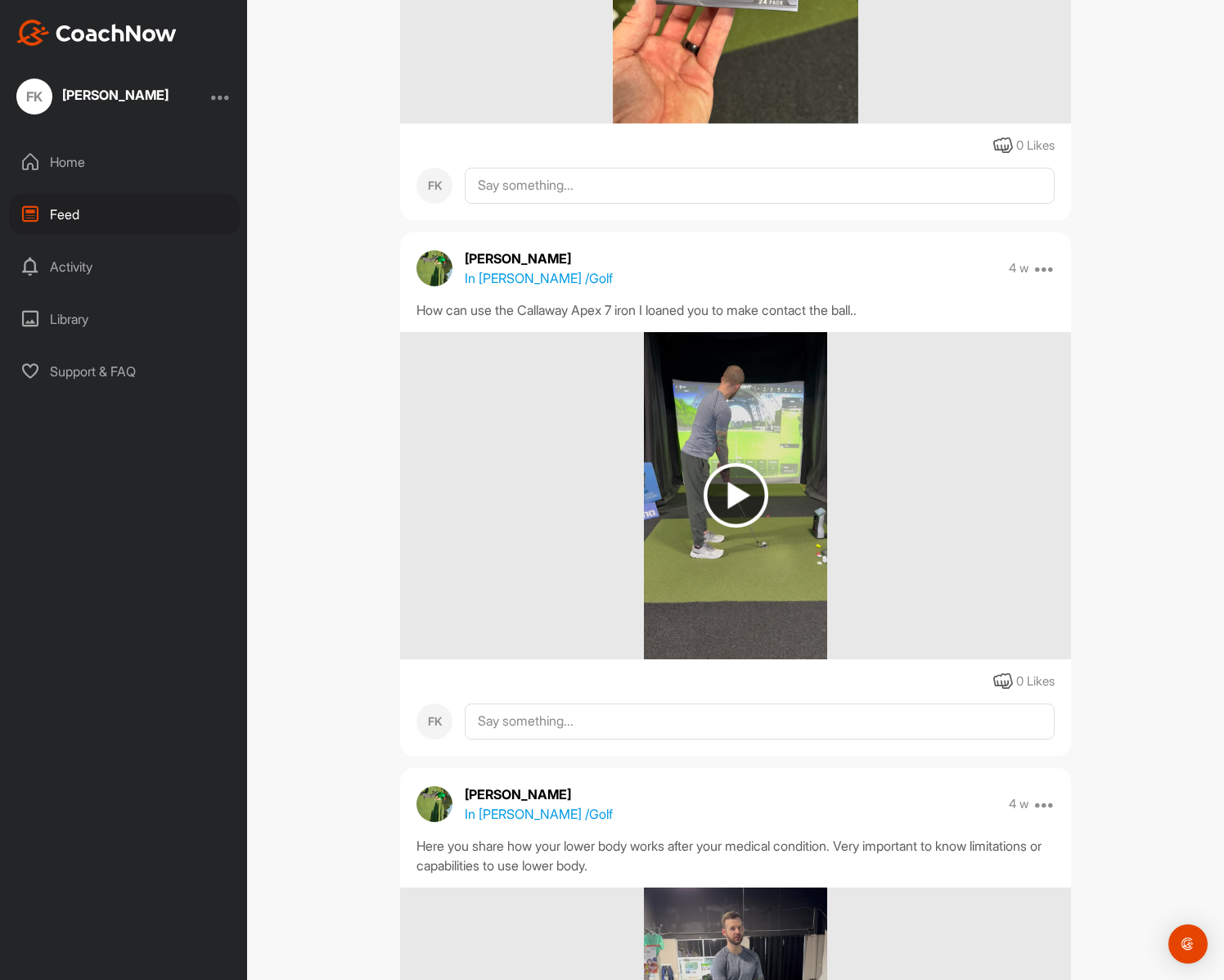
click at [739, 495] on img at bounding box center [736, 495] width 65 height 65
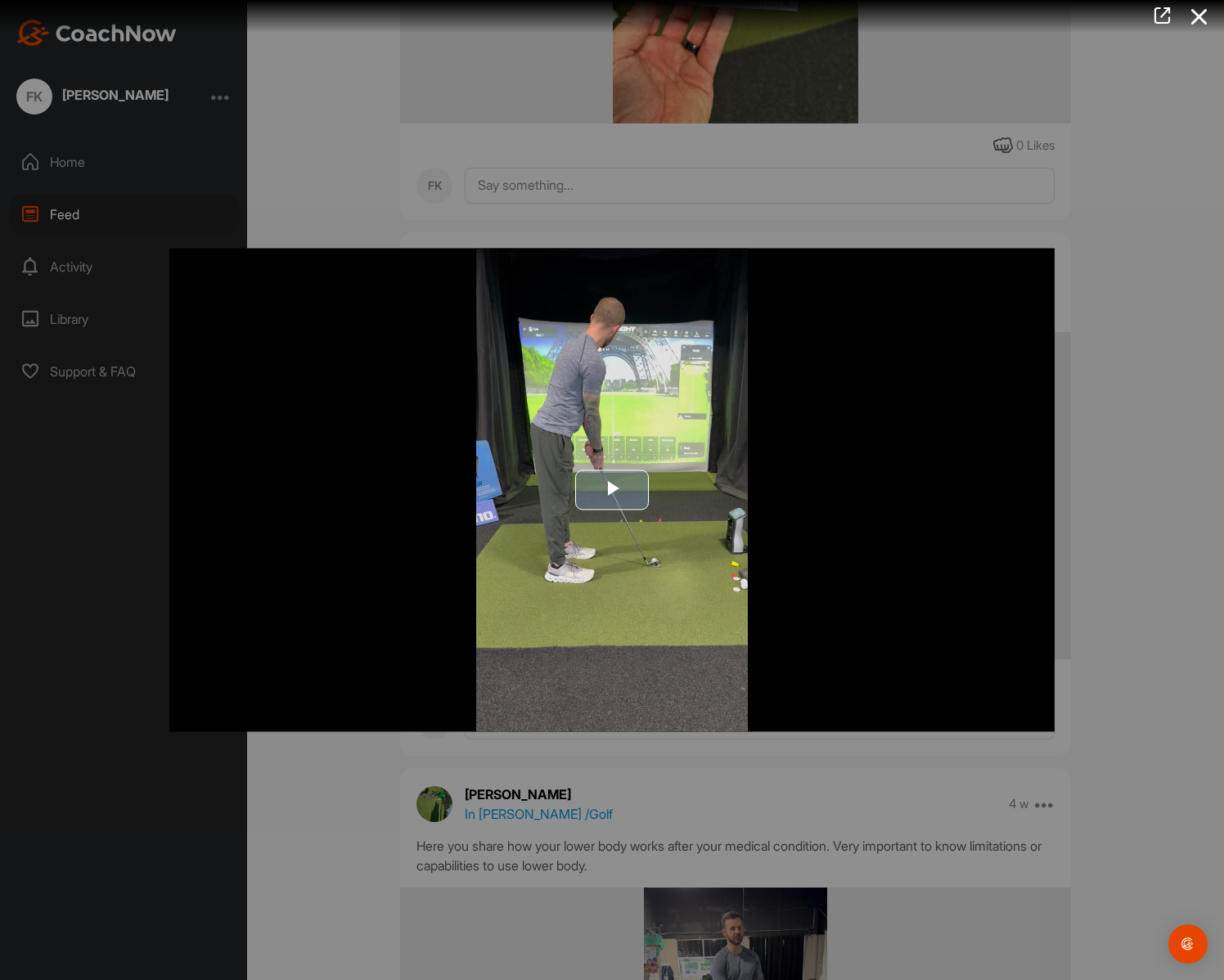
click at [479, 701] on img "Video Player" at bounding box center [612, 490] width 885 height 484
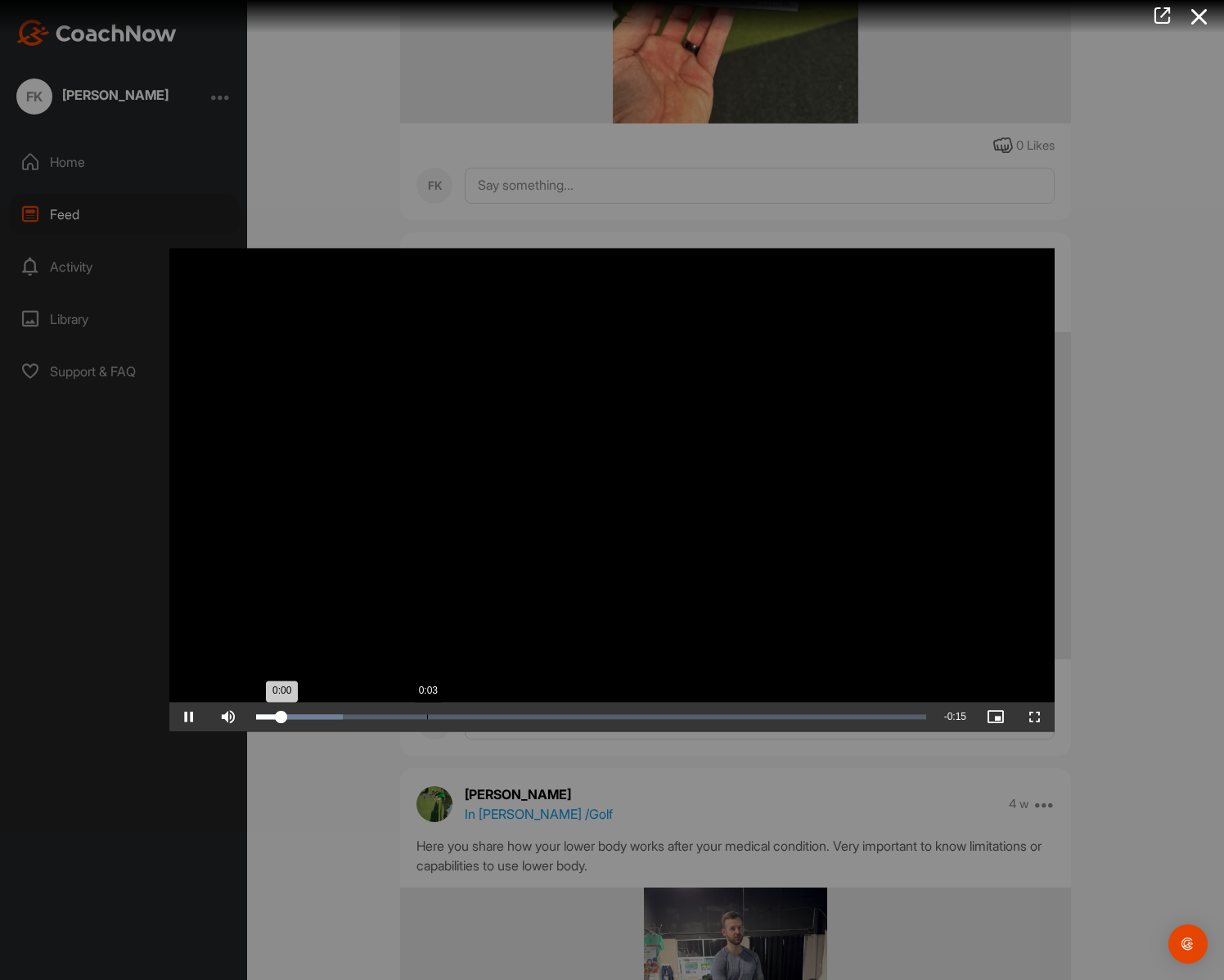
click at [427, 715] on div "Loaded : 13.00% 0:03 0:00" at bounding box center [591, 718] width 687 height 30
click at [755, 715] on div "Loaded : 67.94% 0:11 0:07" at bounding box center [591, 717] width 670 height 5
click at [470, 720] on div "Loaded : 100.00% 0:04 0:04" at bounding box center [591, 717] width 670 height 5
drag, startPoint x: 548, startPoint y: 585, endPoint x: 545, endPoint y: 596, distance: 11.4
click at [545, 590] on video "Video Player" at bounding box center [612, 490] width 885 height 484
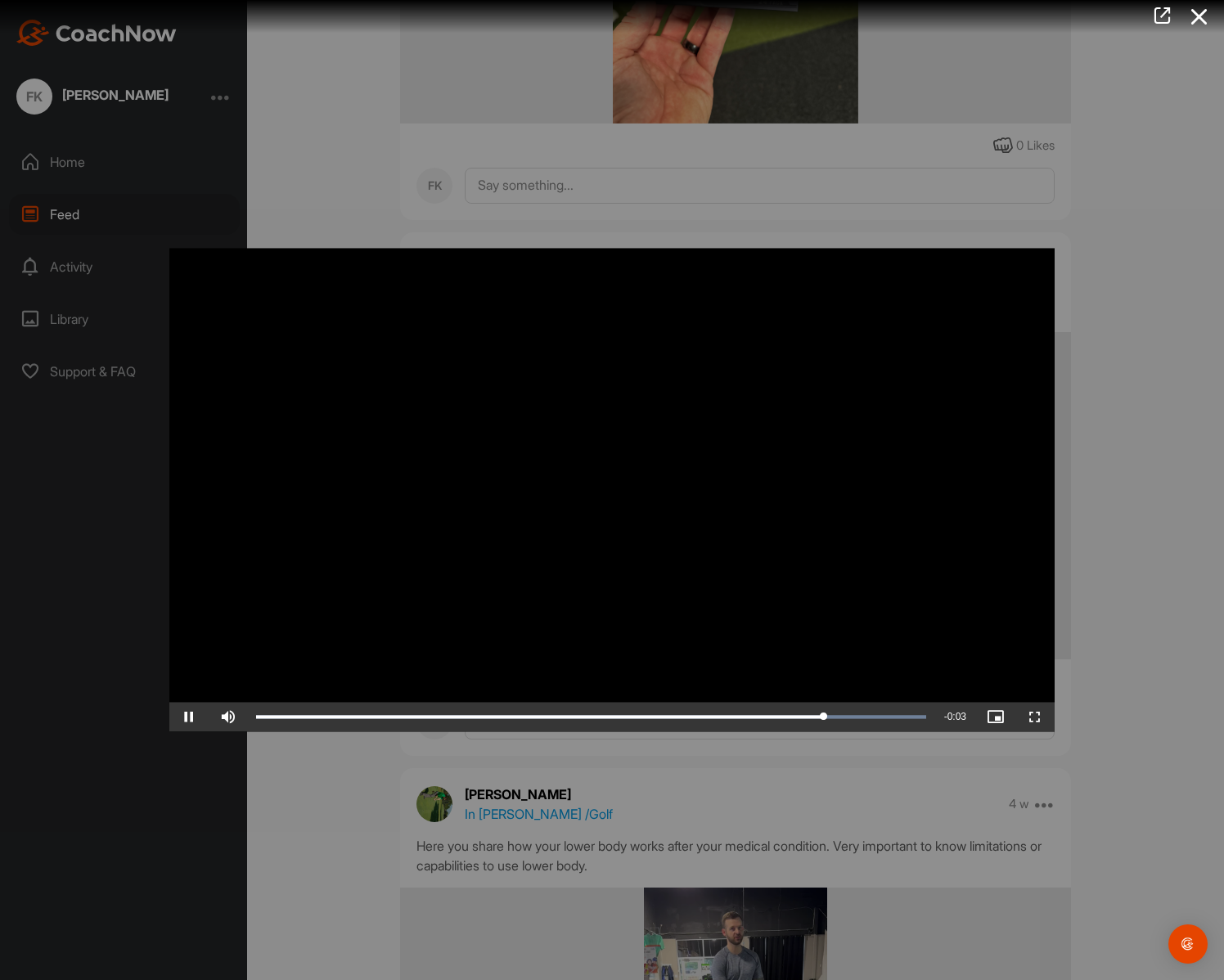
click at [391, 151] on div at bounding box center [612, 490] width 1224 height 980
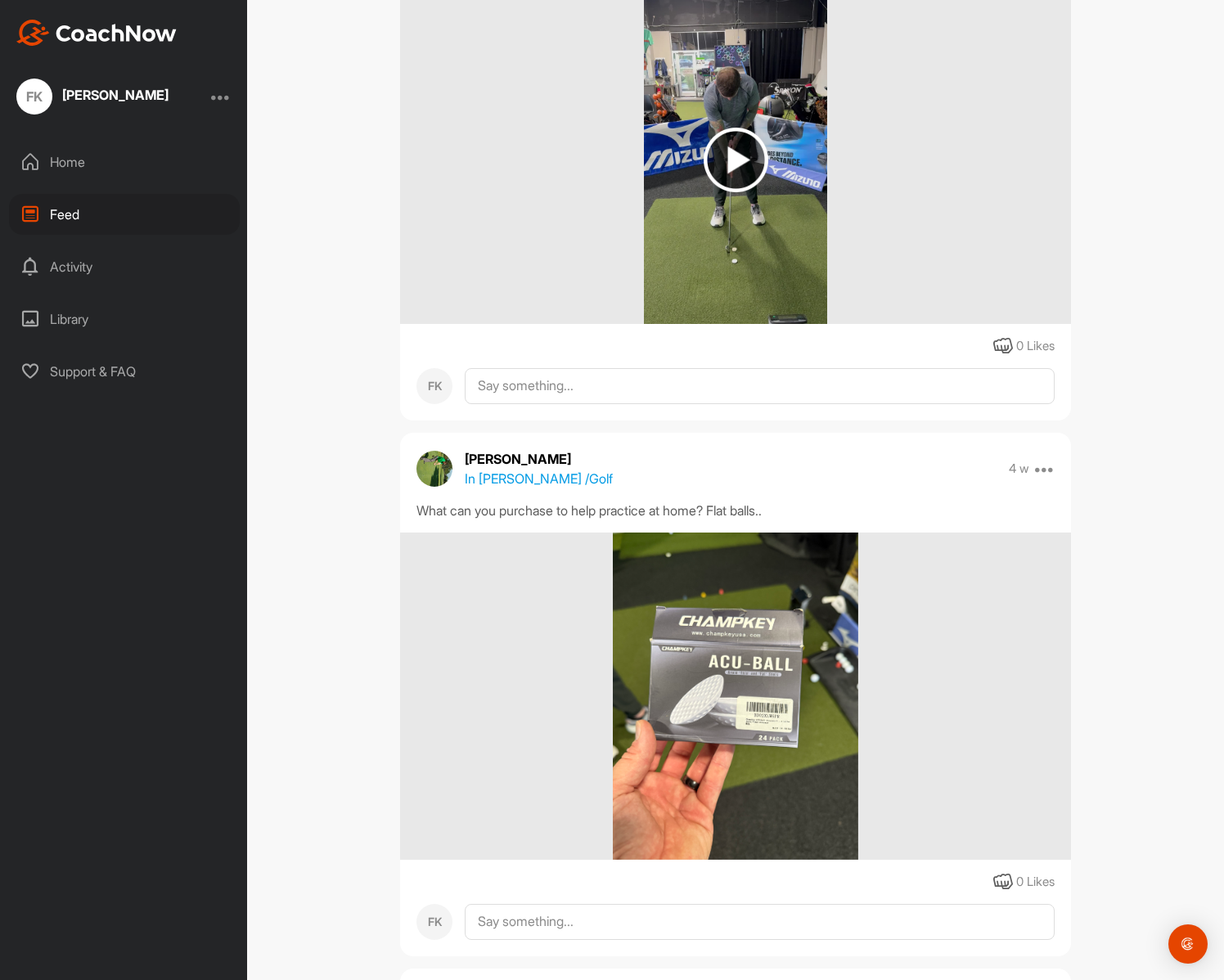
scroll to position [7732, 0]
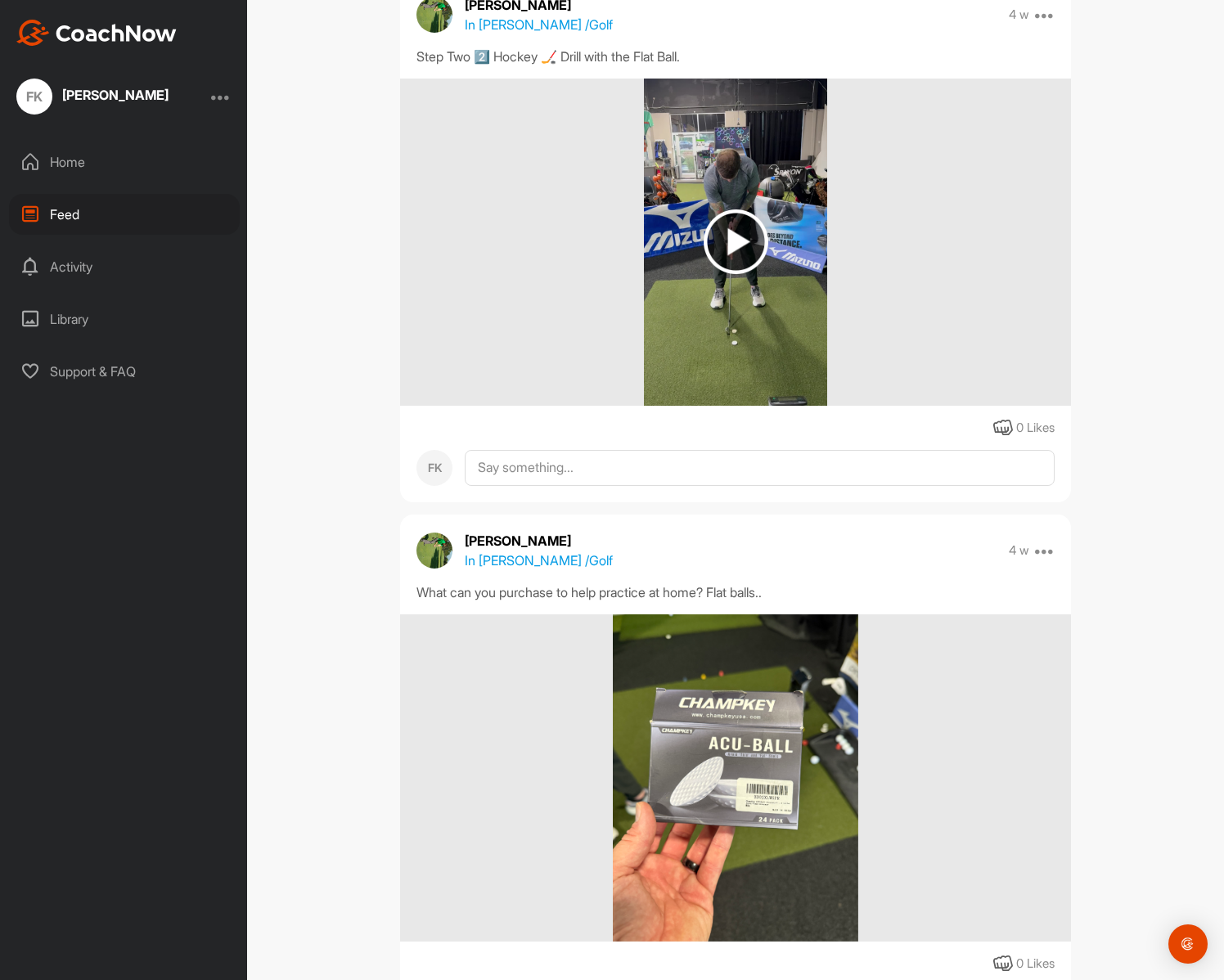
click at [719, 253] on img at bounding box center [736, 241] width 65 height 65
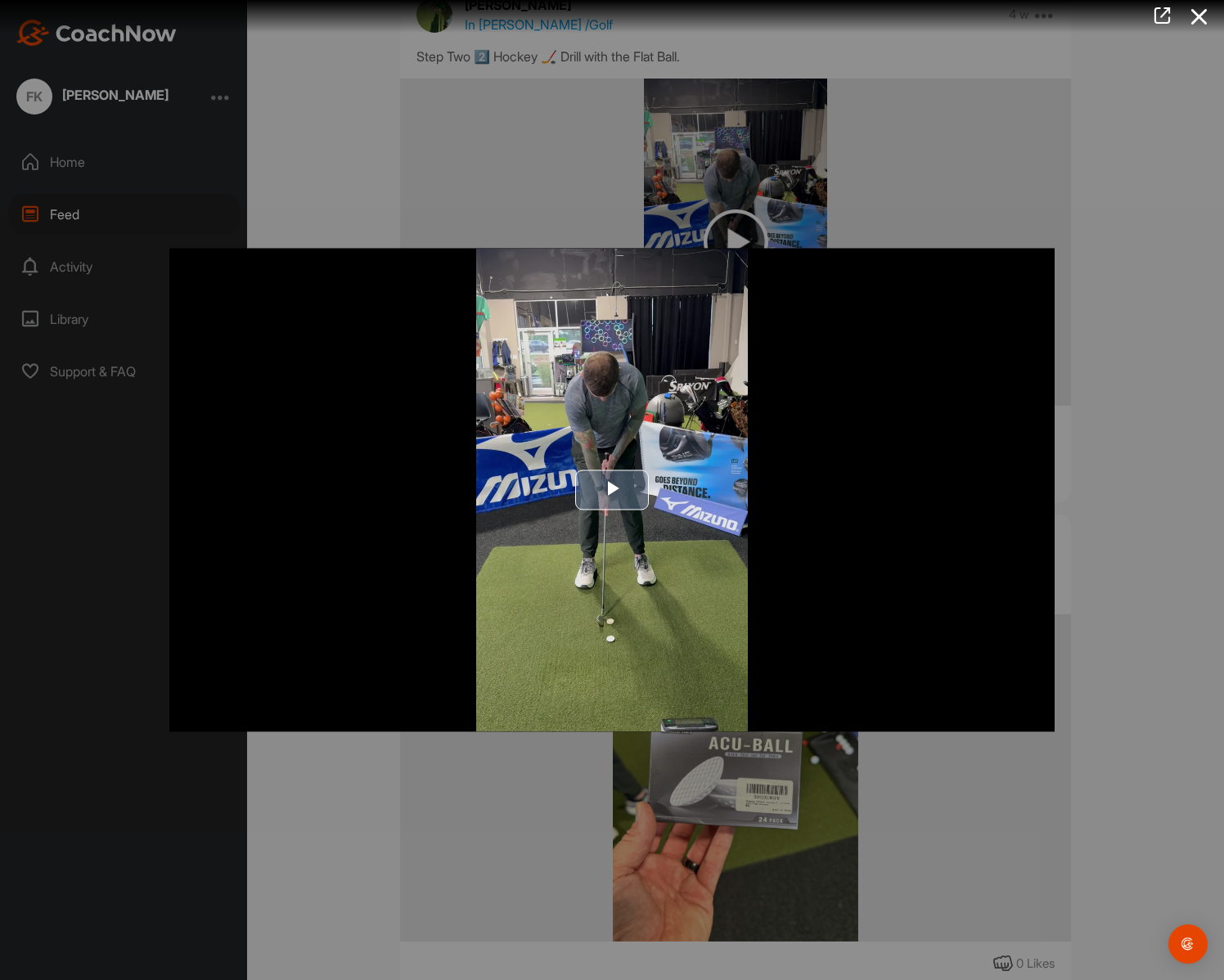
click at [577, 642] on img "Video Player" at bounding box center [612, 490] width 885 height 484
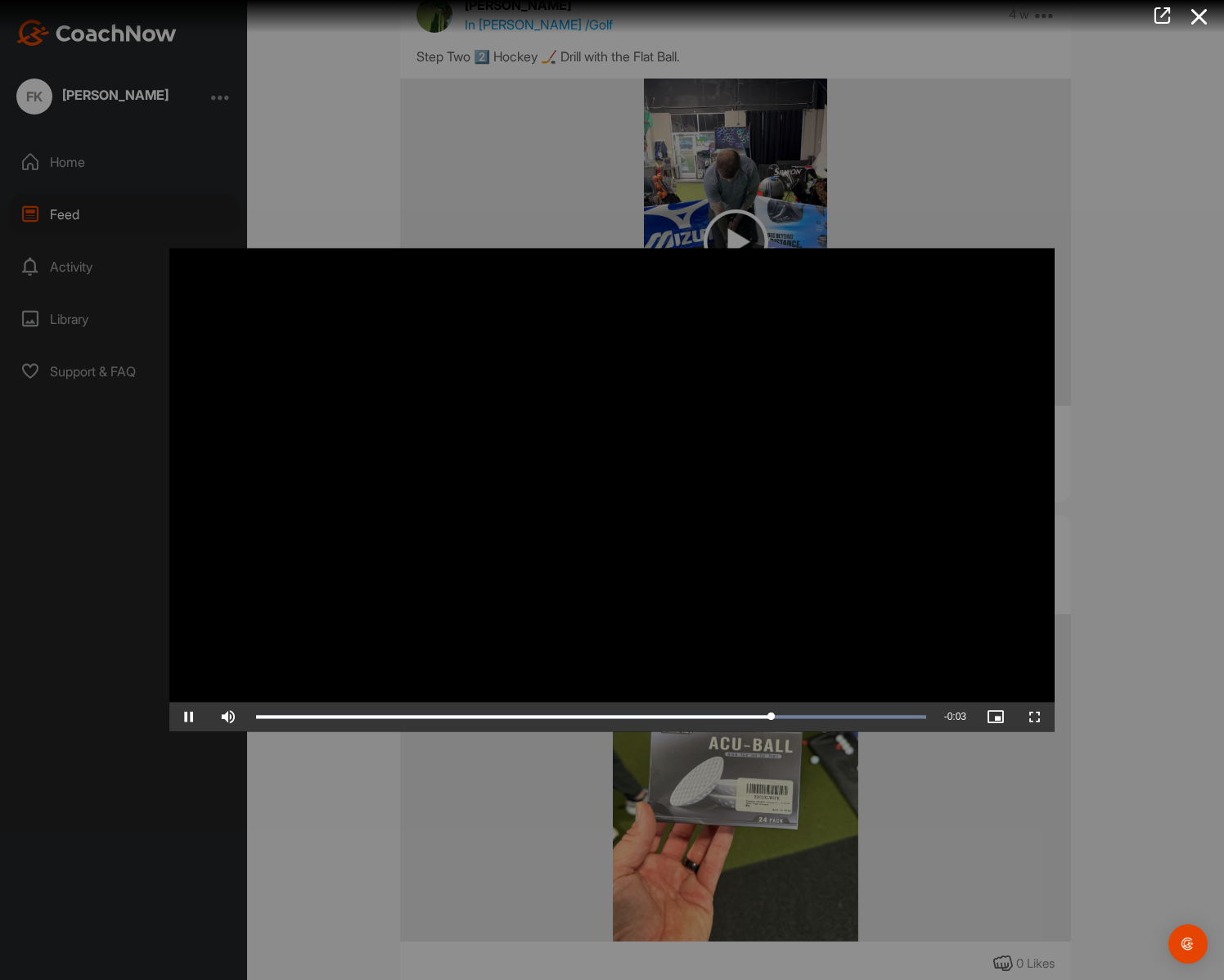
click at [454, 192] on div at bounding box center [612, 490] width 1224 height 980
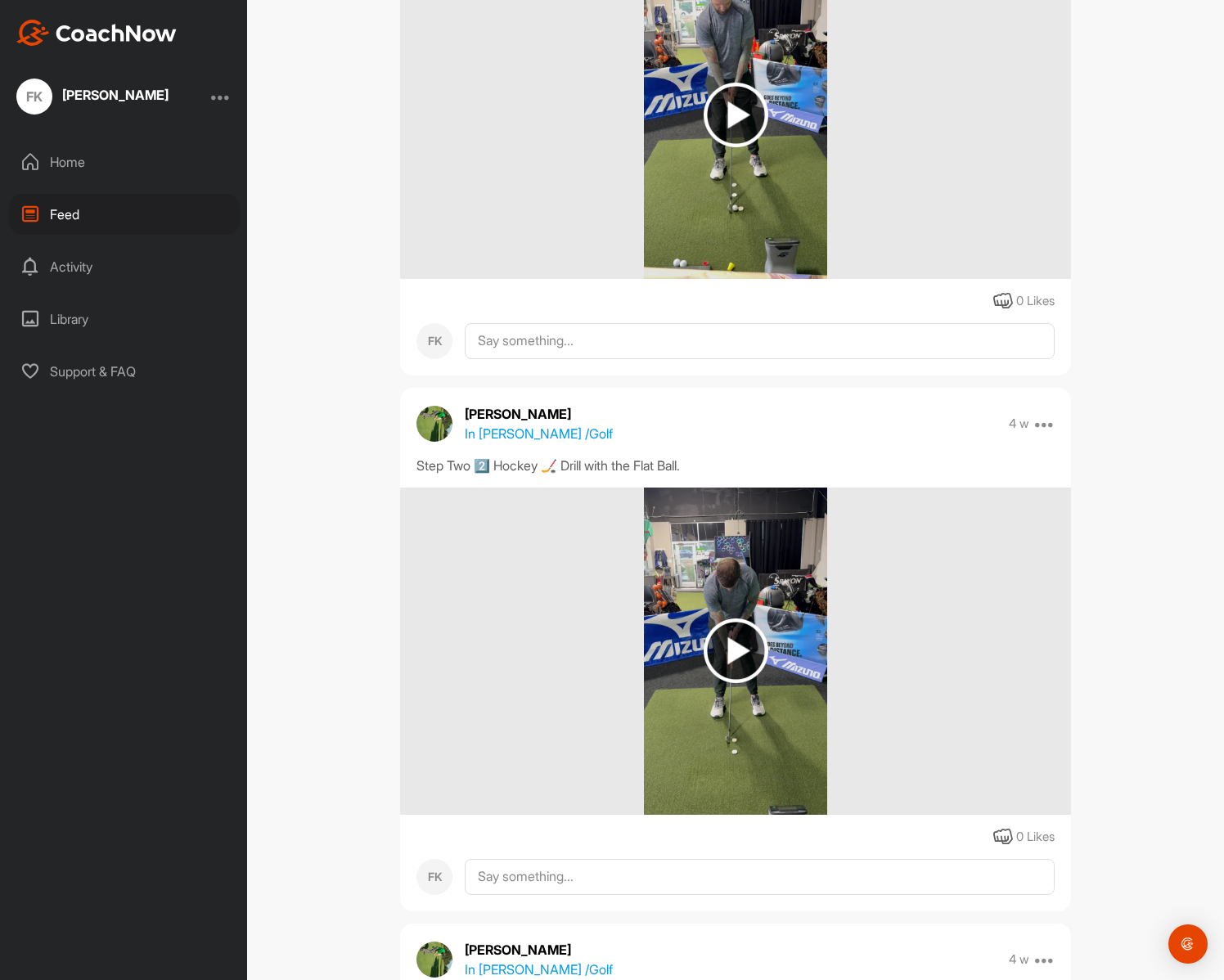
scroll to position [7078, 0]
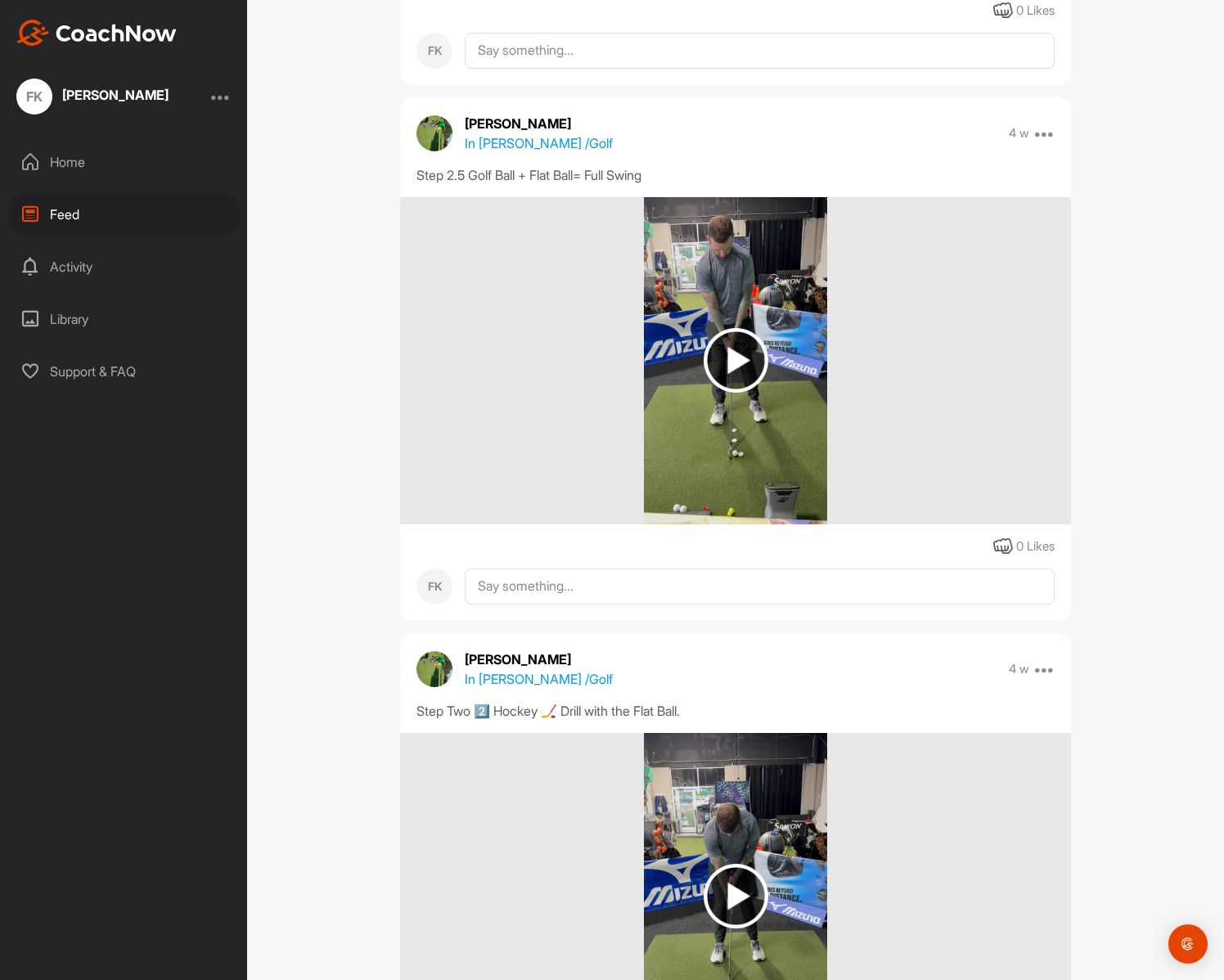
click at [713, 393] on img at bounding box center [736, 360] width 65 height 65
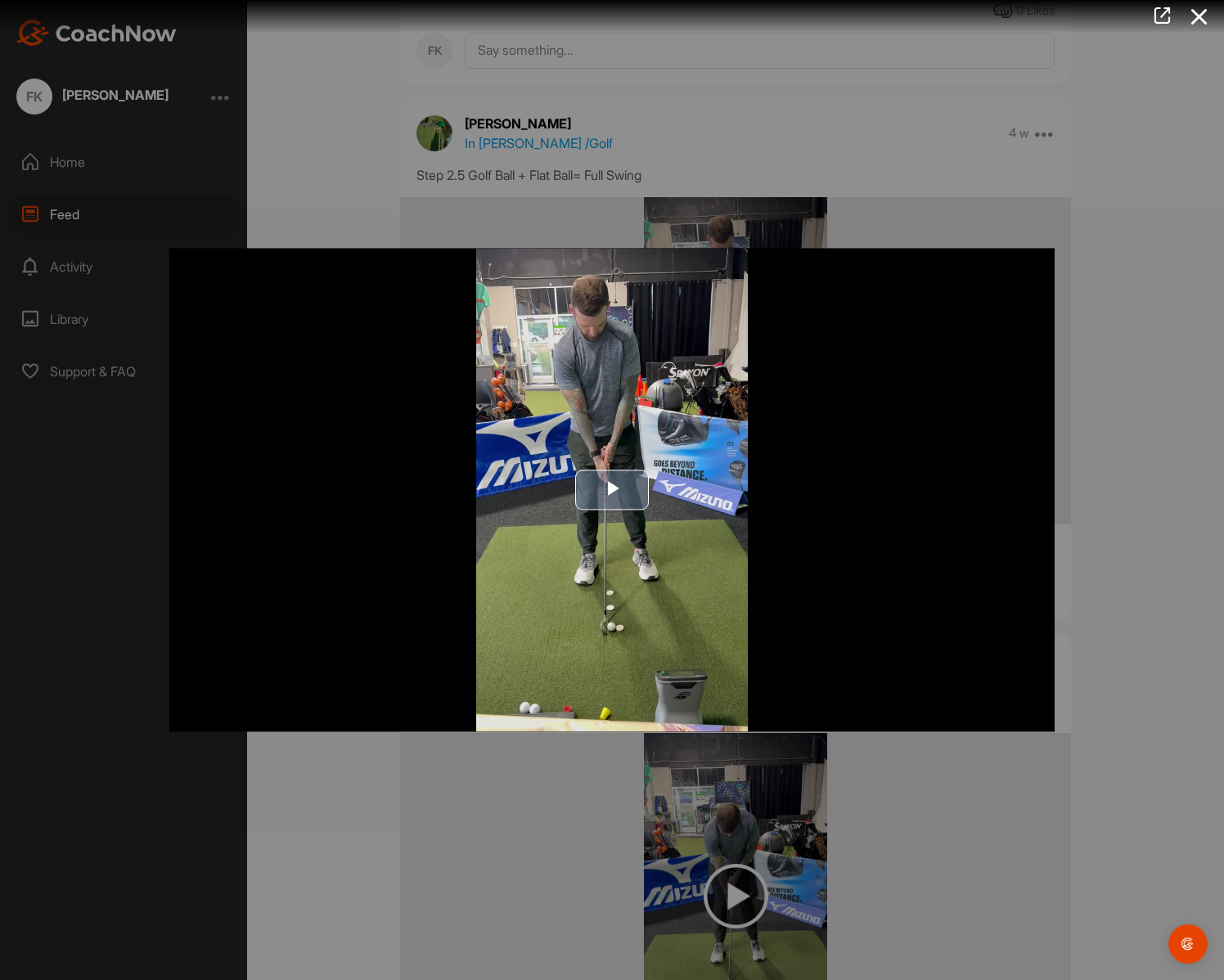
click at [586, 589] on img "Video Player" at bounding box center [612, 490] width 885 height 484
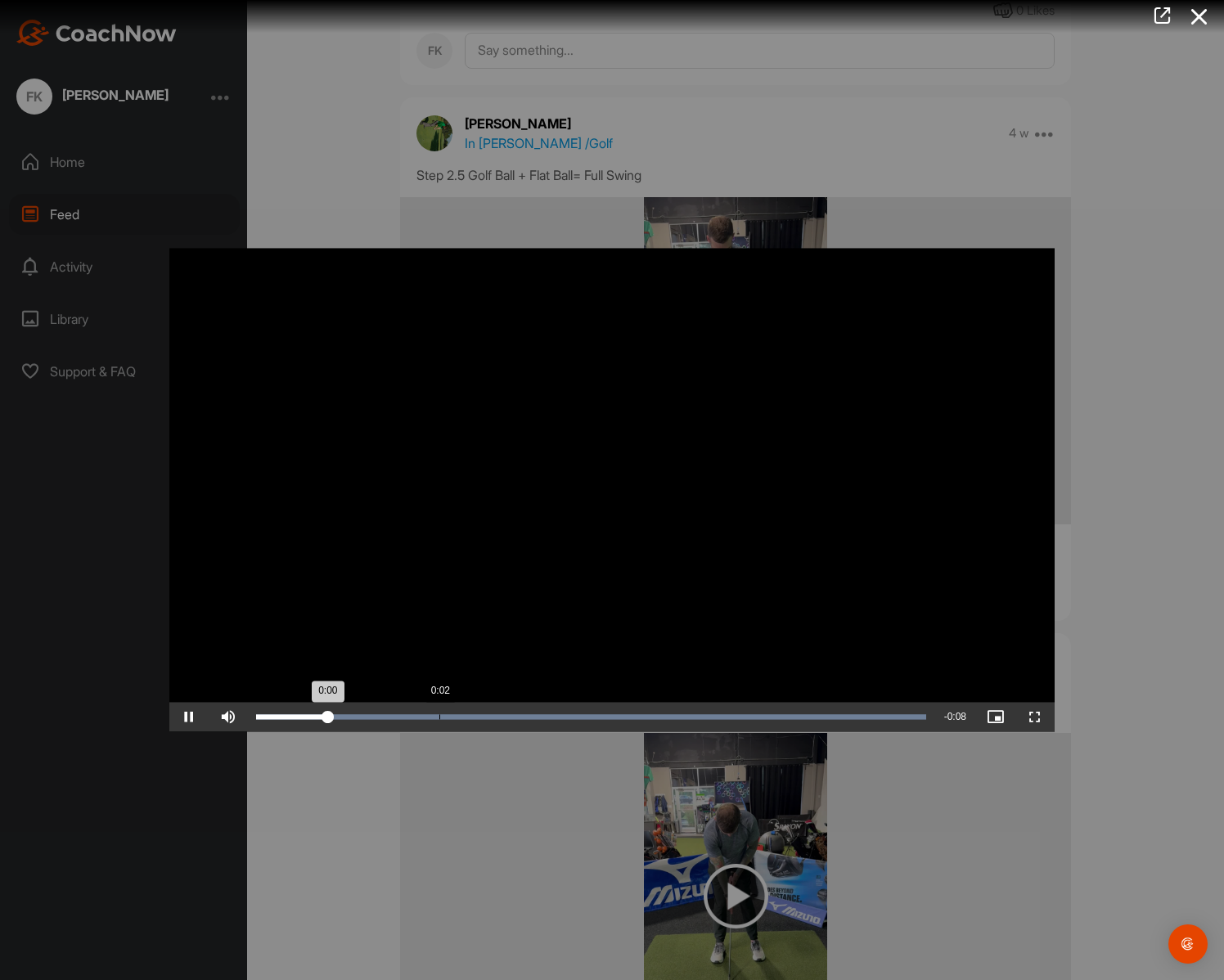
click at [440, 715] on div "0:02" at bounding box center [440, 717] width 1 height 5
click at [530, 718] on div "Loaded : 100.00% 0:03 0:03" at bounding box center [591, 717] width 670 height 5
click at [828, 719] on div "Loaded : 100.00% 0:07 0:06" at bounding box center [591, 717] width 670 height 5
click at [323, 155] on div at bounding box center [612, 490] width 1224 height 980
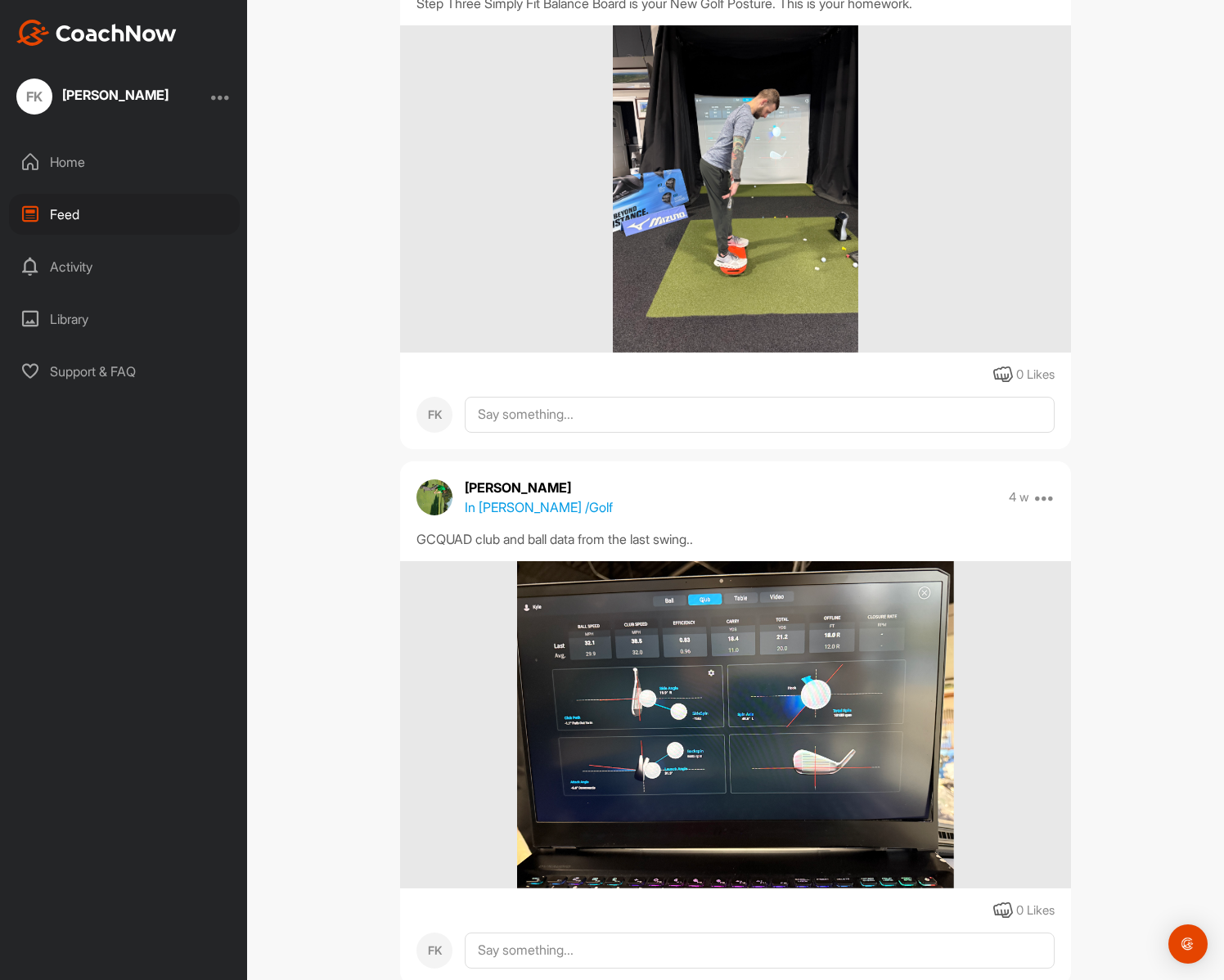
scroll to position [5850, 0]
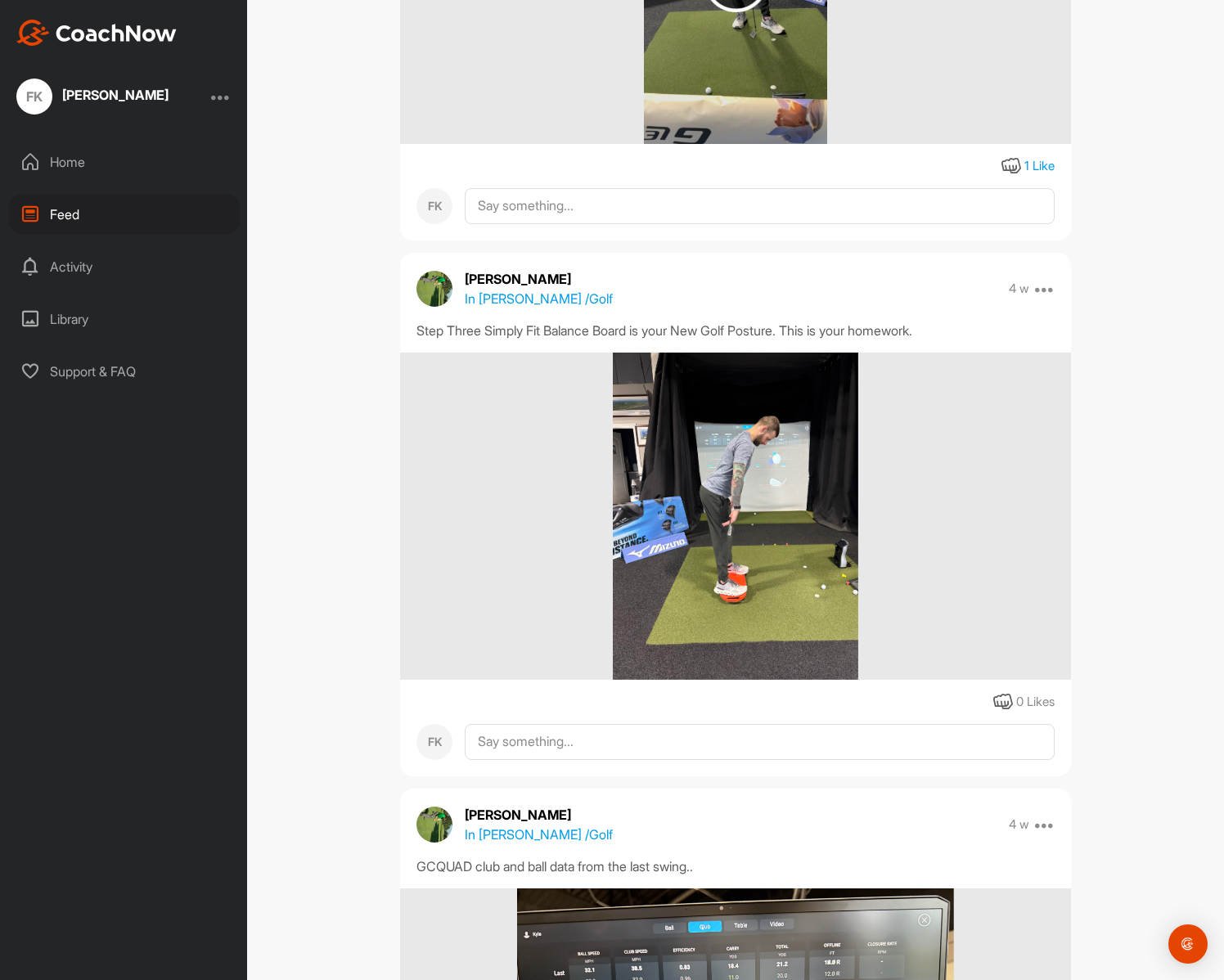
click at [686, 539] on img at bounding box center [736, 516] width 245 height 327
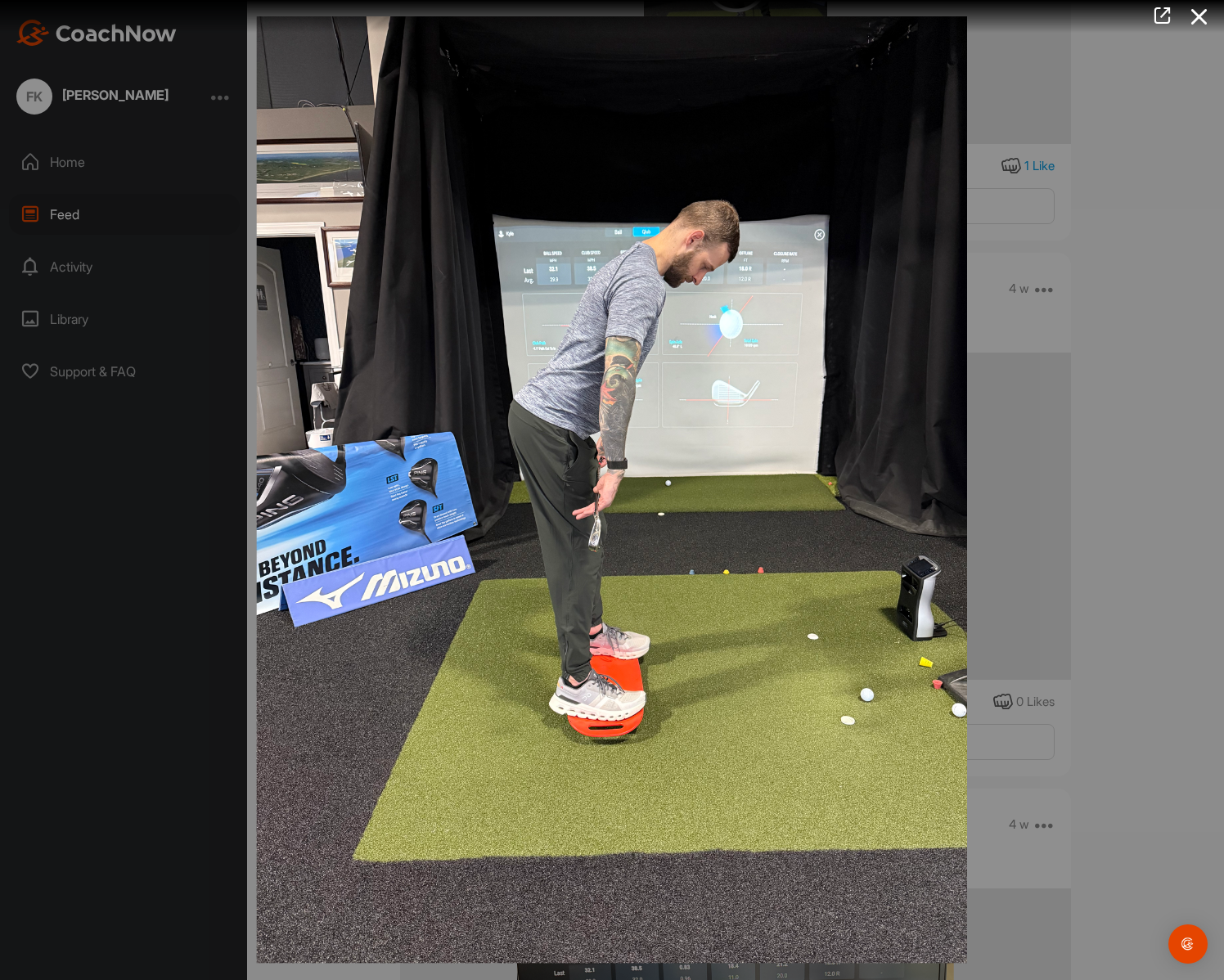
click at [349, 101] on img at bounding box center [612, 490] width 744 height 980
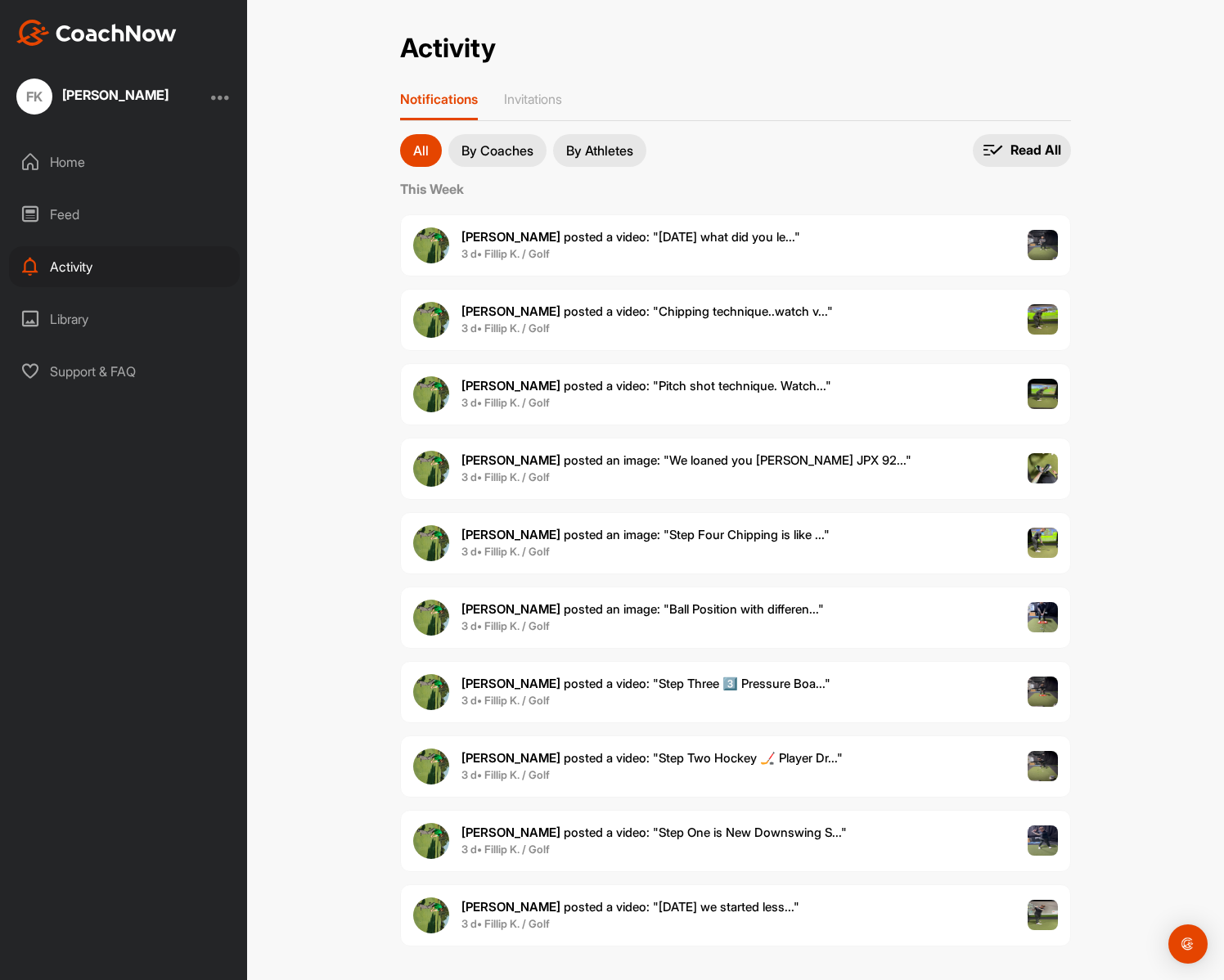
scroll to position [10, 0]
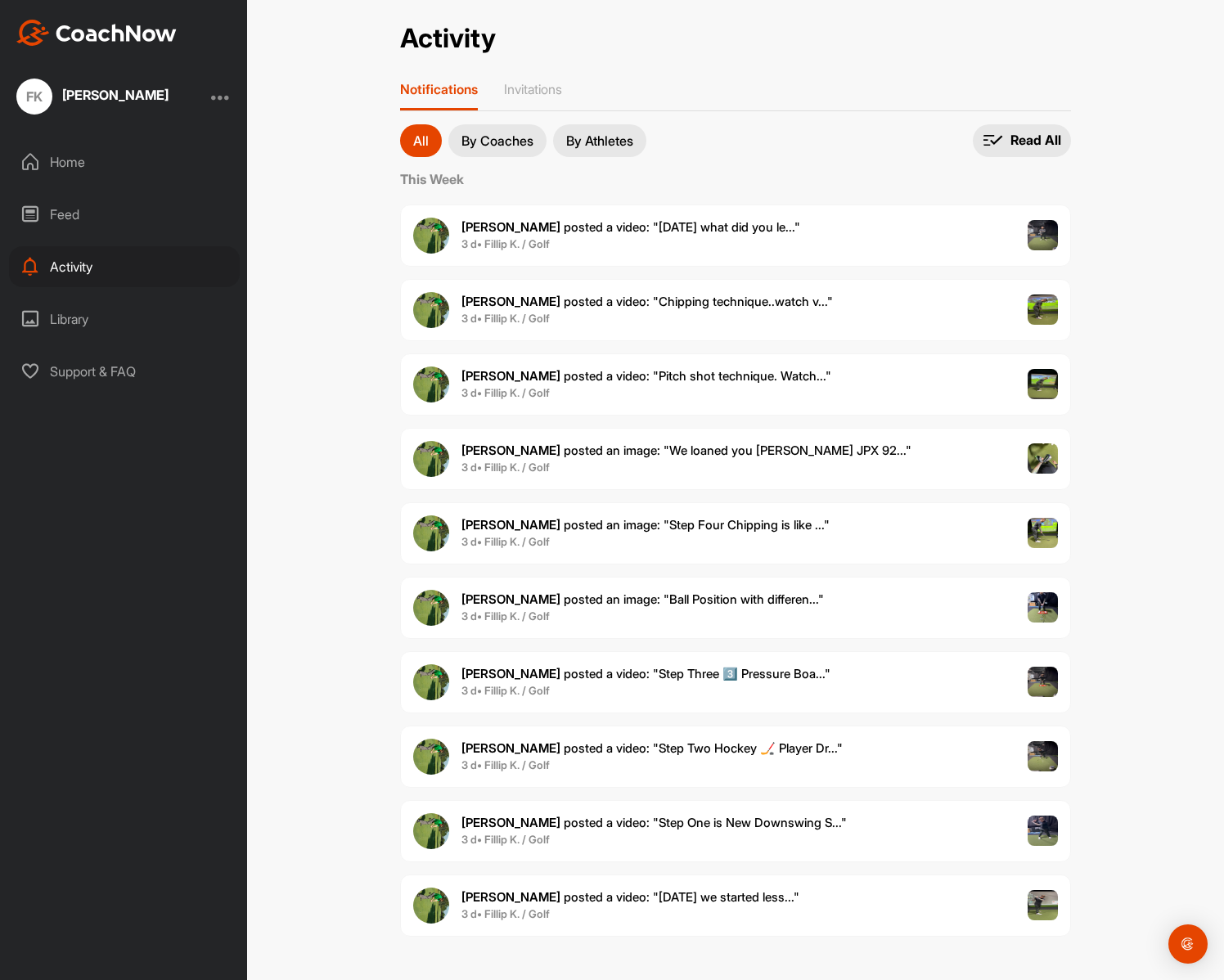
click at [87, 211] on div "Feed" at bounding box center [124, 214] width 230 height 41
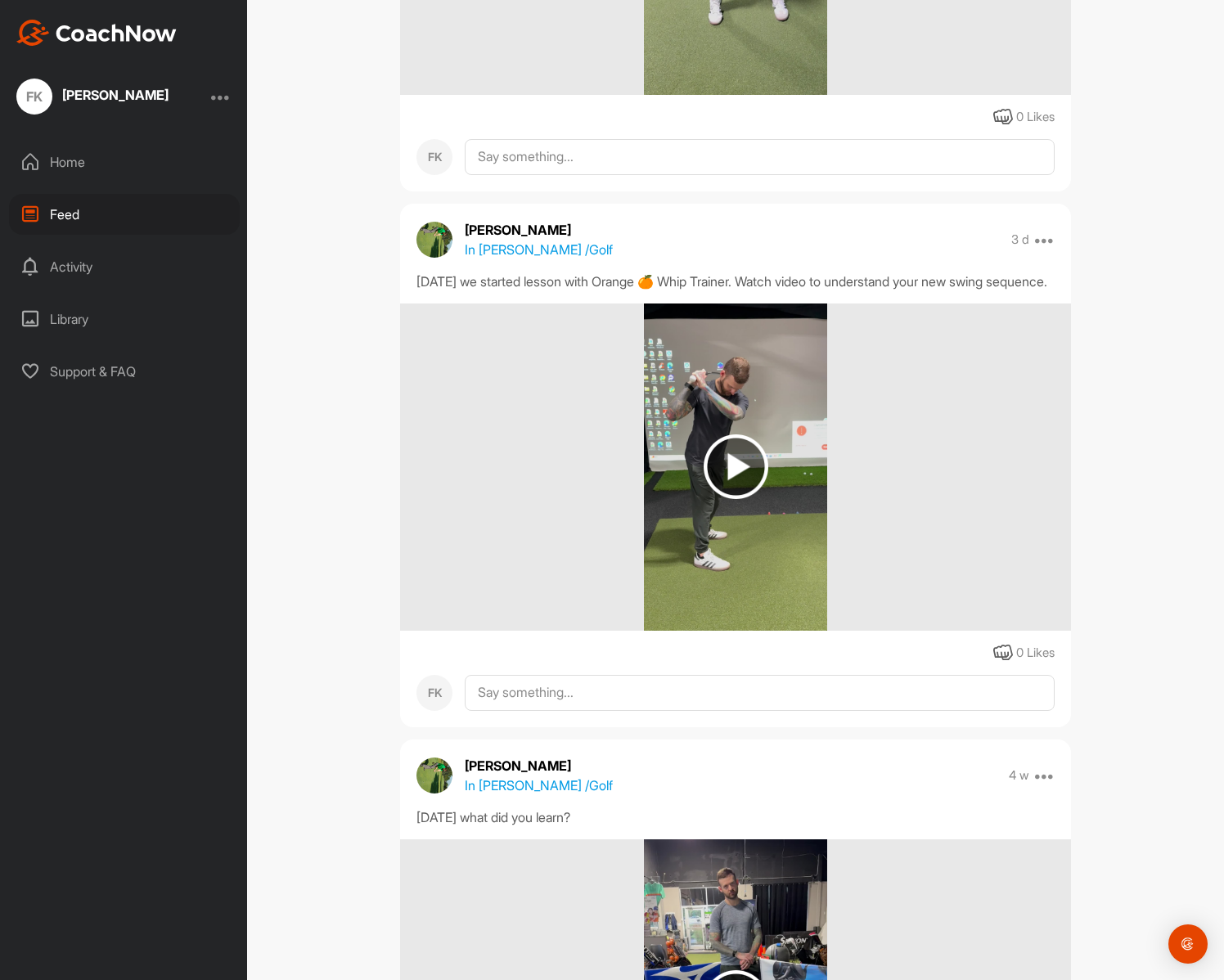
scroll to position [5400, 0]
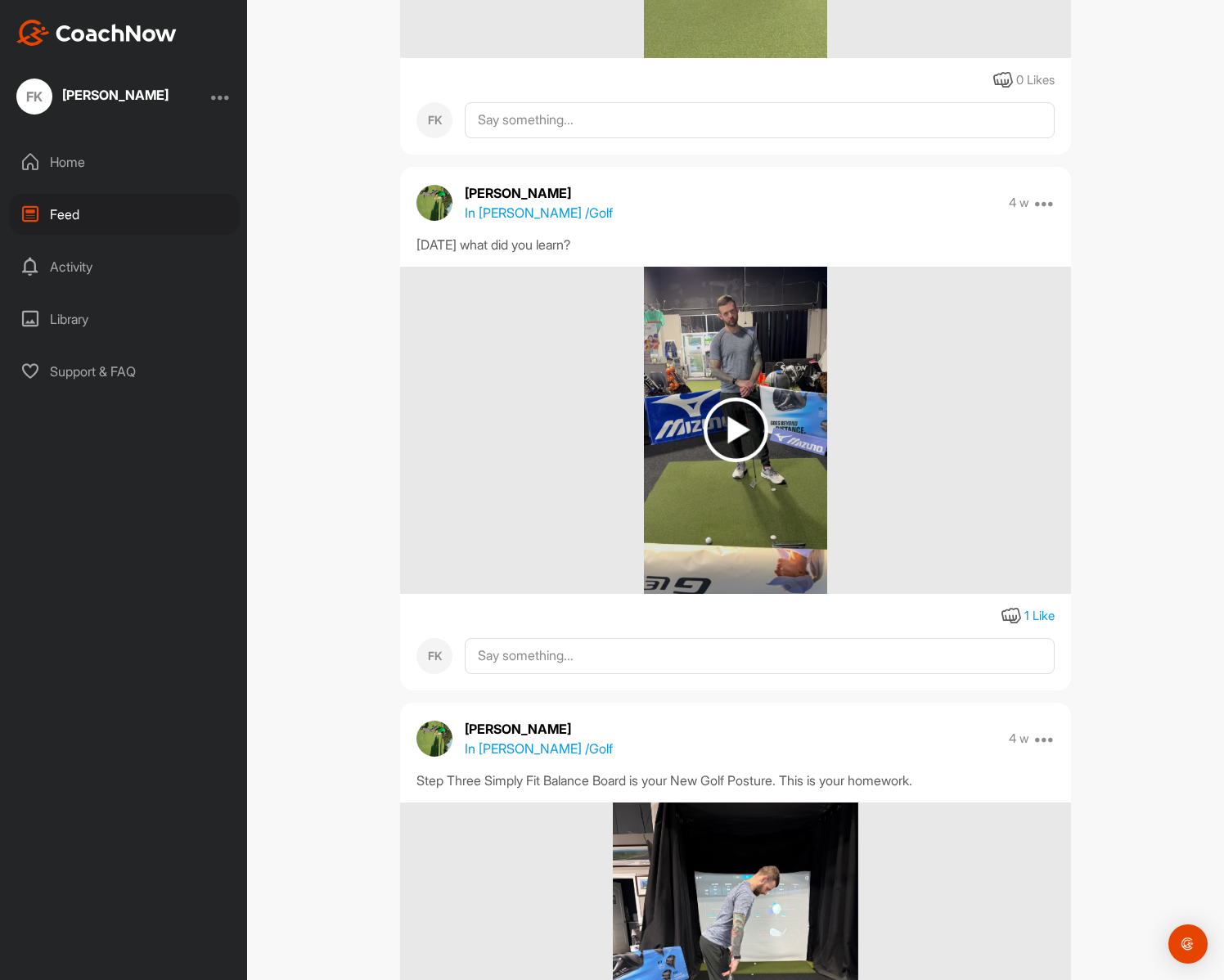
click at [721, 447] on img at bounding box center [736, 430] width 65 height 65
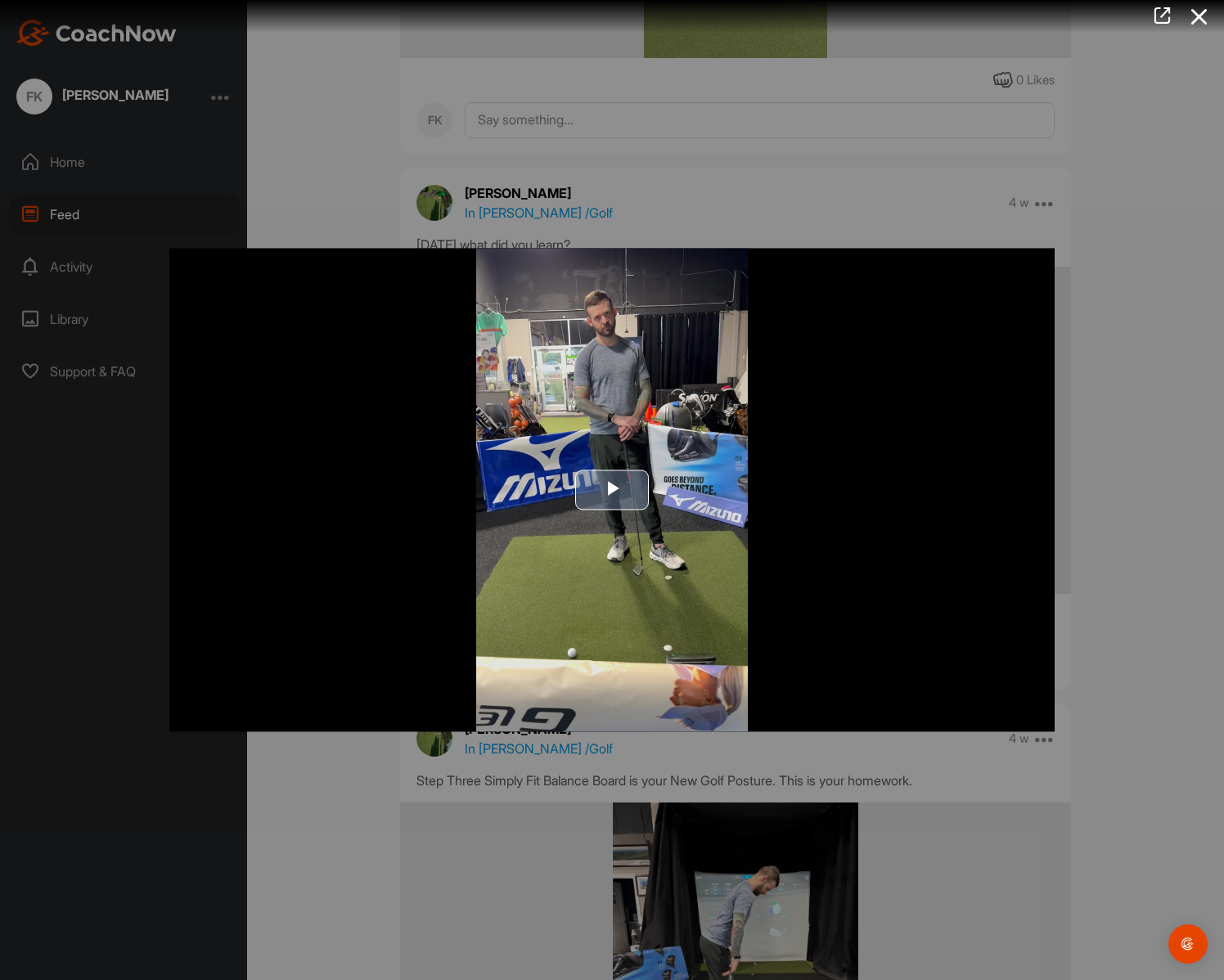
click at [612, 490] on span "Video Player" at bounding box center [612, 490] width 0 height 0
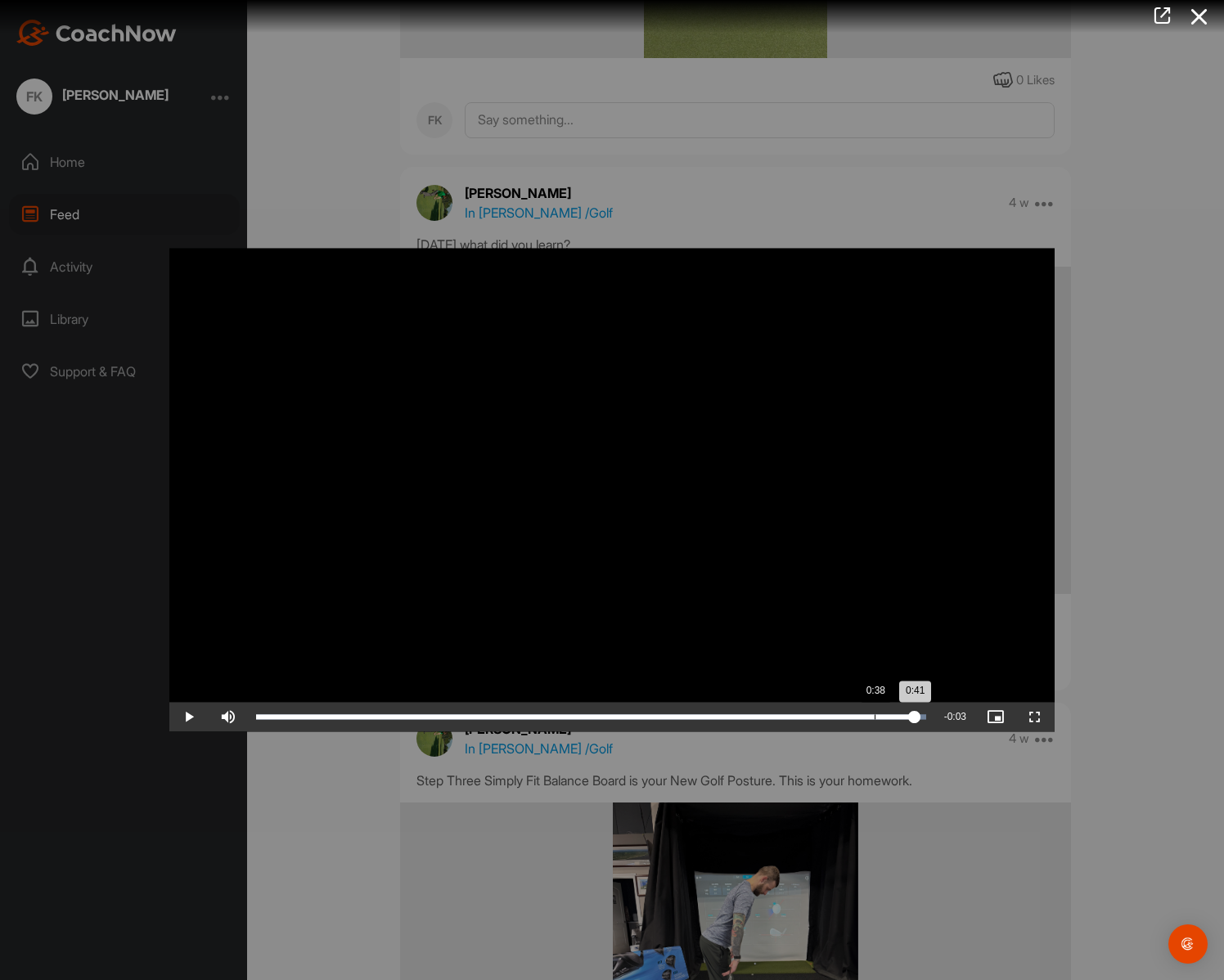
click at [875, 719] on div "0:41" at bounding box center [585, 717] width 659 height 5
click at [806, 721] on div "Loaded : 100.00% 0:34 0:40" at bounding box center [591, 718] width 687 height 30
click at [722, 727] on div "Loaded : 100.00% 0:29 0:29" at bounding box center [591, 718] width 687 height 30
click at [656, 728] on div "Loaded : 100.00% 0:25 0:25" at bounding box center [591, 718] width 687 height 30
click at [793, 498] on video "Video Player" at bounding box center [612, 490] width 885 height 484
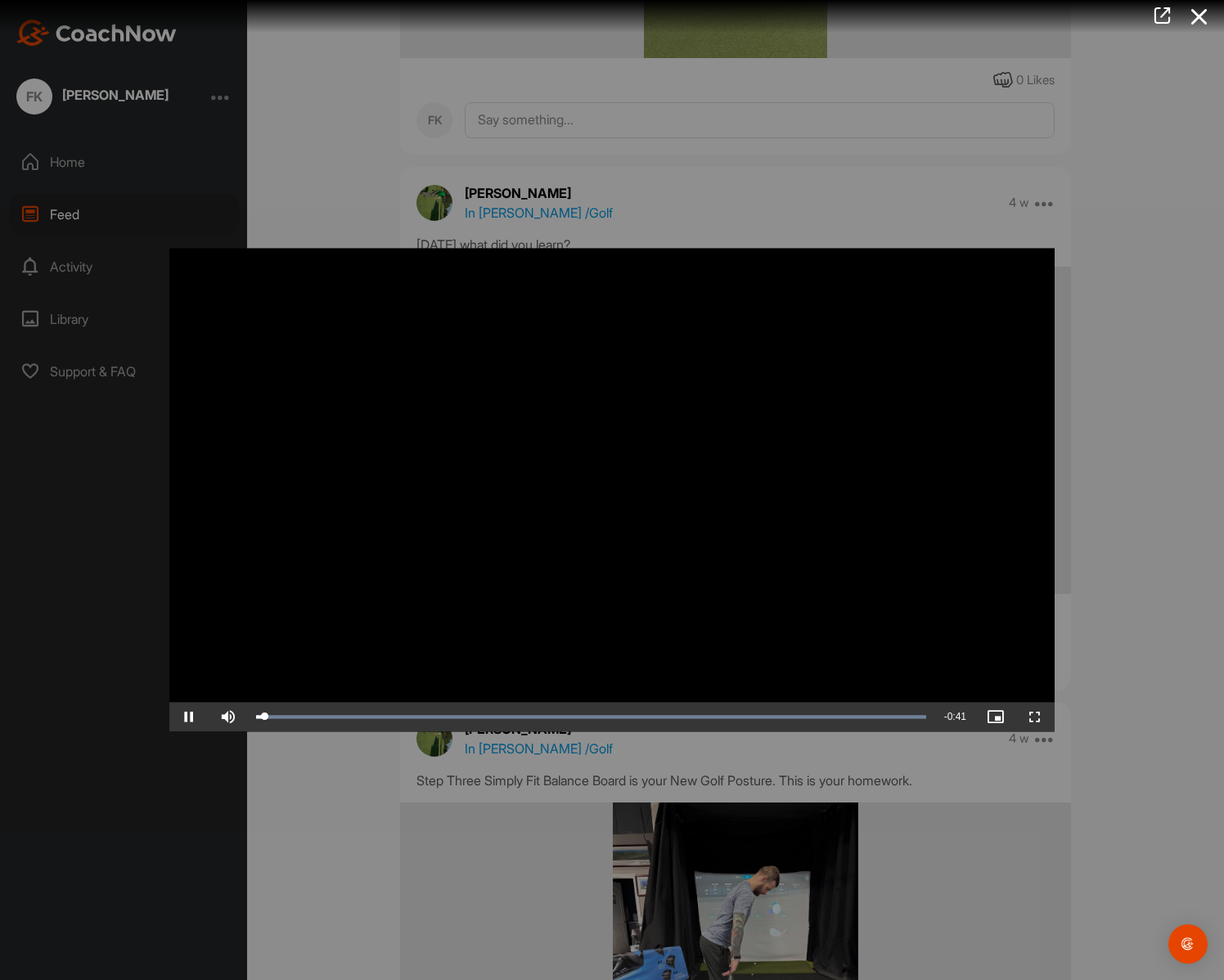
click at [795, 495] on video "Video Player" at bounding box center [612, 490] width 885 height 484
click at [345, 169] on div at bounding box center [612, 490] width 1224 height 980
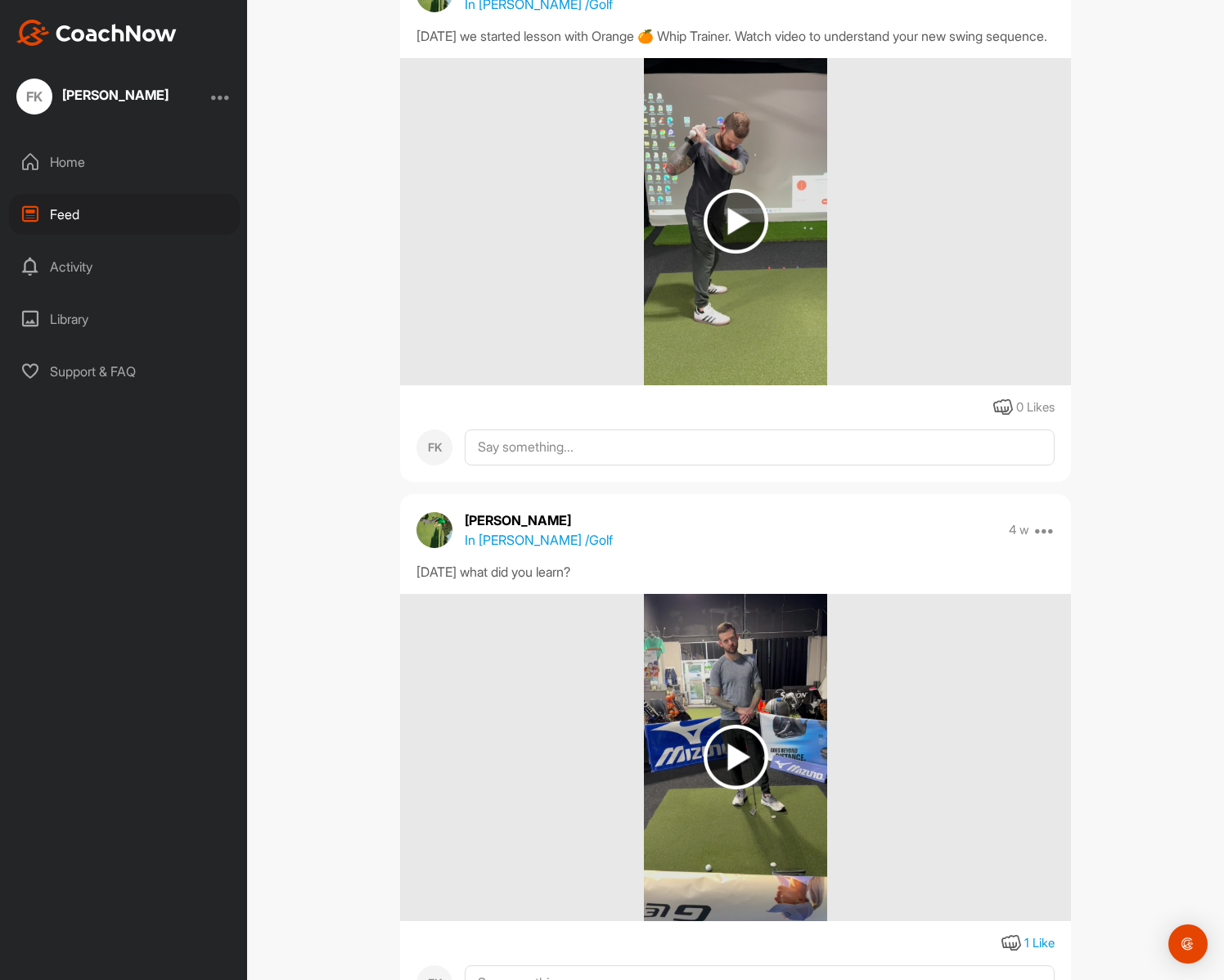
scroll to position [4992, 0]
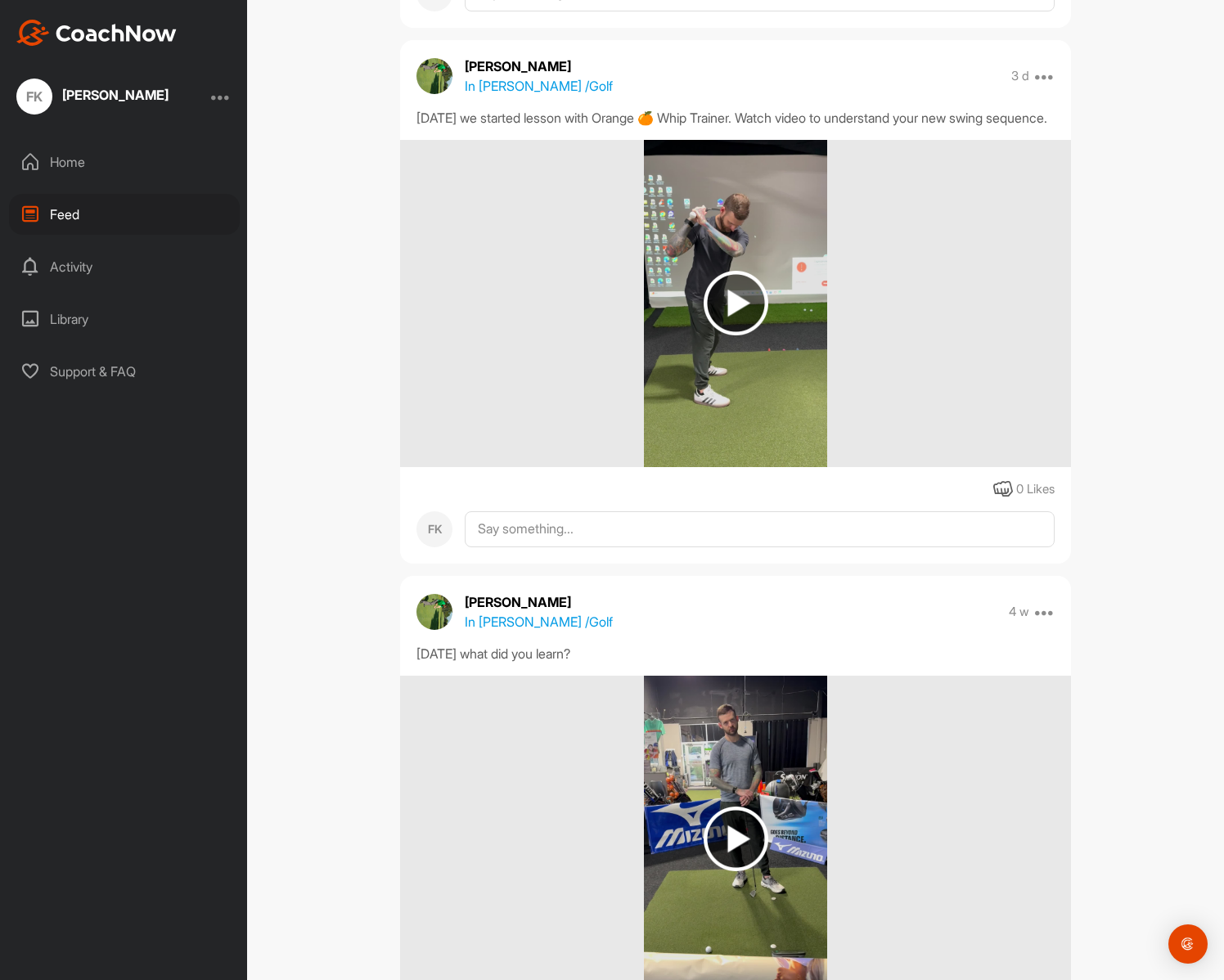
click at [722, 320] on img at bounding box center [736, 303] width 65 height 65
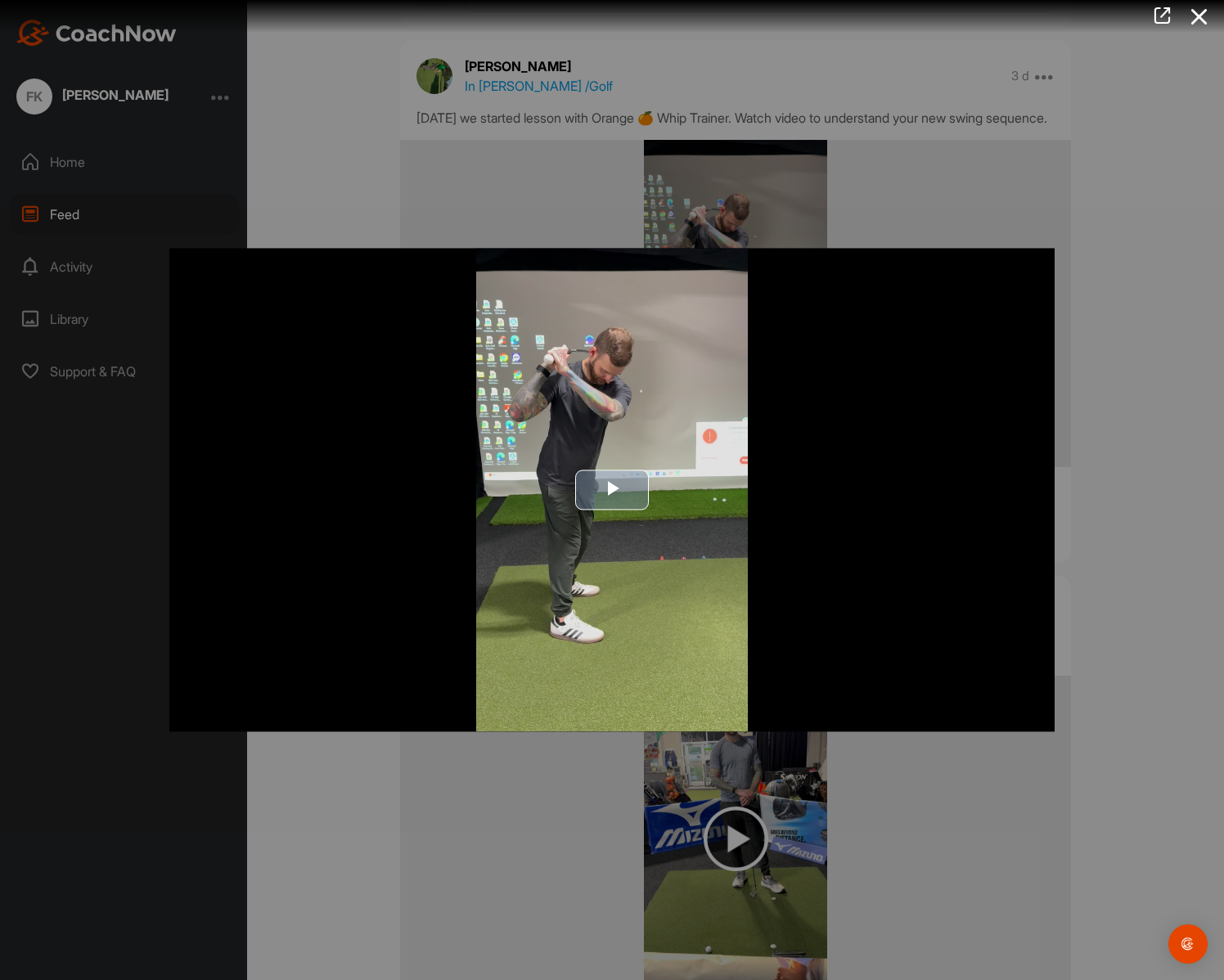
click at [614, 444] on img "Video Player" at bounding box center [612, 490] width 885 height 484
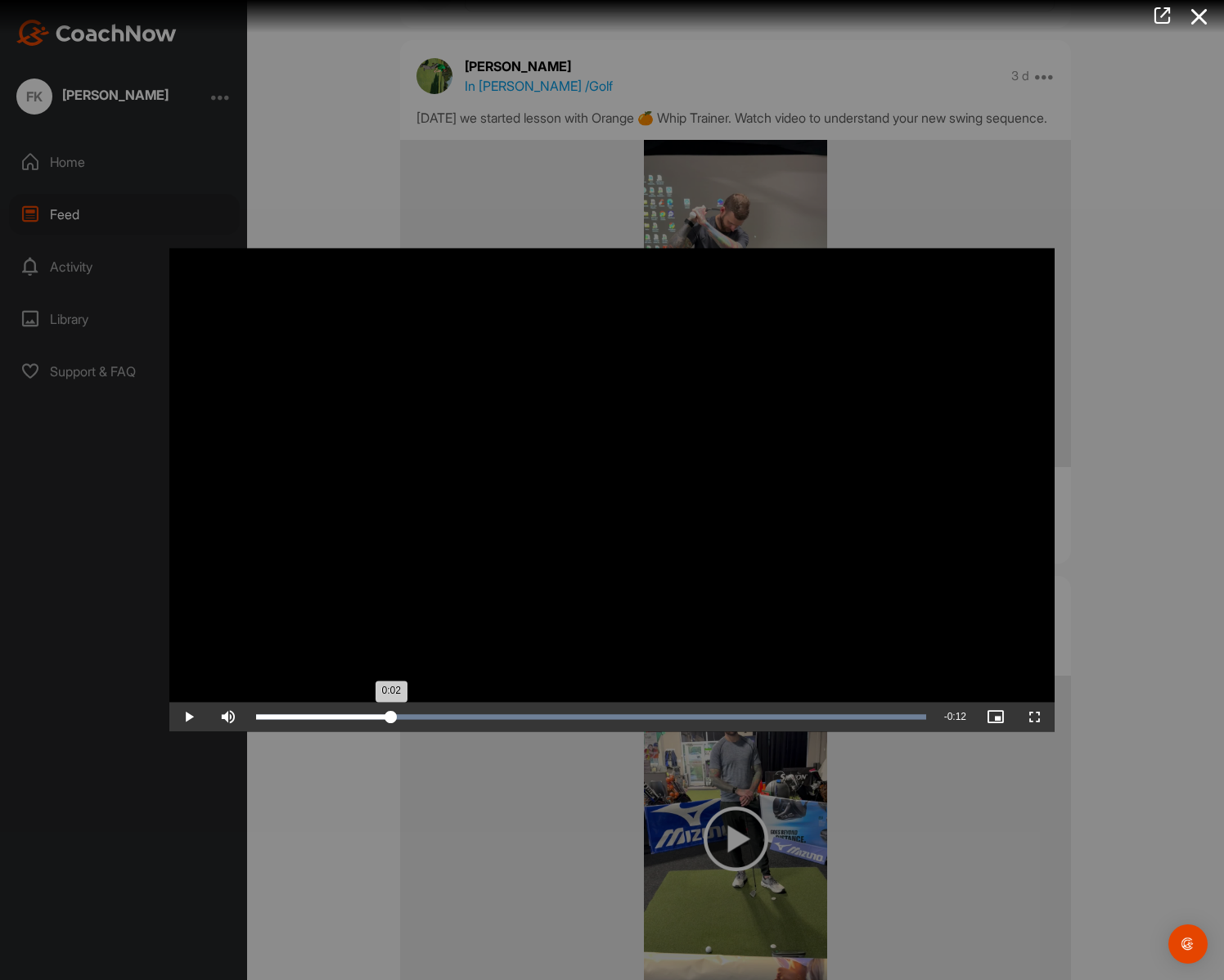
click at [391, 719] on div "Loaded : 100.00% 0:02 0:02" at bounding box center [591, 717] width 670 height 5
click at [495, 715] on div "Progress Bar" at bounding box center [591, 717] width 670 height 5
click at [545, 706] on div "Loaded : 100.00% 0:06 0:06" at bounding box center [591, 718] width 687 height 30
click at [310, 184] on div at bounding box center [612, 490] width 1224 height 980
